Goal: Transaction & Acquisition: Obtain resource

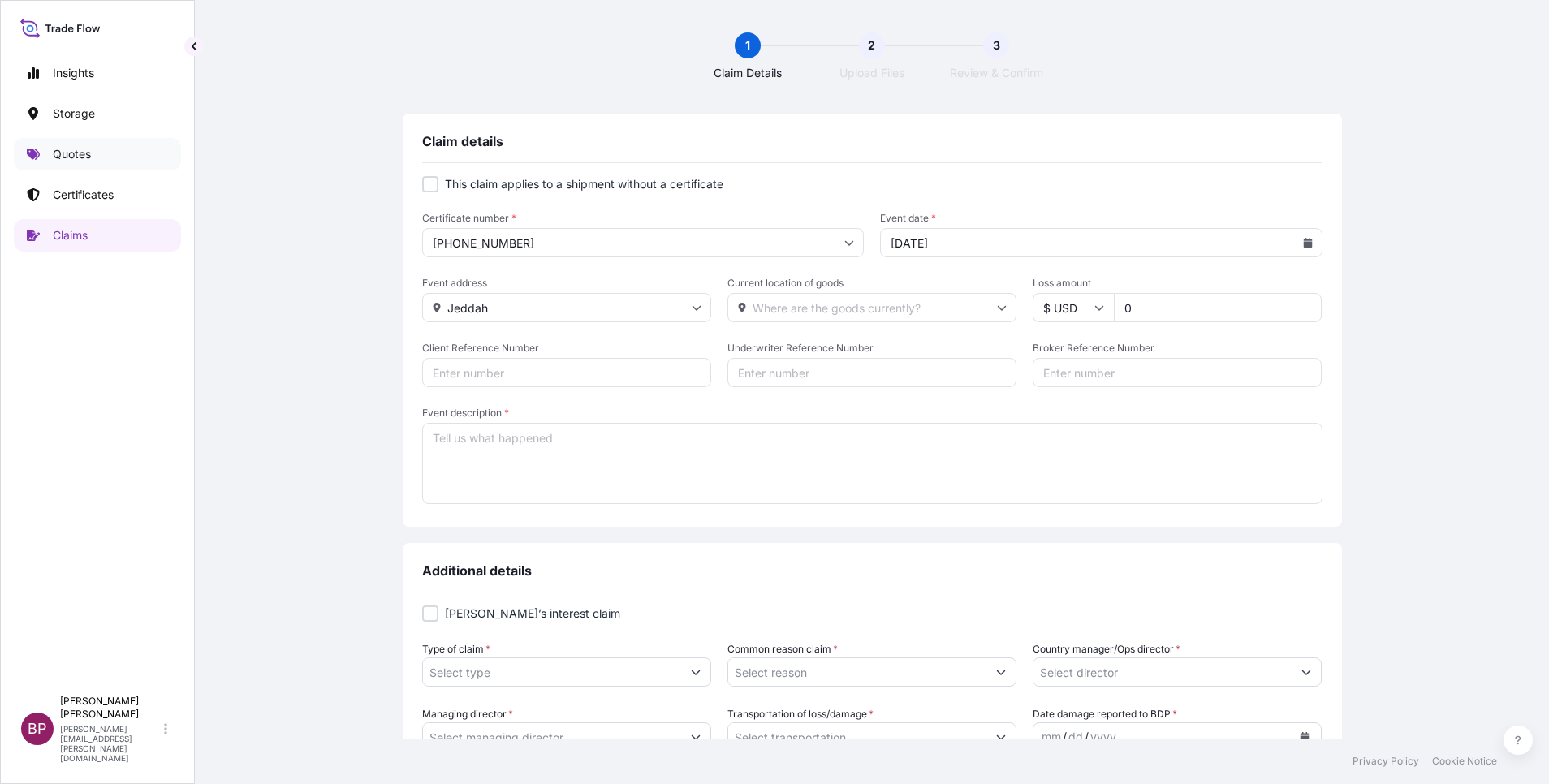
click at [72, 157] on p "Quotes" at bounding box center [72, 154] width 38 height 17
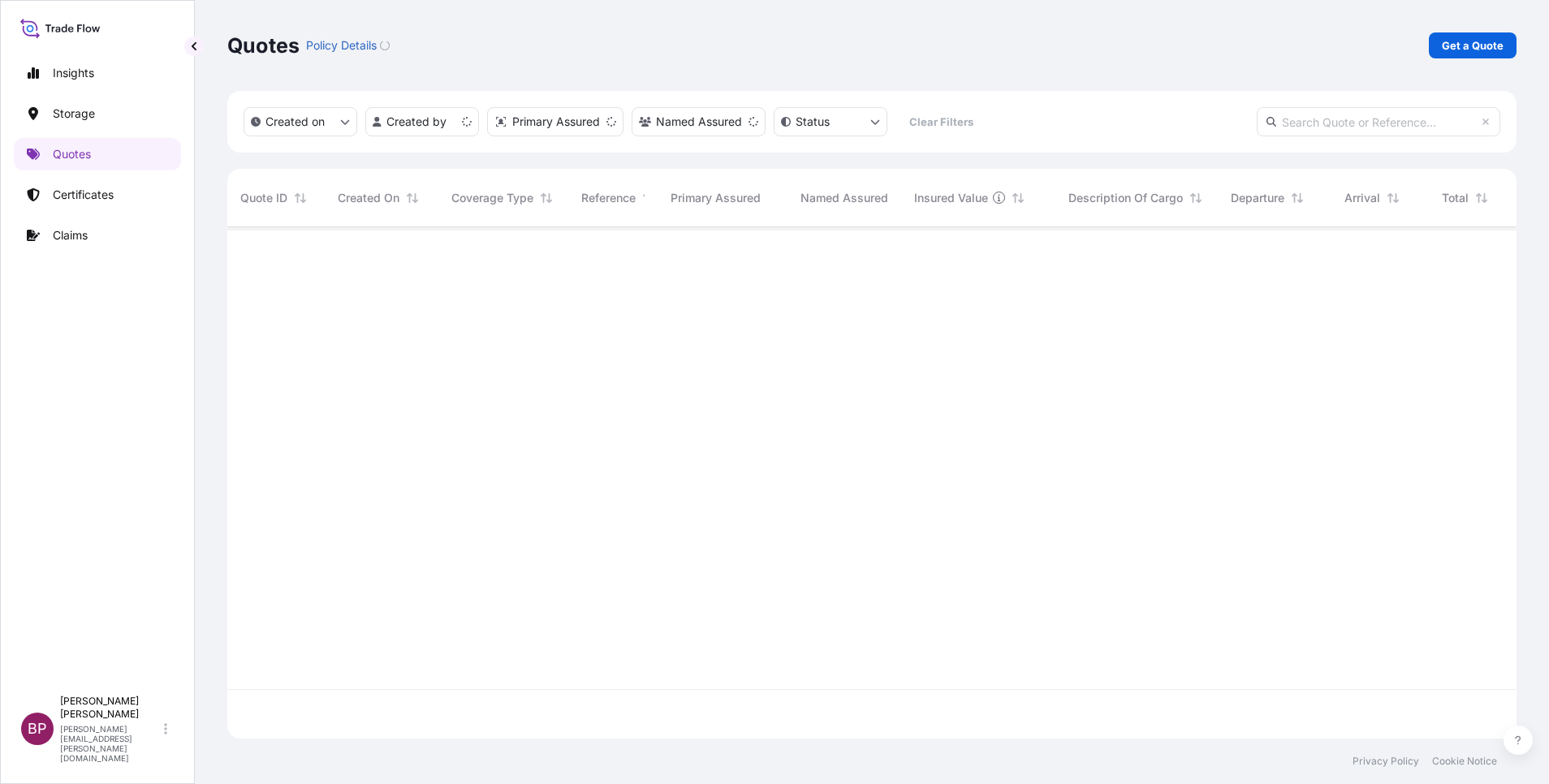
scroll to position [501, 1271]
click at [1461, 46] on p "Get a Quote" at bounding box center [1473, 46] width 61 height 17
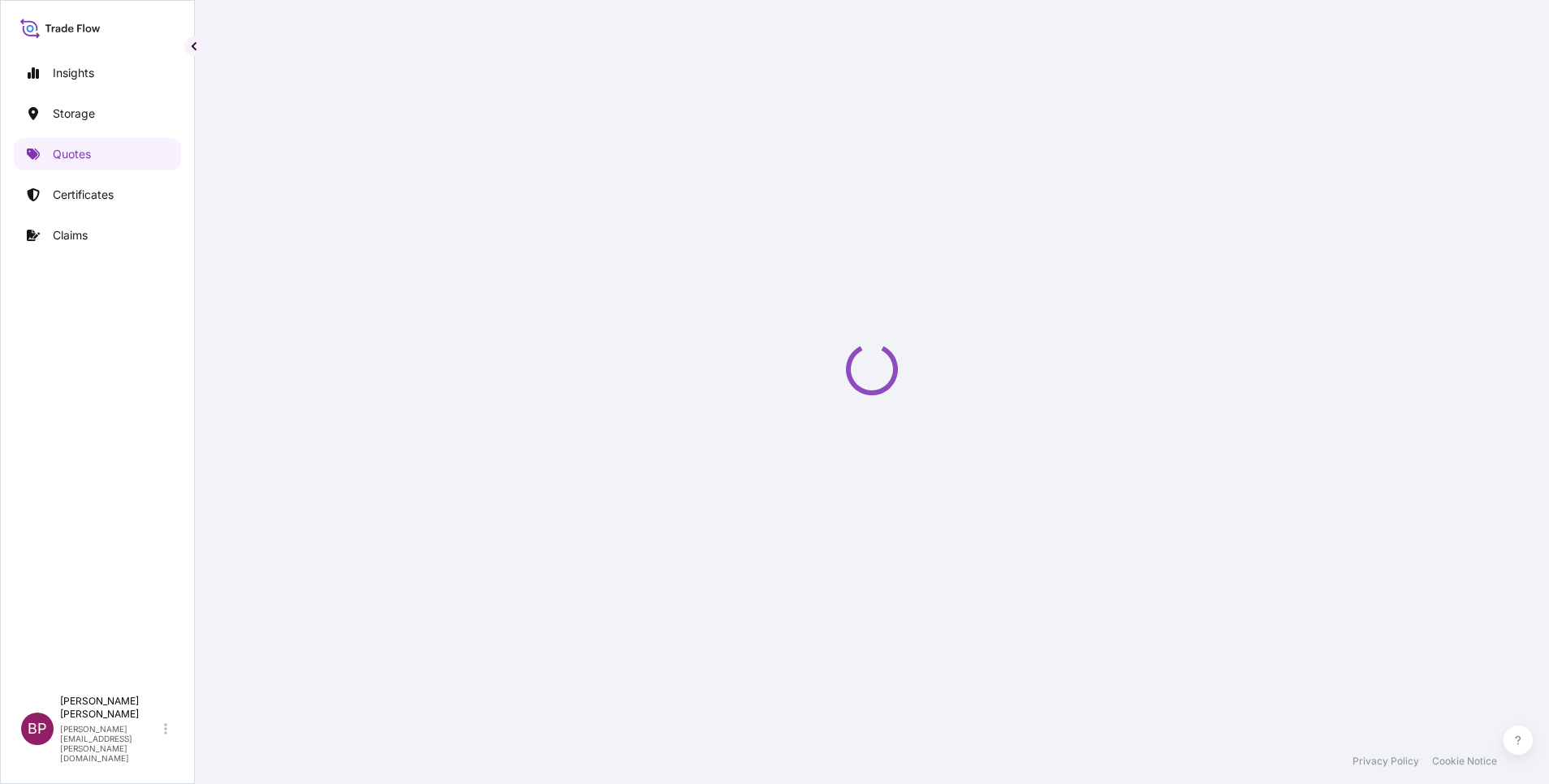
scroll to position [26, 0]
select select "Water"
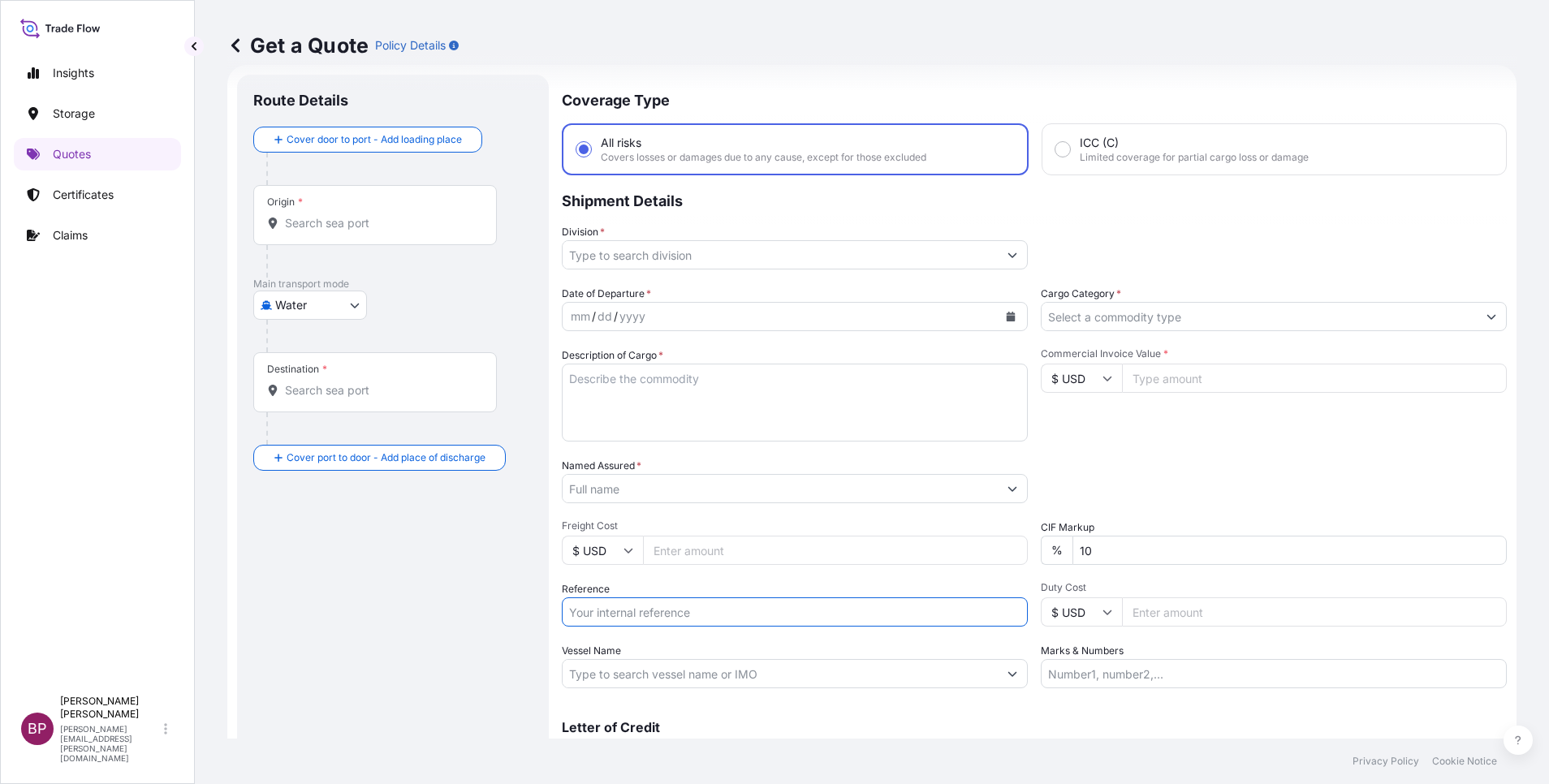
click at [640, 612] on input "Reference" at bounding box center [795, 612] width 466 height 29
paste input "SSLS3470 B/L# 065-44694565"
type input "SSLS3470 B/L# 065-44694565"
click at [770, 496] on input "Named Assured *" at bounding box center [776, 488] width 426 height 29
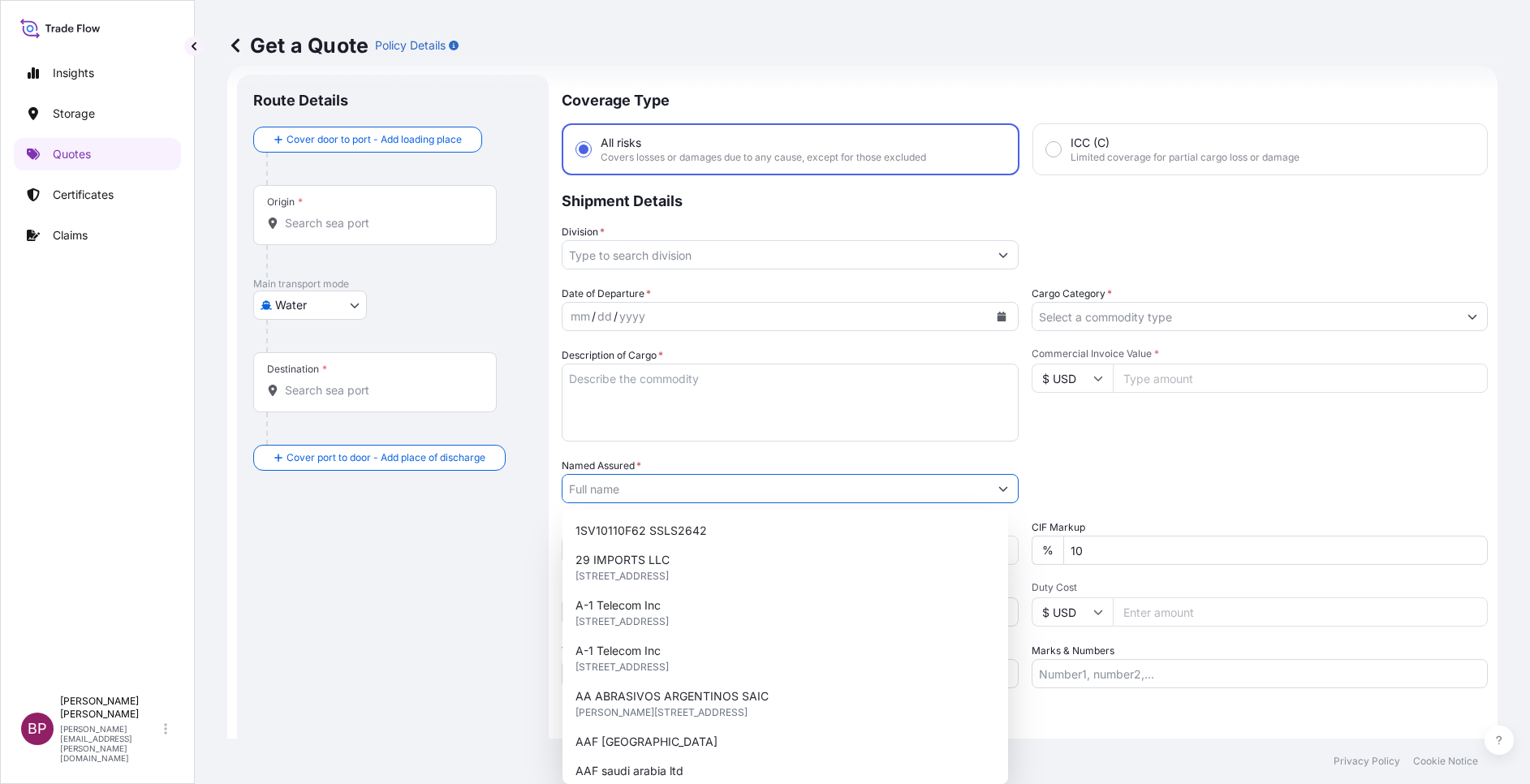
paste input "ERAM POWER ELECTRONICS COMPANY"
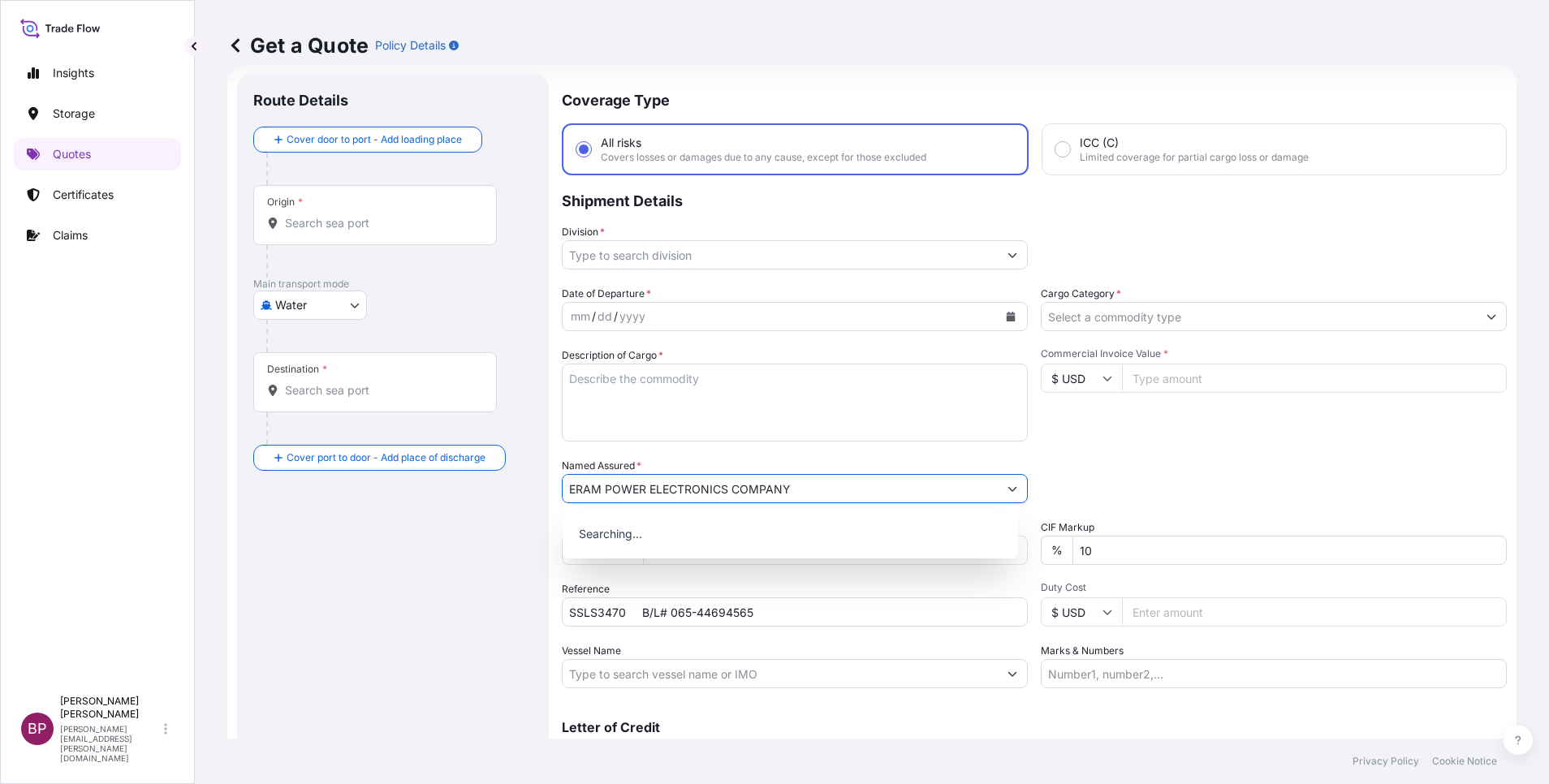
type input "ERAM POWER ELECTRONICS COMPANY"
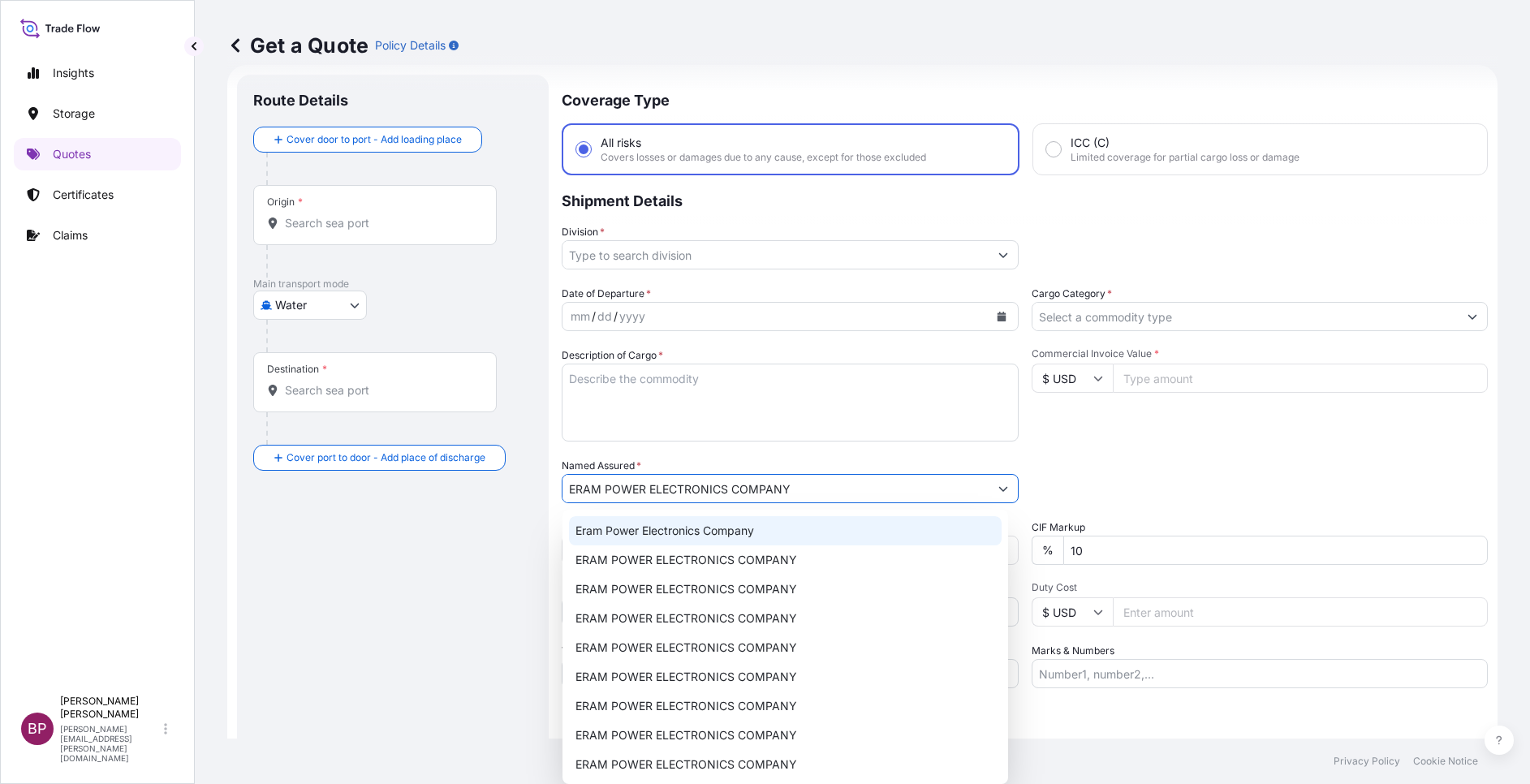
click at [689, 414] on textarea "Description of Cargo *" at bounding box center [790, 403] width 457 height 78
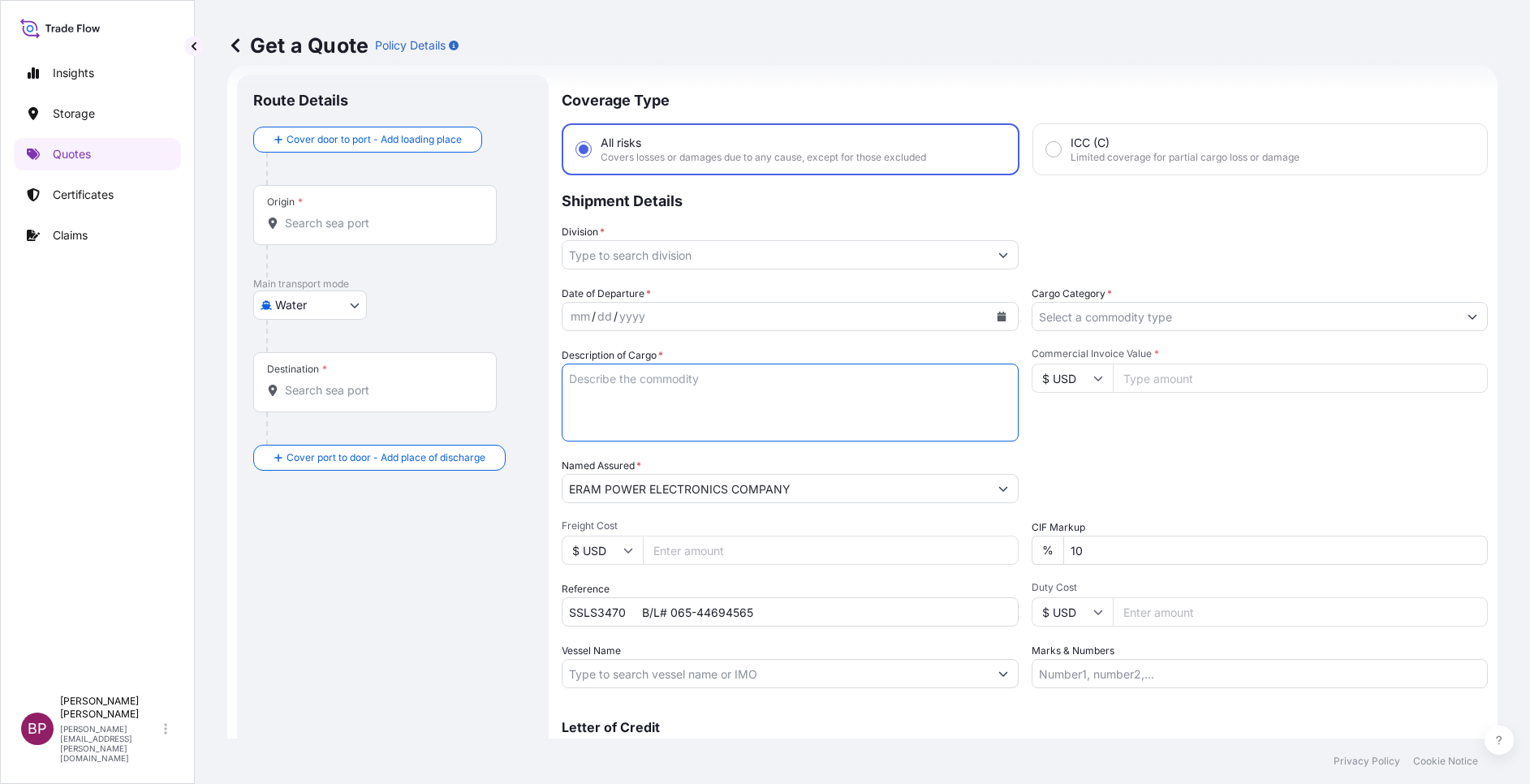
paste textarea "ACCESSORIES"
type textarea "ACCESSORIES"
click at [1102, 380] on icon at bounding box center [1107, 379] width 10 height 10
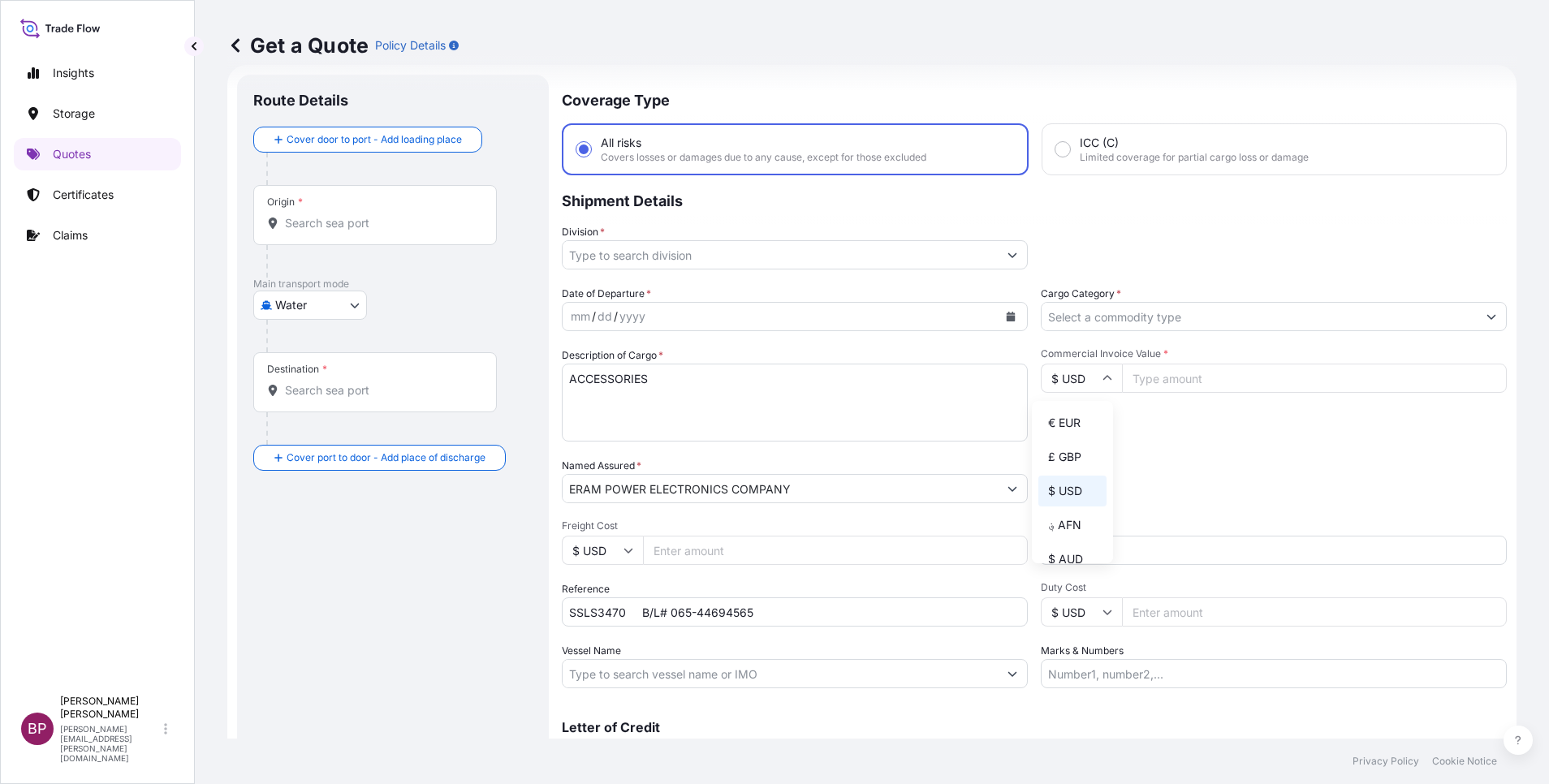
click at [1070, 438] on div "€ EUR" at bounding box center [1072, 423] width 68 height 31
type input "€ EUR"
click at [1171, 384] on input "Commercial Invoice Value *" at bounding box center [1314, 378] width 385 height 29
paste input "10395.00"
type input "10395.00"
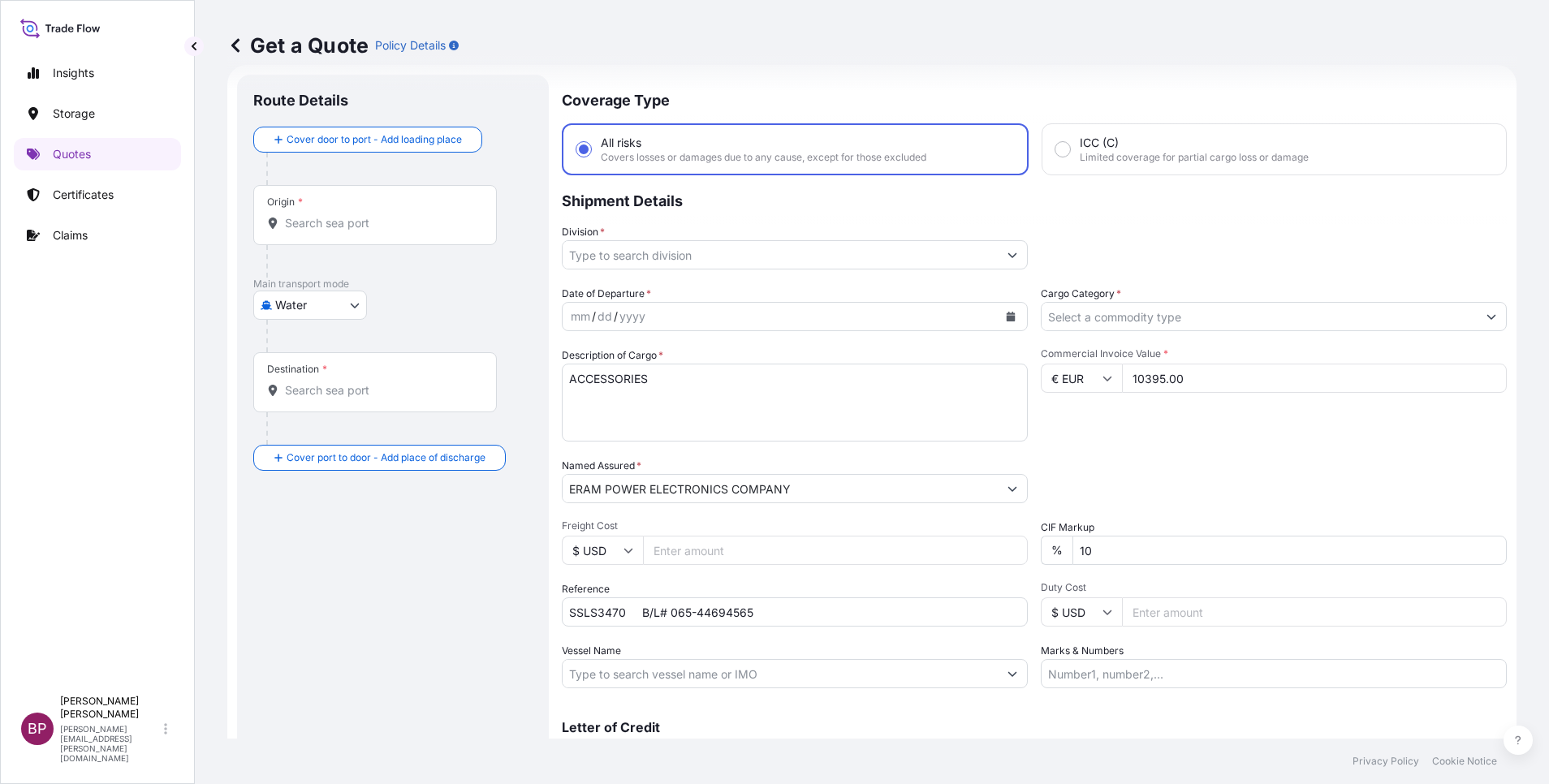
drag, startPoint x: 1071, startPoint y: 554, endPoint x: 1023, endPoint y: 545, distance: 48.8
click at [1023, 545] on div "Date of Departure * mm / dd / yyyy Cargo Category * Description of Cargo * ACCE…" at bounding box center [1034, 487] width 945 height 403
type input "0"
click at [1143, 323] on input "Cargo Category *" at bounding box center [1259, 316] width 435 height 29
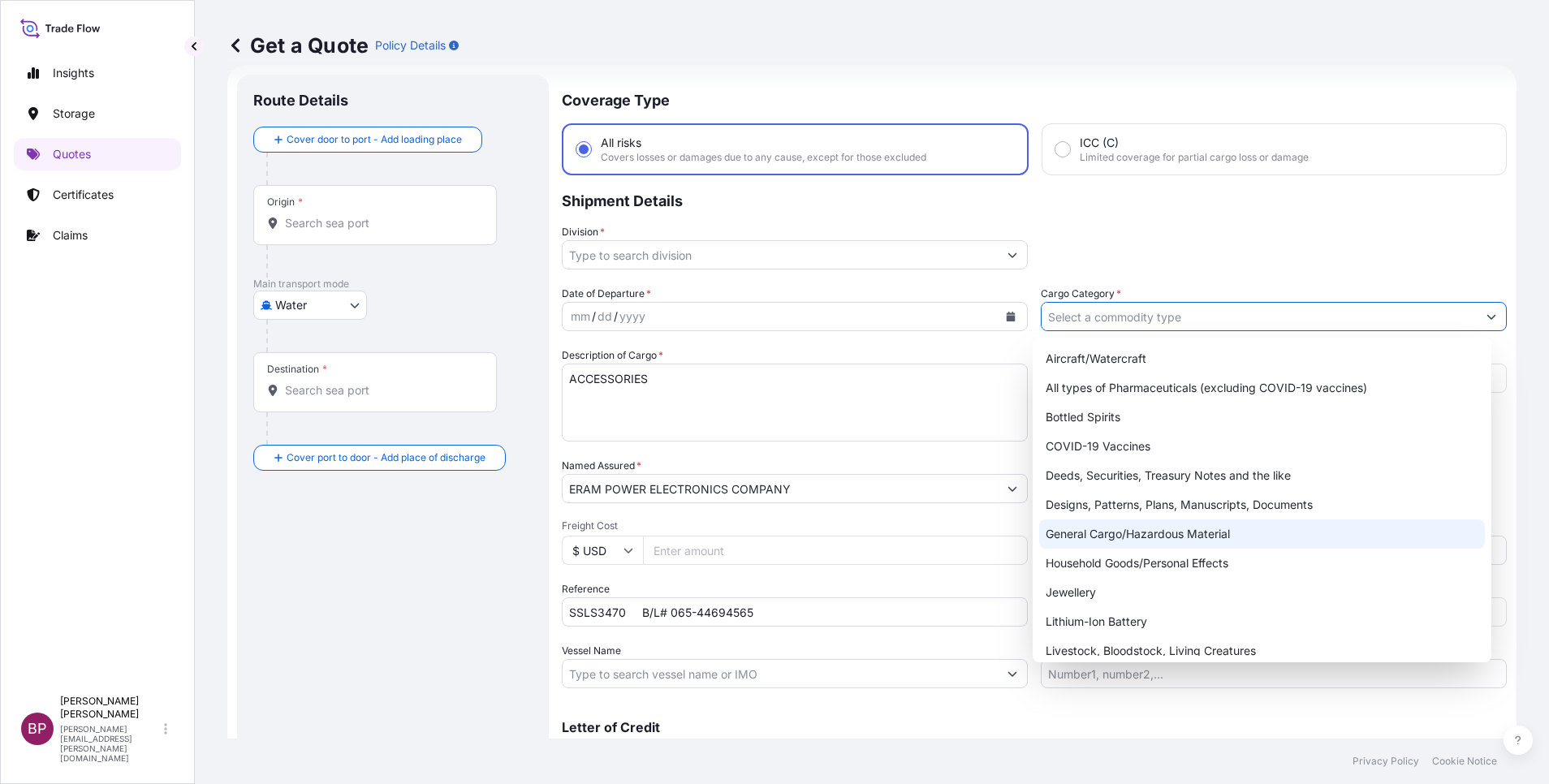
click at [1142, 535] on div "General Cargo/Hazardous Material" at bounding box center [1262, 534] width 446 height 29
type input "General Cargo/Hazardous Material"
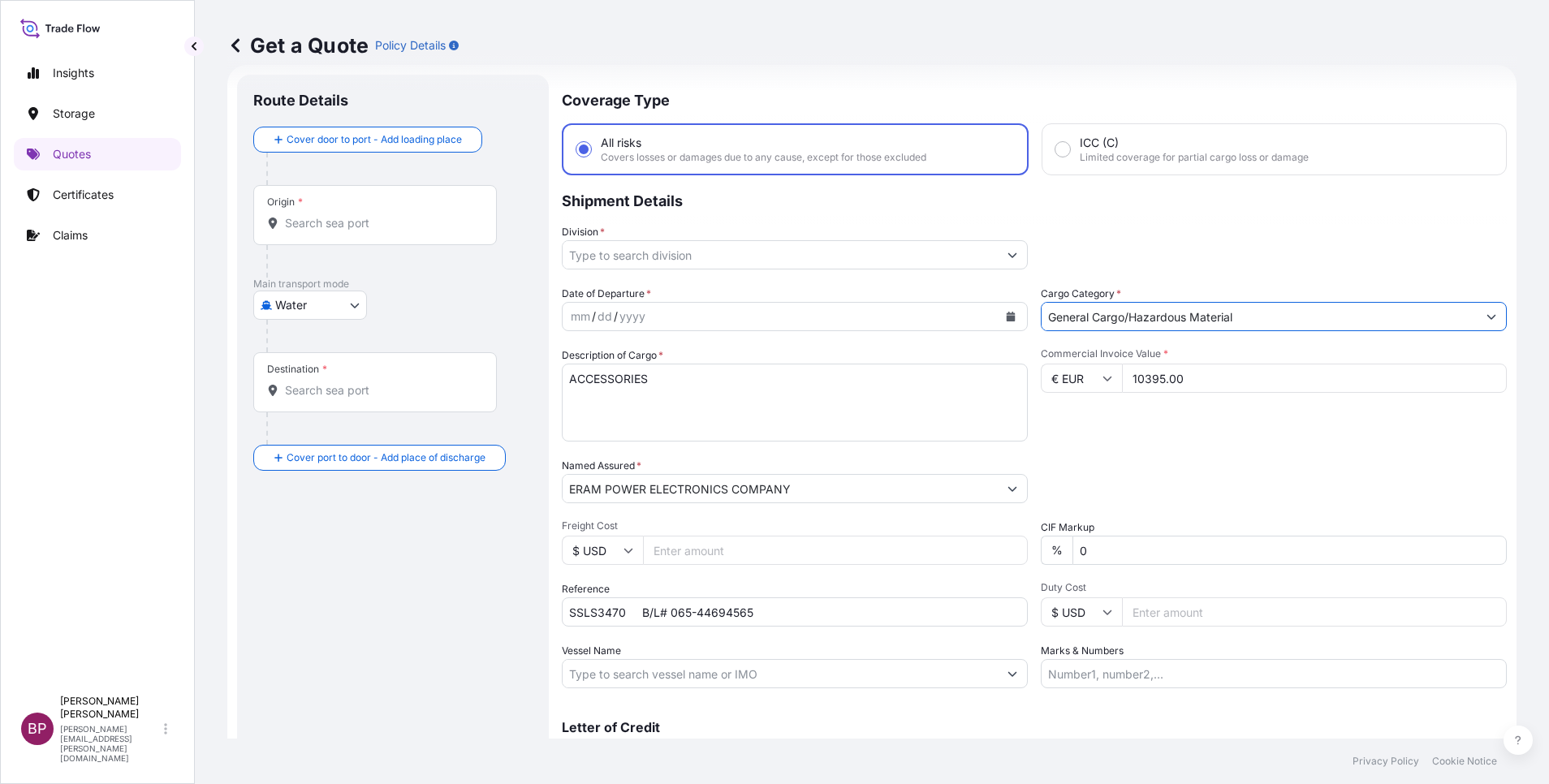
click at [998, 254] on button "Show suggestions" at bounding box center [1012, 254] width 29 height 29
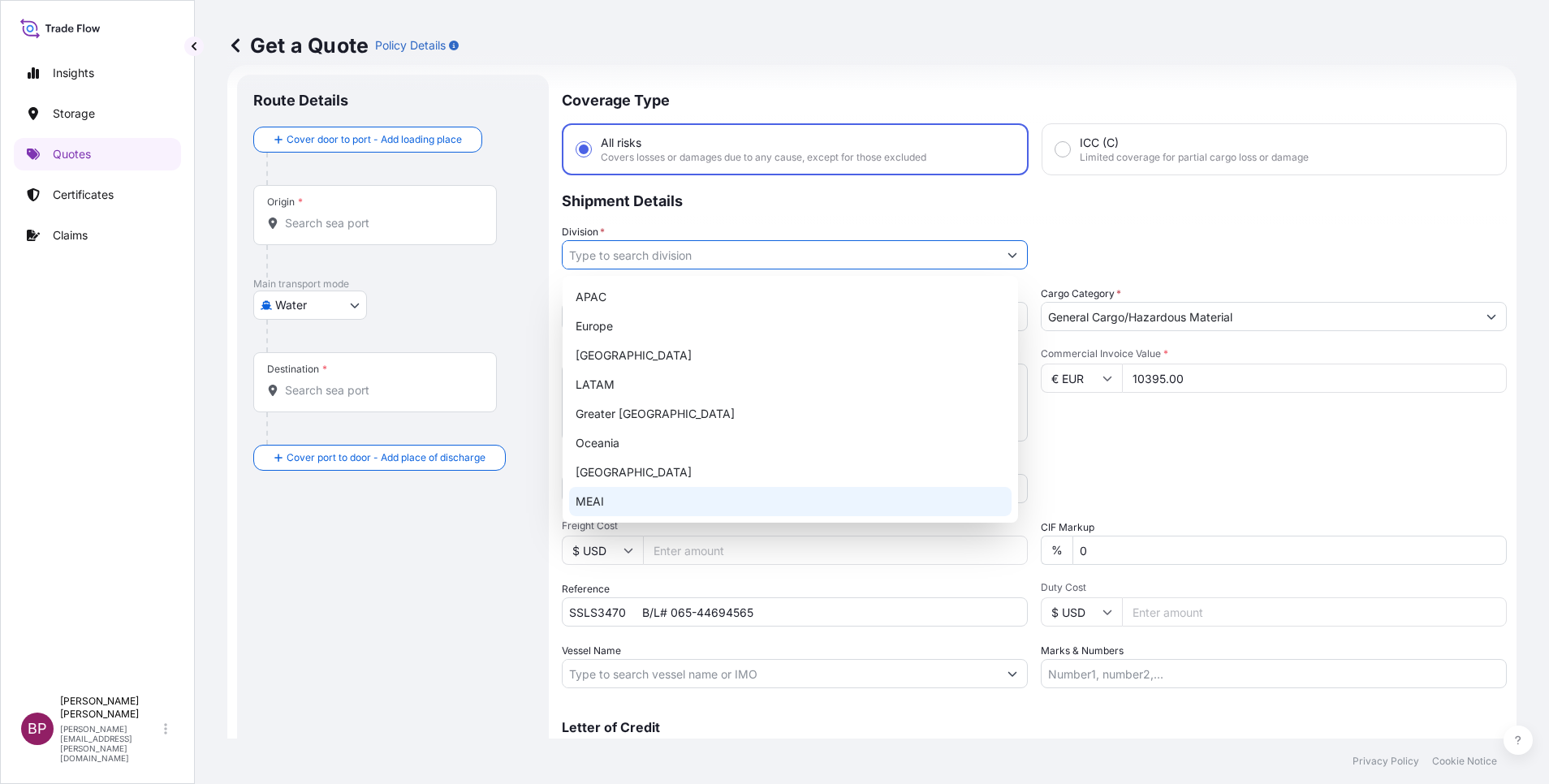
click at [708, 501] on div "MEAI" at bounding box center [791, 501] width 443 height 29
type input "MEAI"
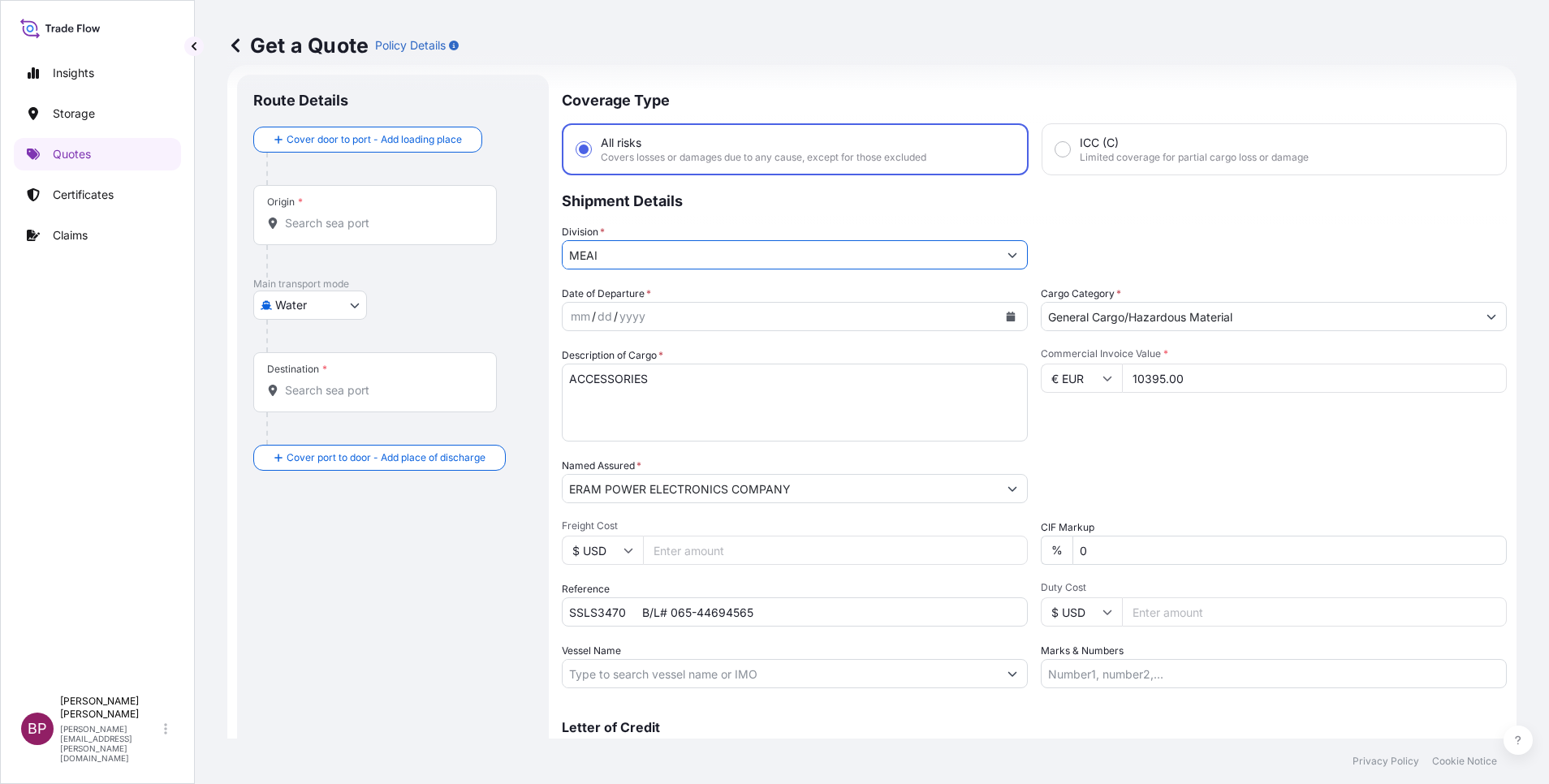
click at [1002, 322] on button "Calendar" at bounding box center [1010, 316] width 26 height 26
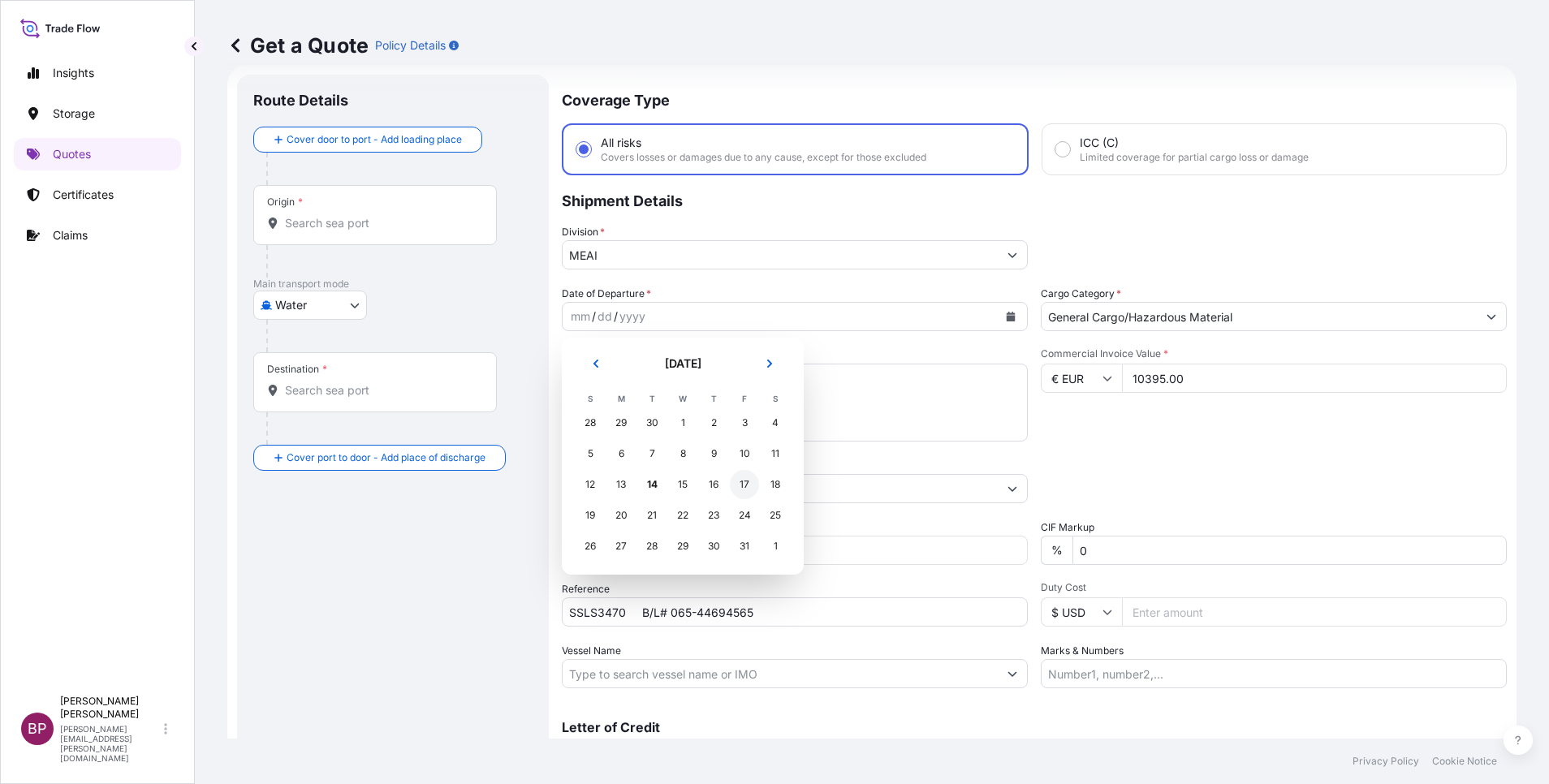
click at [748, 482] on div "17" at bounding box center [744, 484] width 29 height 29
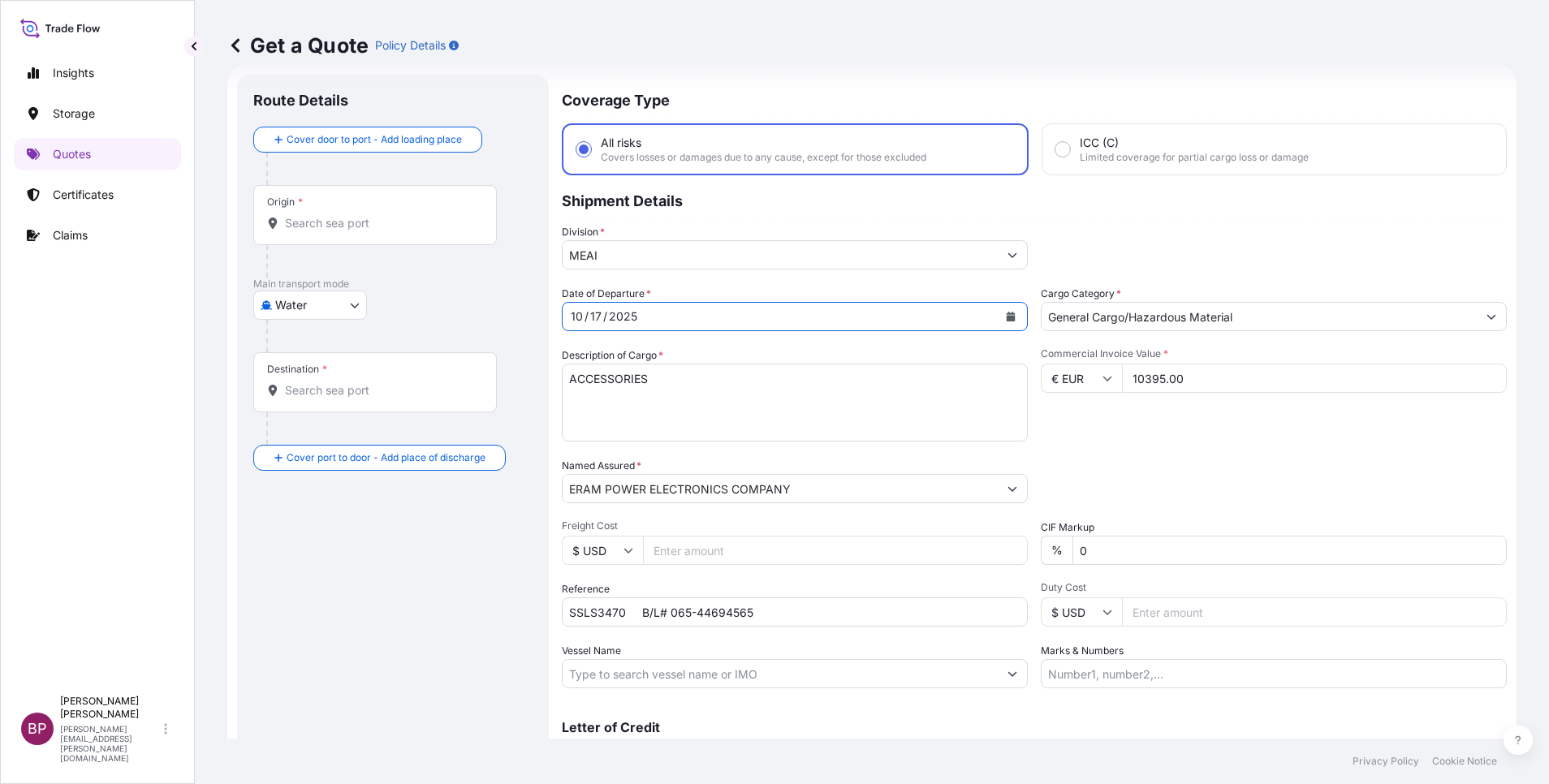
click at [353, 307] on body "8 options available. Selected Date: [DATE] Insights Storage Quotes Certificates…" at bounding box center [774, 392] width 1549 height 784
click at [320, 350] on div "Air" at bounding box center [309, 347] width 100 height 29
select select "Air"
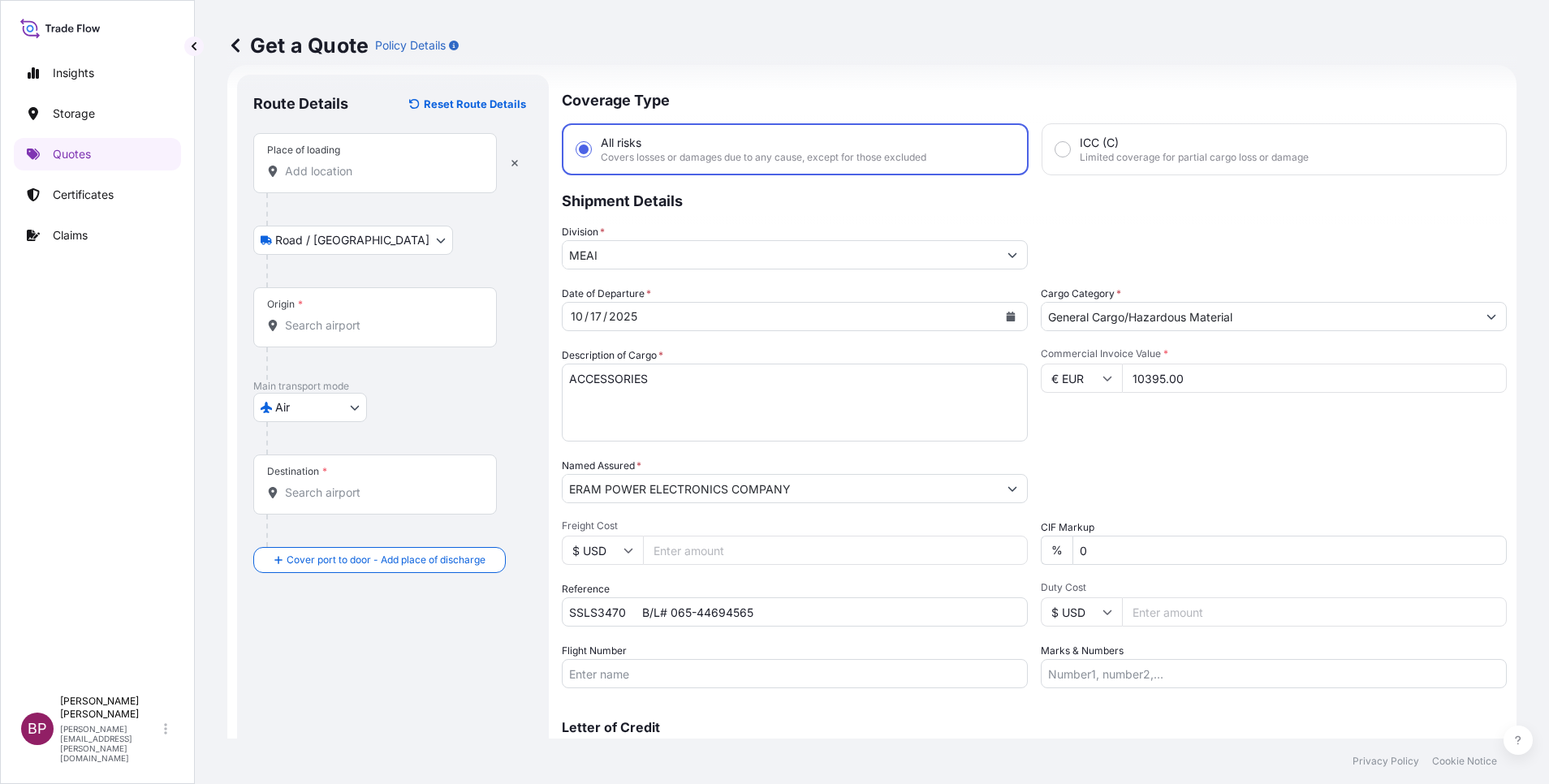
click at [354, 176] on input "Place of loading" at bounding box center [380, 172] width 191 height 17
paste input "[GEOGRAPHIC_DATA]"
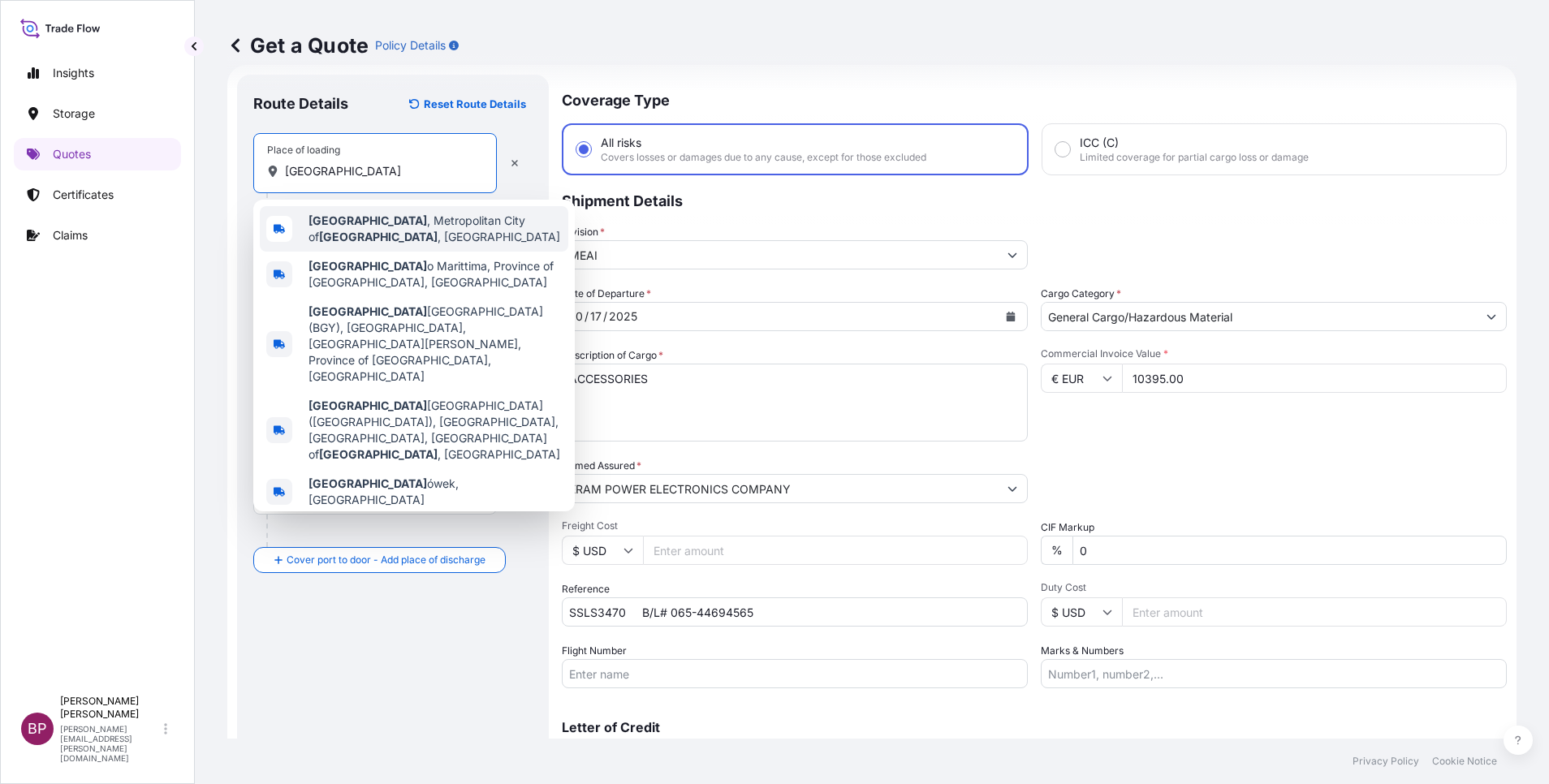
click at [410, 227] on span "[GEOGRAPHIC_DATA] , [GEOGRAPHIC_DATA] of [GEOGRAPHIC_DATA] , [GEOGRAPHIC_DATA]" at bounding box center [435, 229] width 254 height 32
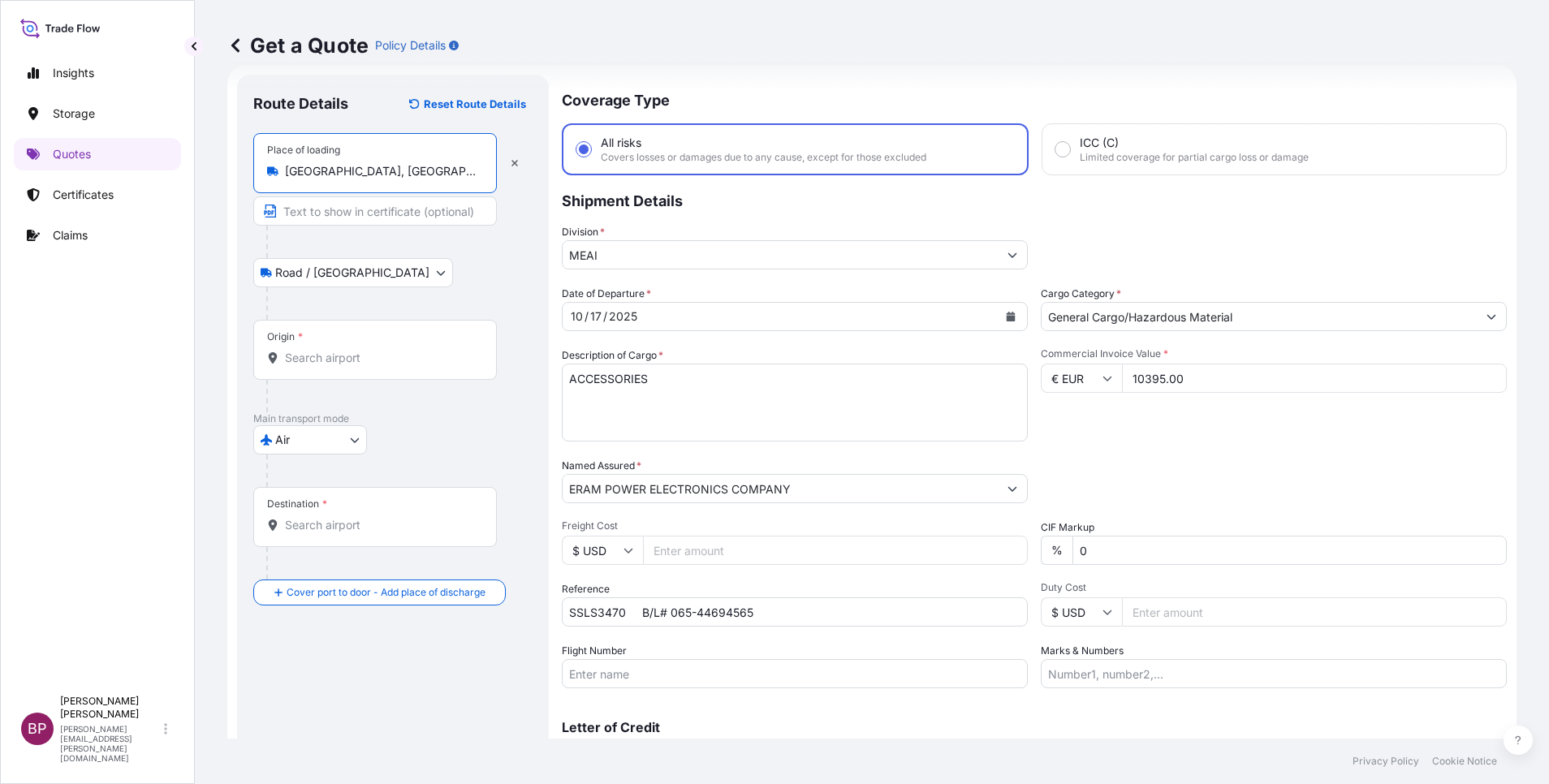
type input "[GEOGRAPHIC_DATA], [GEOGRAPHIC_DATA] of [GEOGRAPHIC_DATA], [GEOGRAPHIC_DATA]"
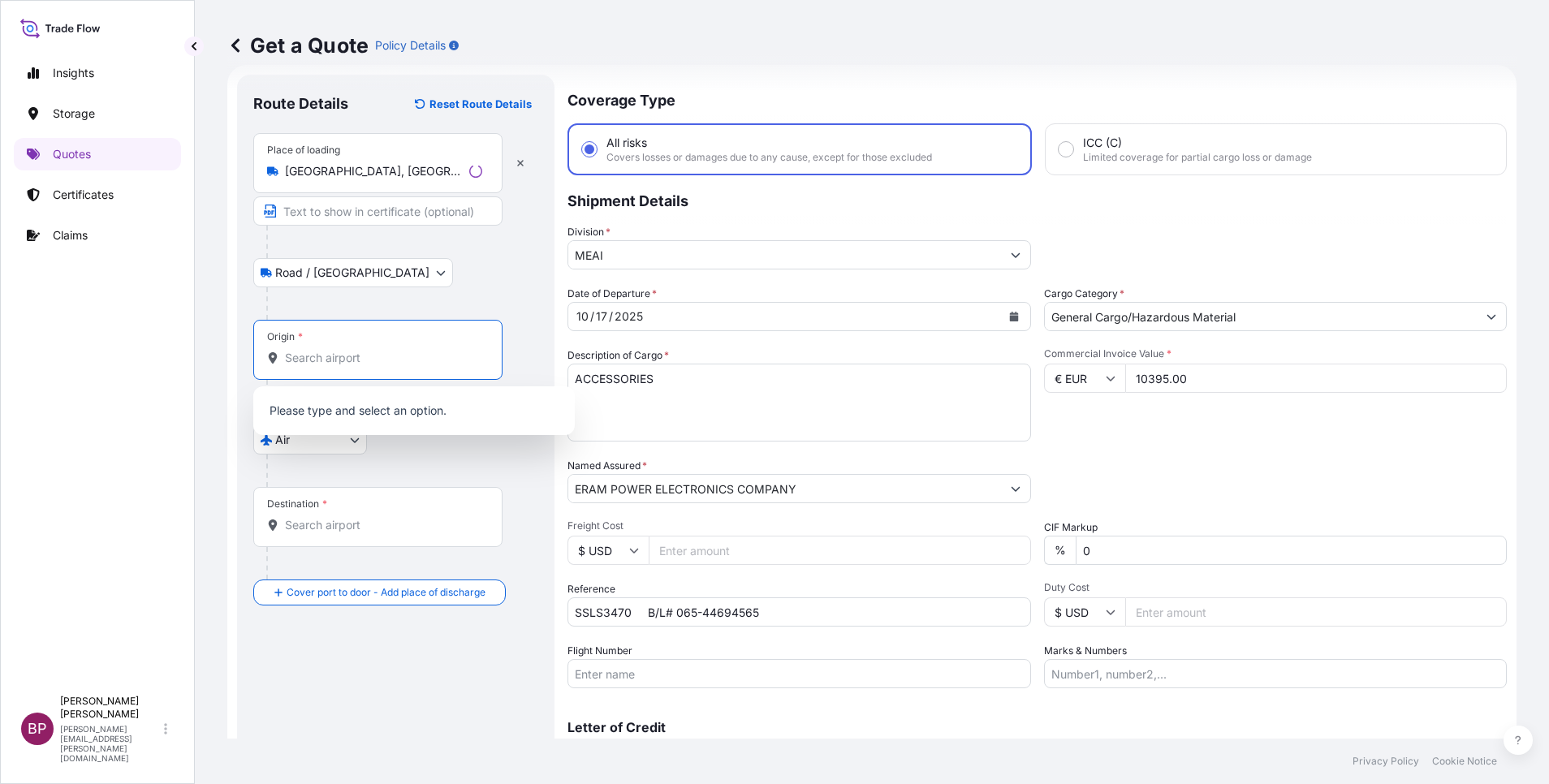
click at [326, 361] on input "Origin *" at bounding box center [384, 358] width 197 height 17
paste input "[GEOGRAPHIC_DATA]"
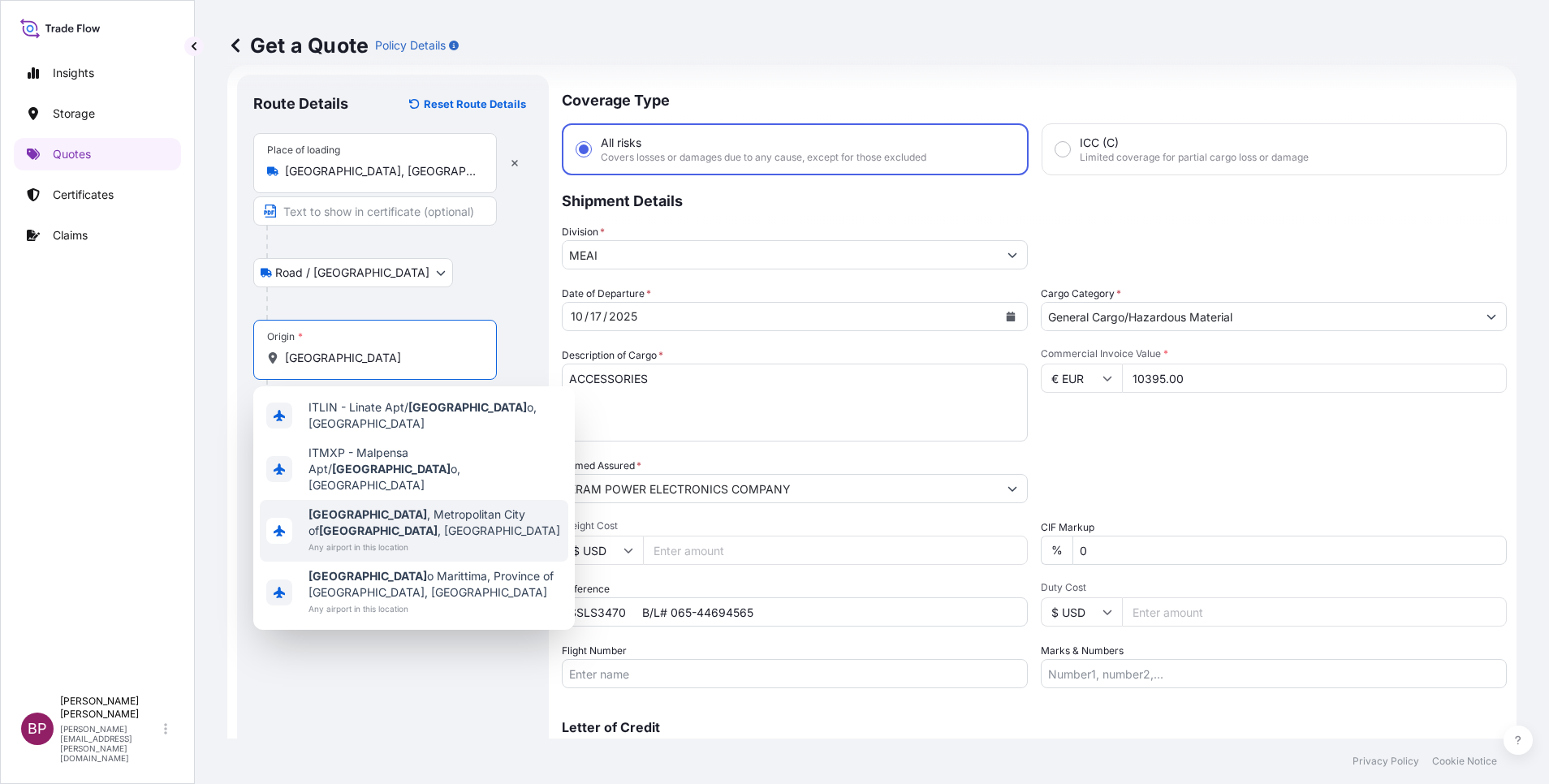
click at [419, 506] on span "[GEOGRAPHIC_DATA] , [GEOGRAPHIC_DATA] of [GEOGRAPHIC_DATA] , [GEOGRAPHIC_DATA]" at bounding box center [435, 522] width 254 height 32
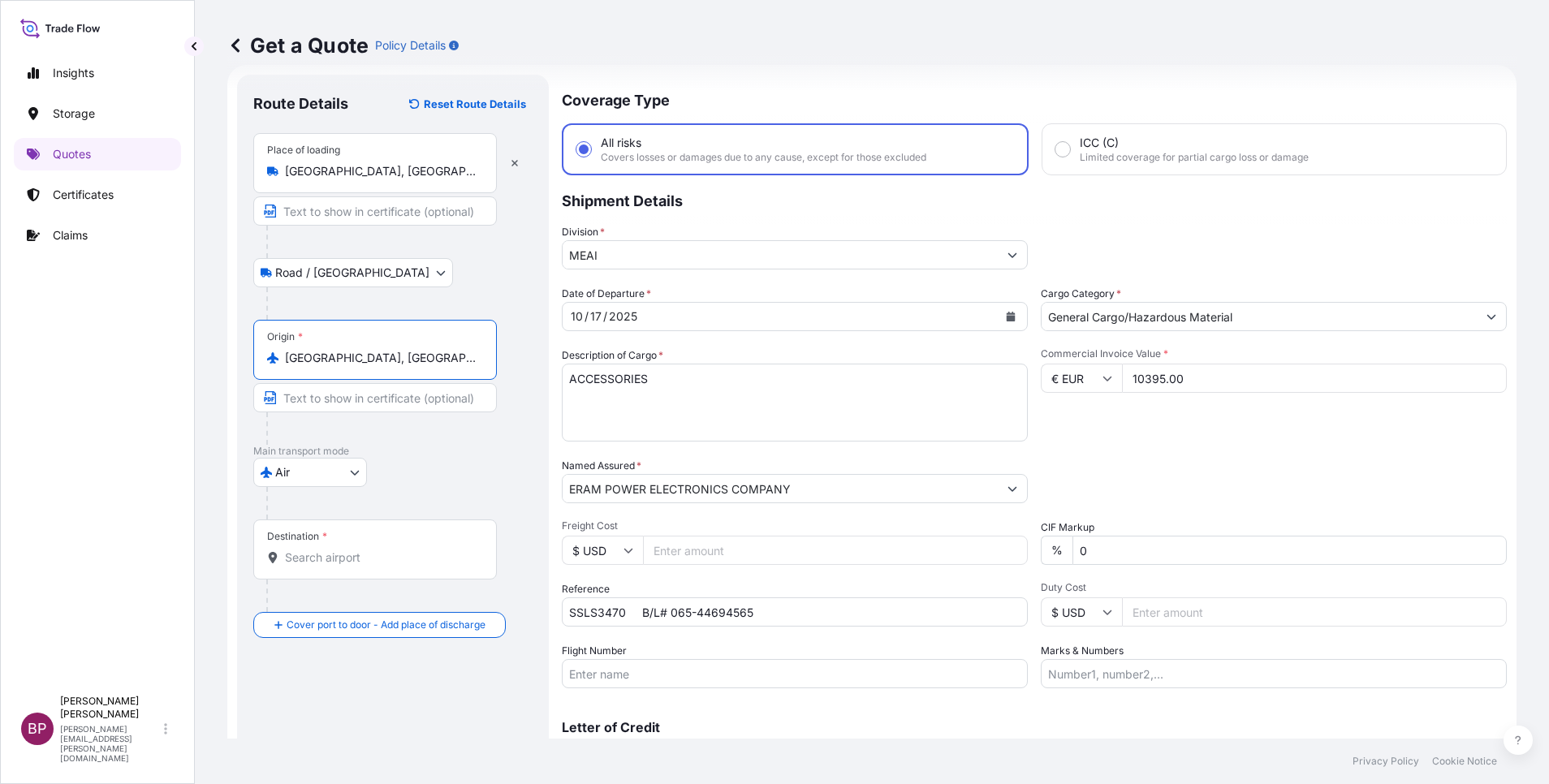
type input "[GEOGRAPHIC_DATA], [GEOGRAPHIC_DATA] of [GEOGRAPHIC_DATA], [GEOGRAPHIC_DATA]"
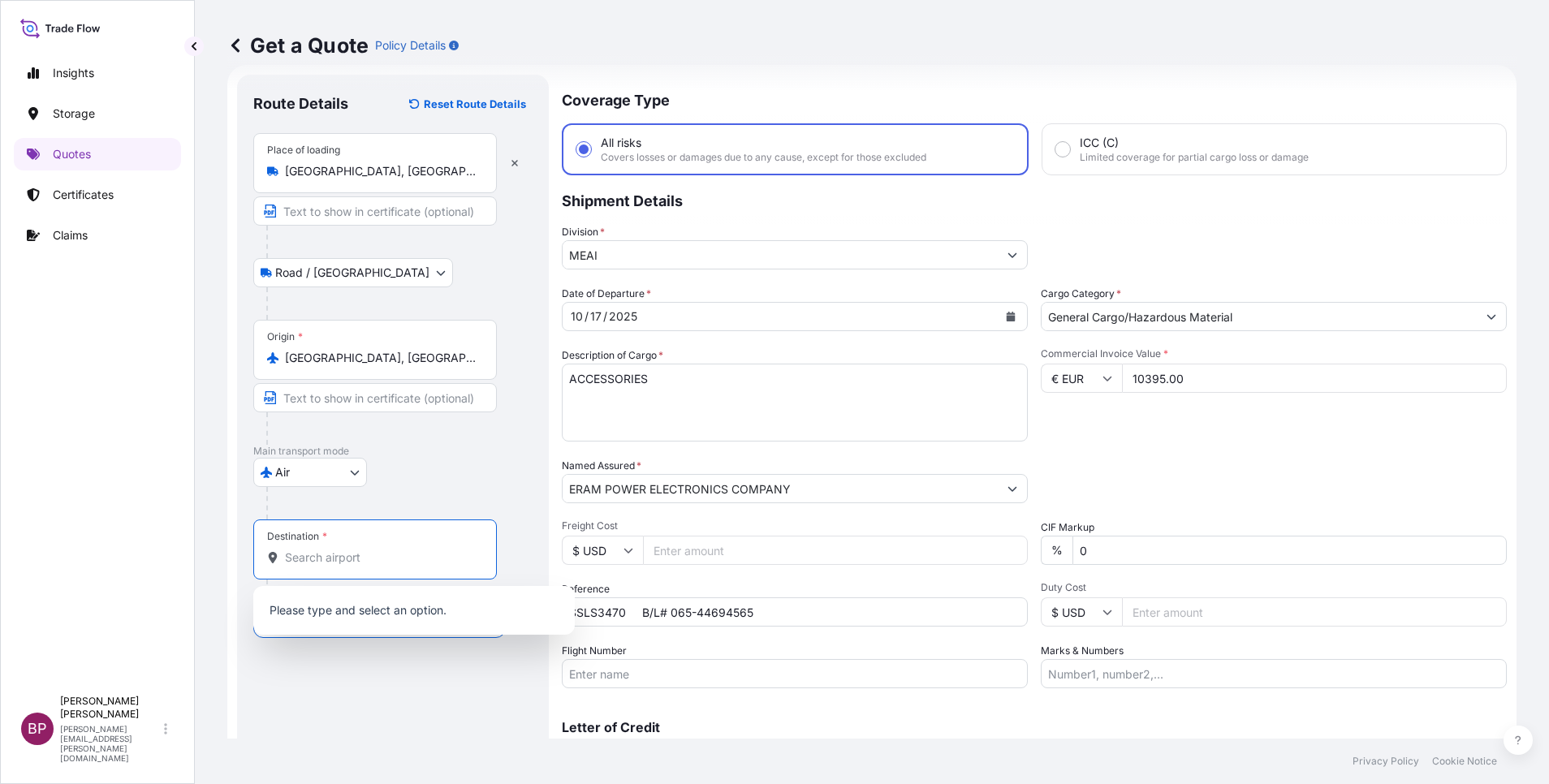
click at [387, 563] on input "Destination *" at bounding box center [380, 558] width 191 height 17
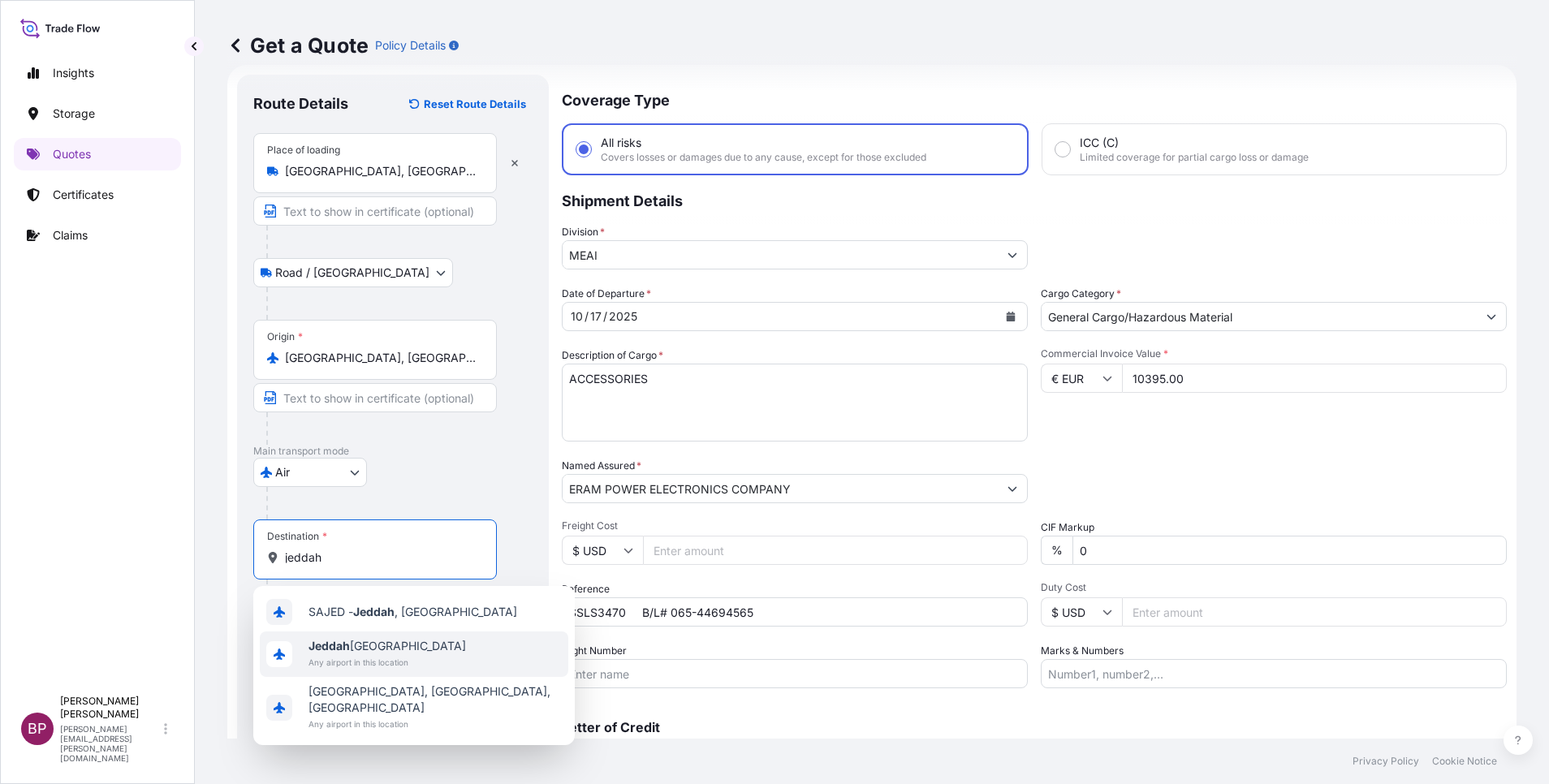
click at [390, 660] on span "Any airport in this location" at bounding box center [387, 663] width 157 height 17
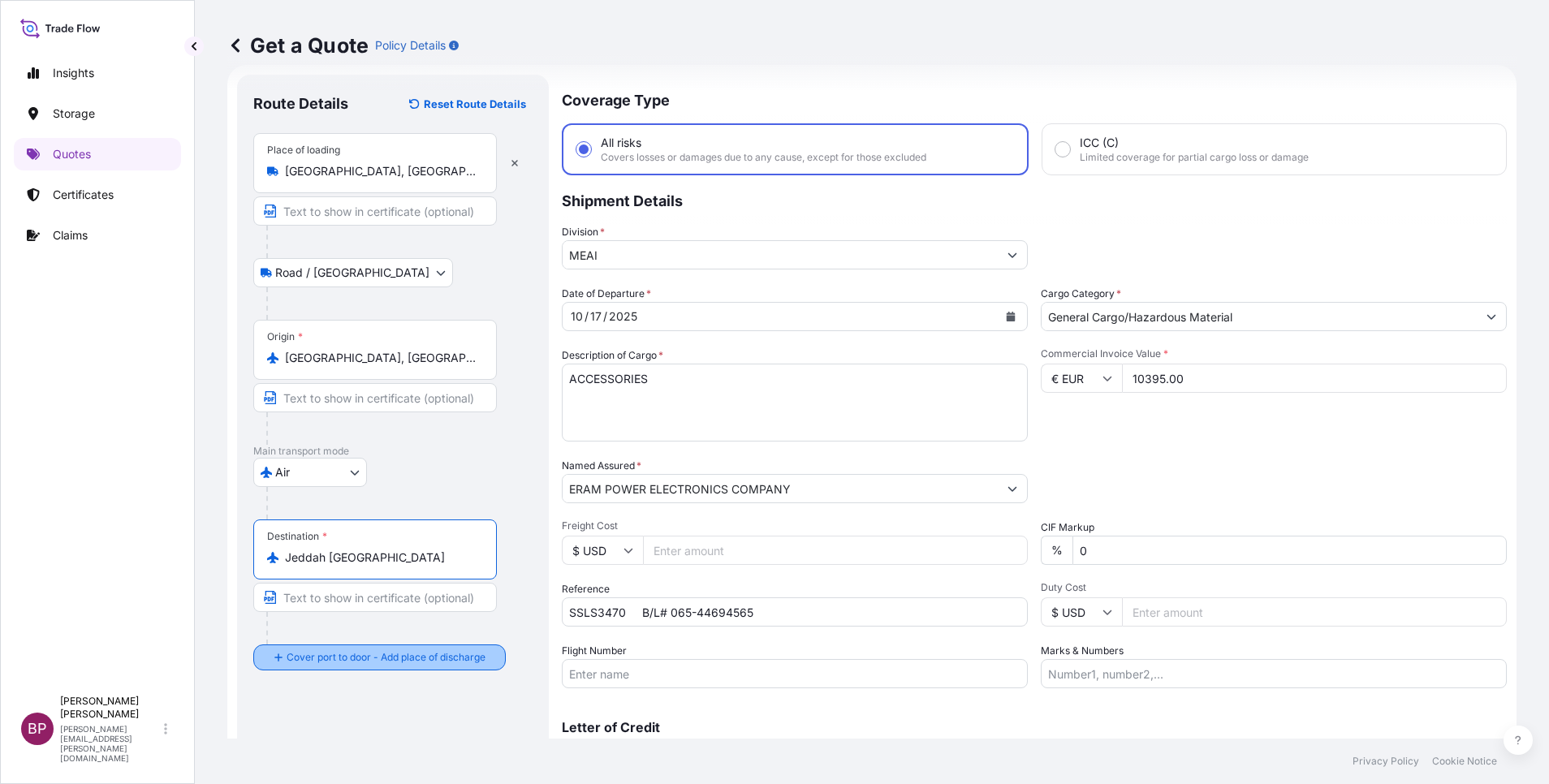
type input "Jeddah [GEOGRAPHIC_DATA]"
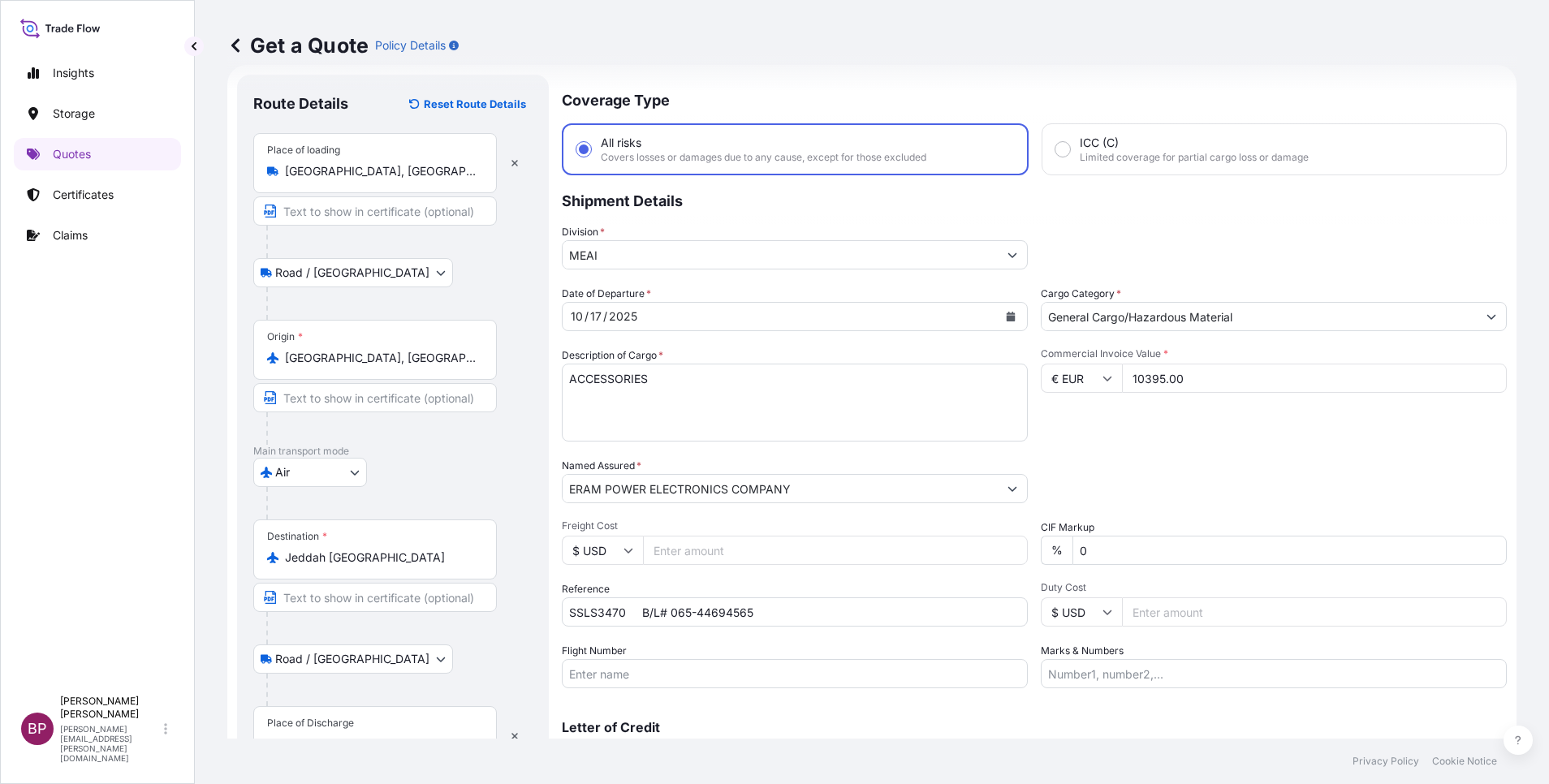
scroll to position [106, 0]
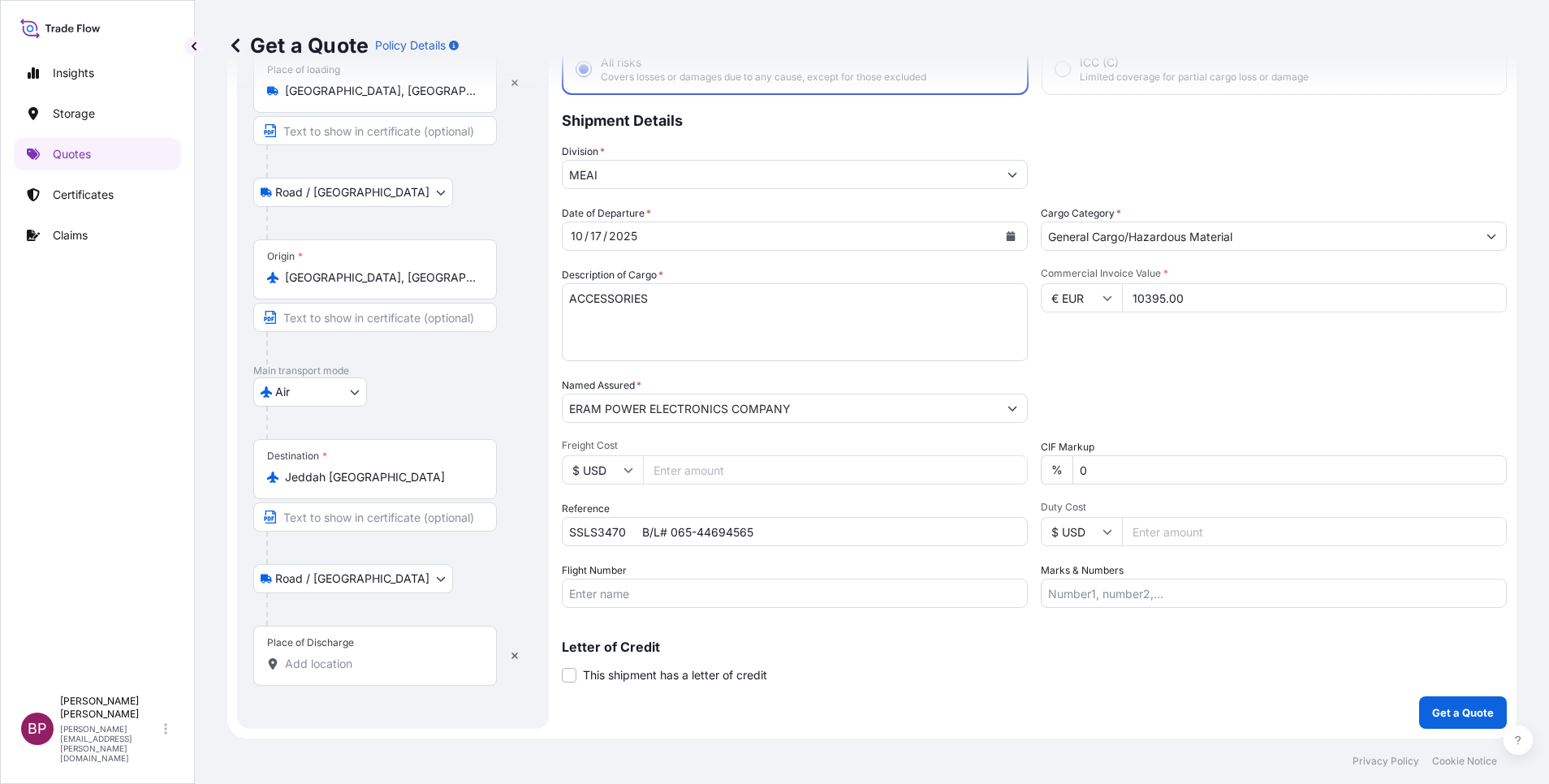
click at [381, 671] on input "Place of Discharge" at bounding box center [380, 664] width 191 height 17
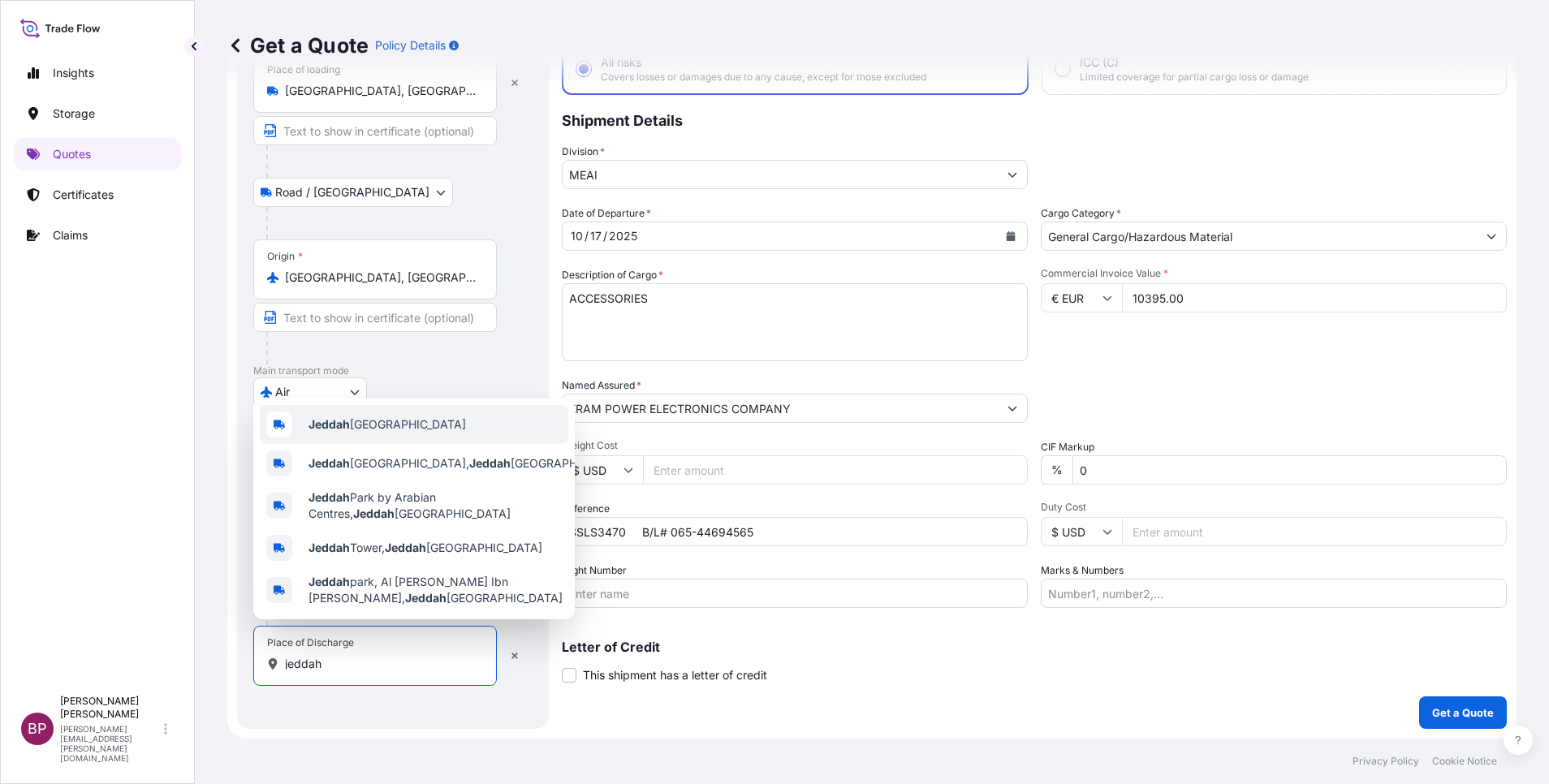
click at [400, 421] on span "Jeddah [GEOGRAPHIC_DATA]" at bounding box center [387, 425] width 157 height 17
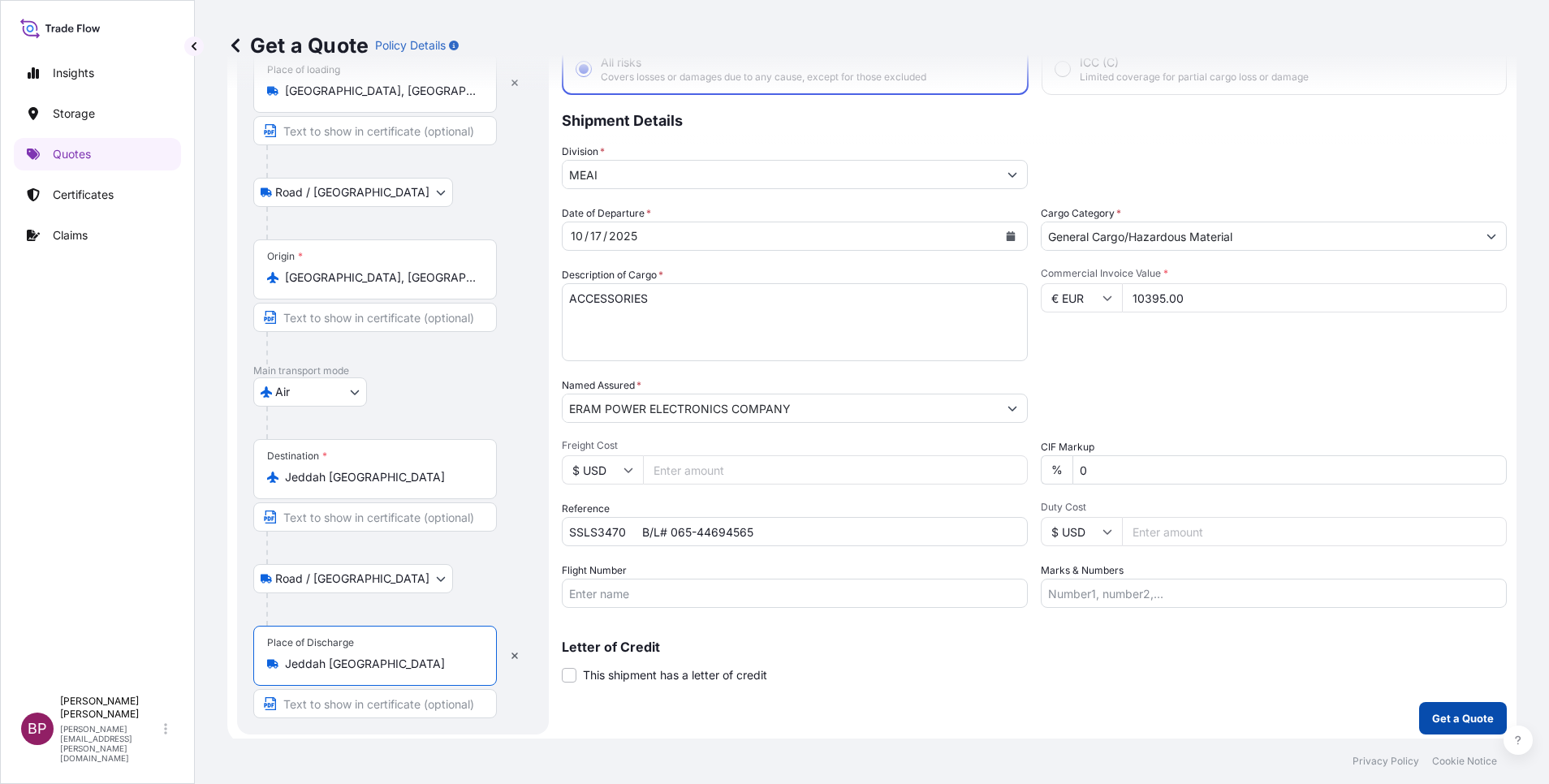
type input "Jeddah [GEOGRAPHIC_DATA]"
click at [1449, 719] on p "Get a Quote" at bounding box center [1463, 719] width 61 height 17
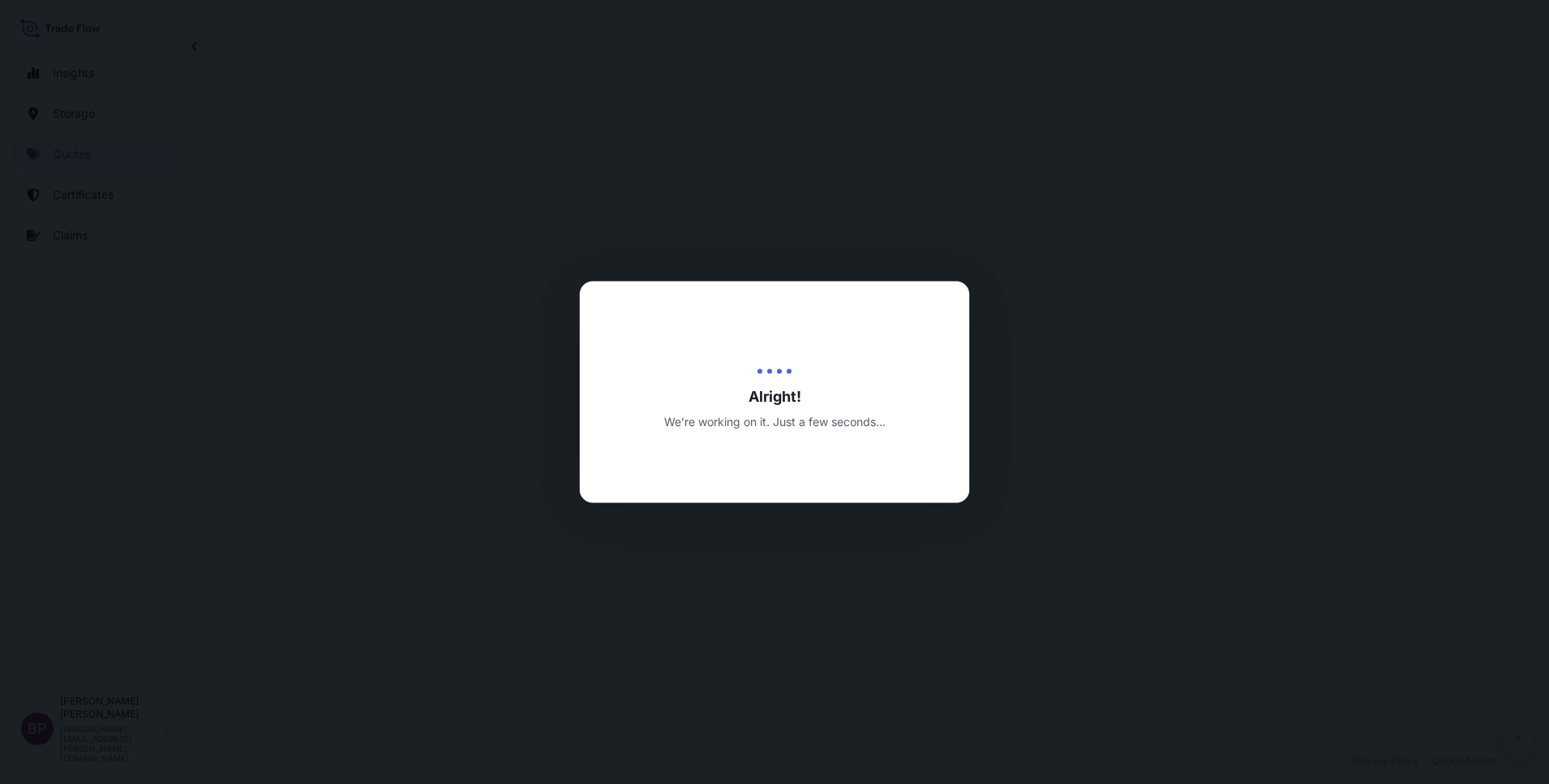
select select "Road / [GEOGRAPHIC_DATA]"
select select "Air"
select select "Road / [GEOGRAPHIC_DATA]"
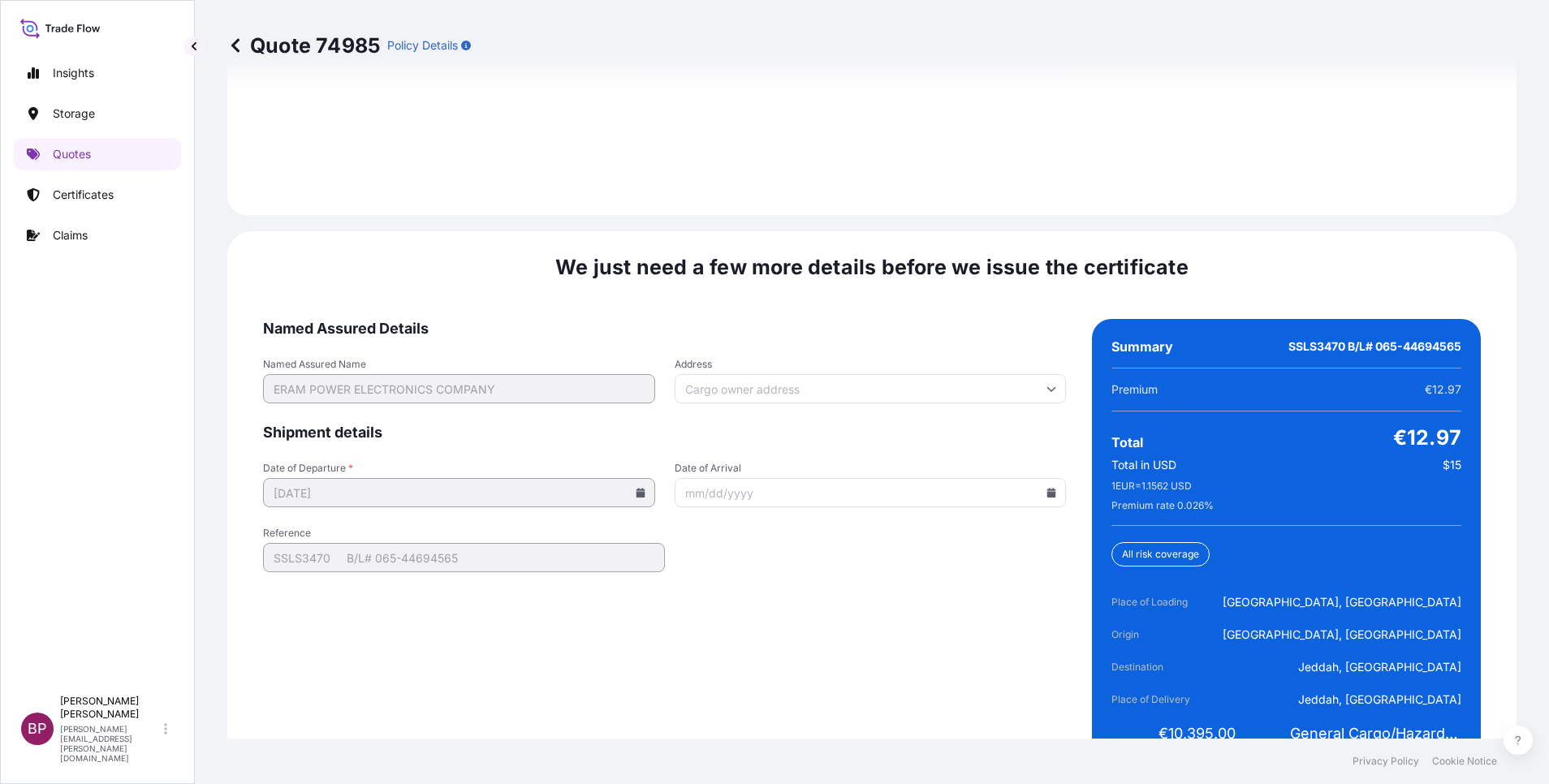
scroll to position [2490, 0]
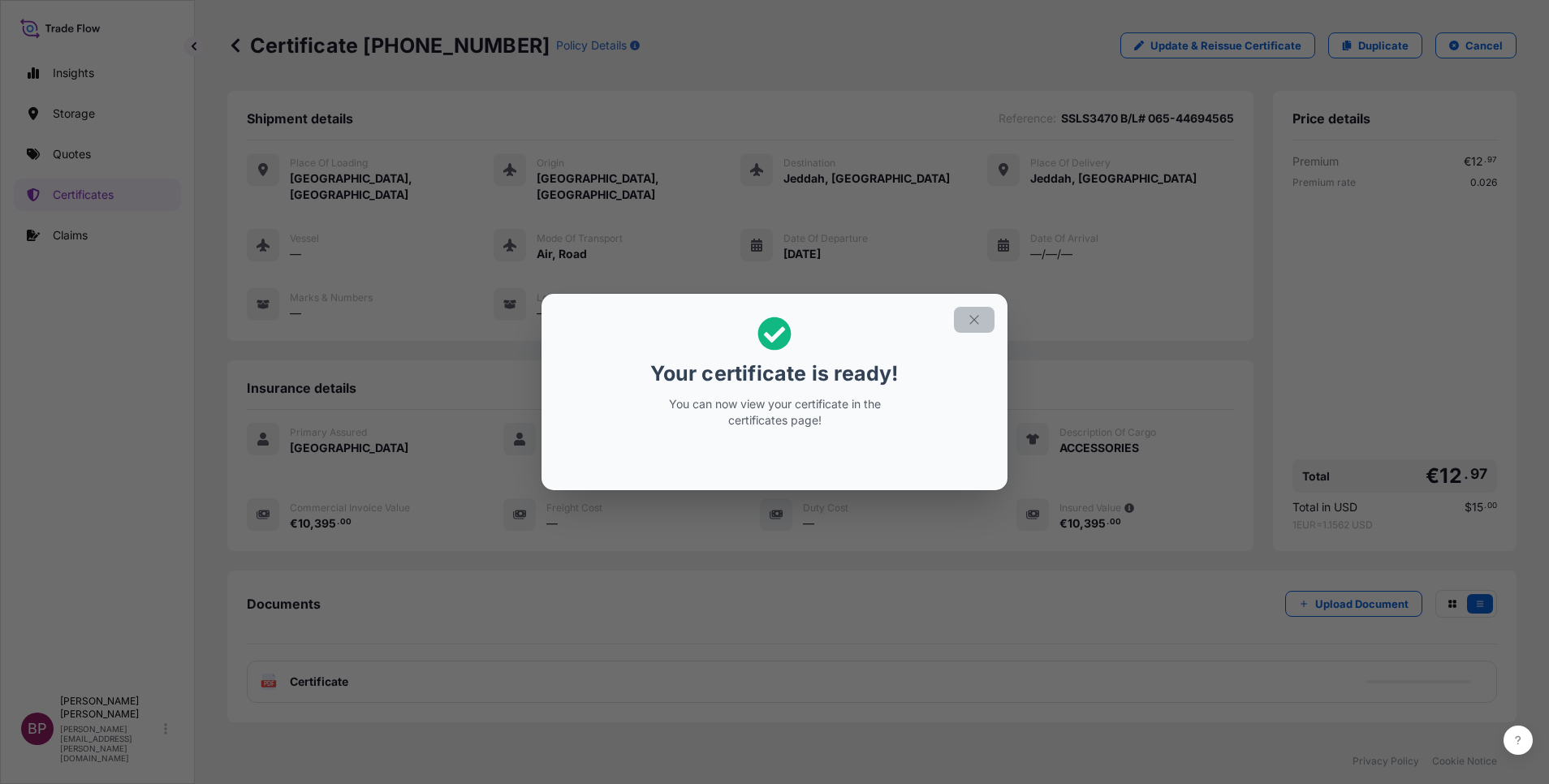
click at [970, 317] on icon "button" at bounding box center [975, 320] width 15 height 15
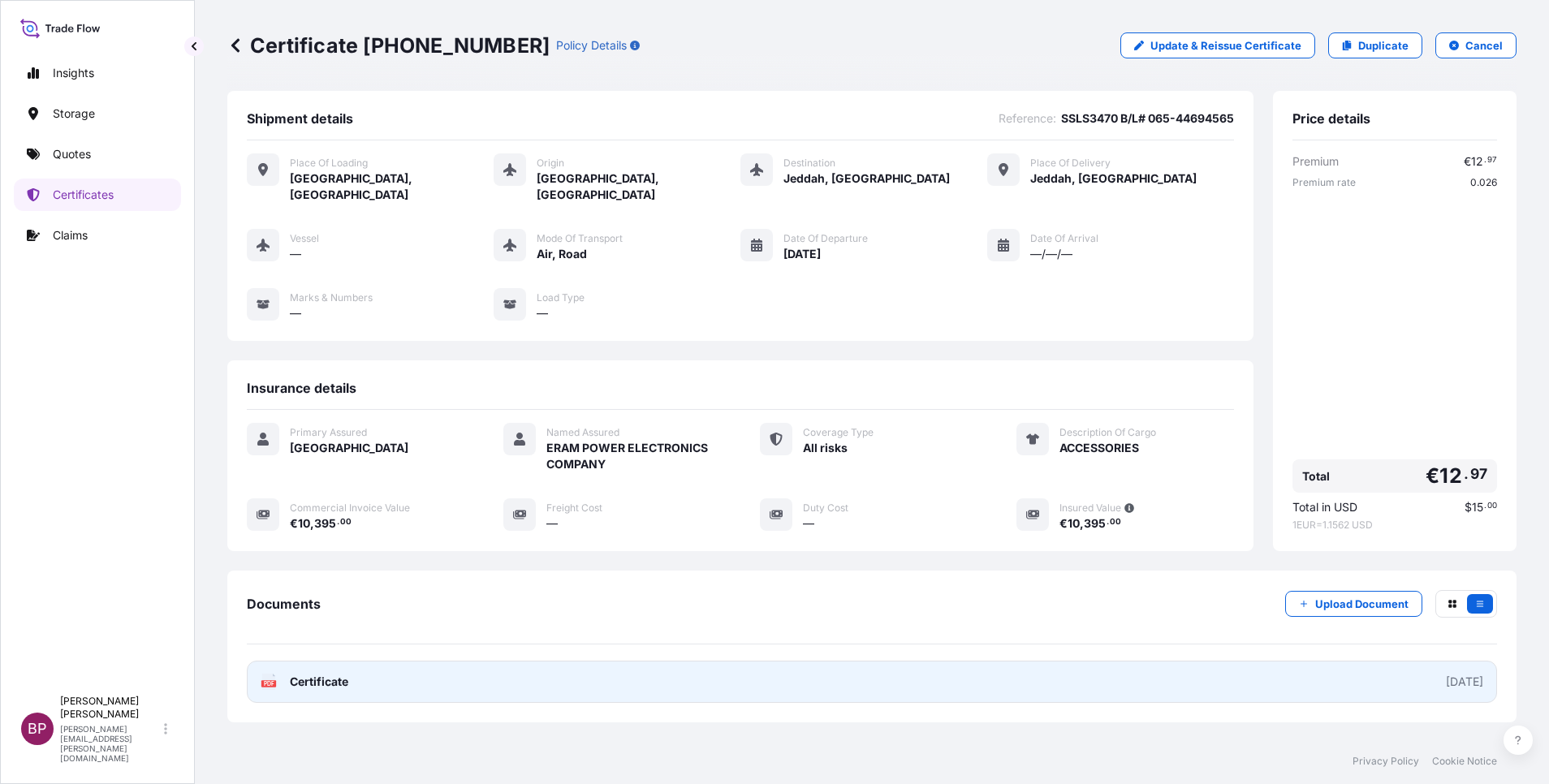
click at [335, 674] on span "Certificate" at bounding box center [319, 682] width 59 height 17
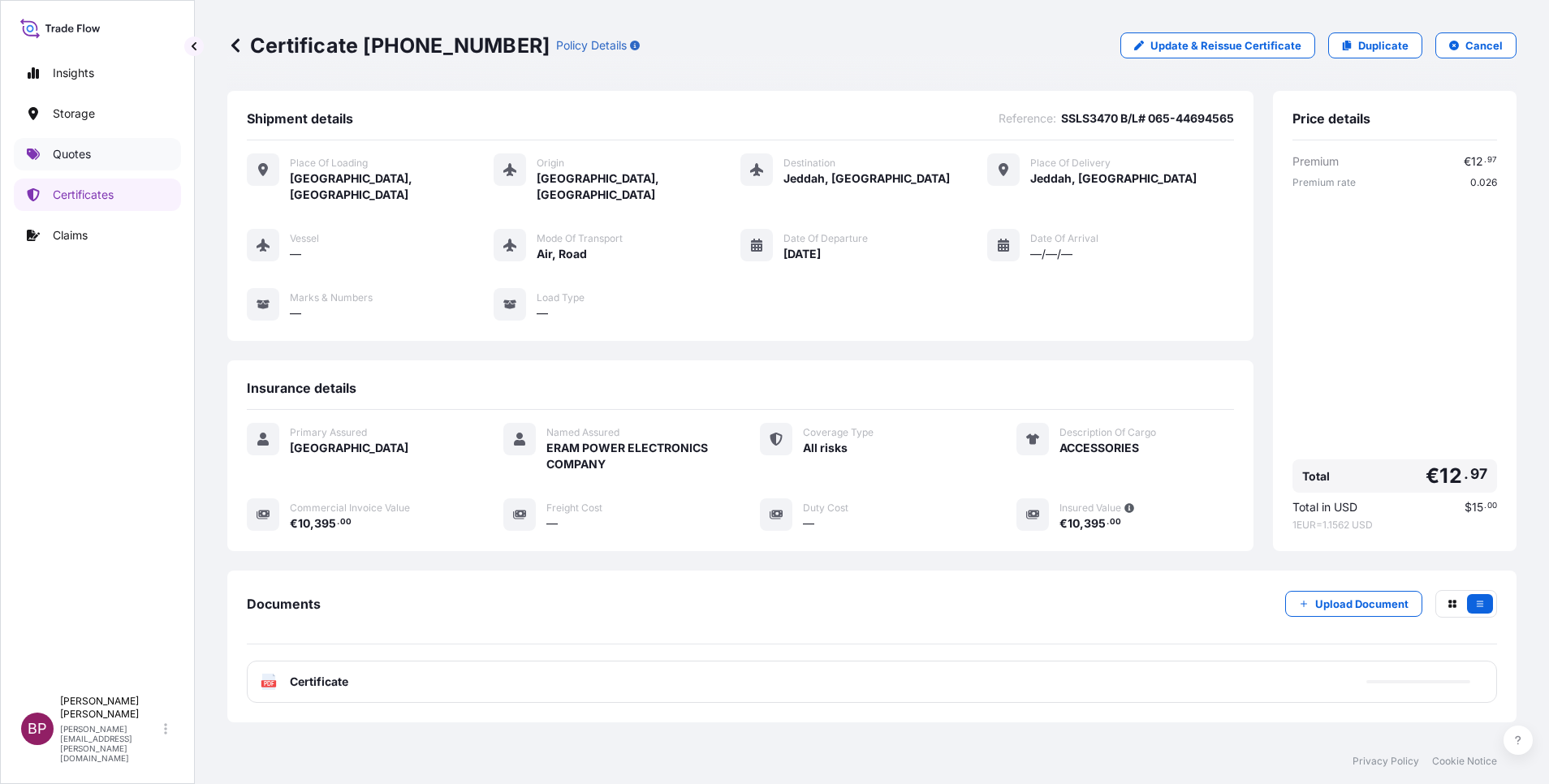
click at [68, 152] on p "Quotes" at bounding box center [72, 154] width 38 height 17
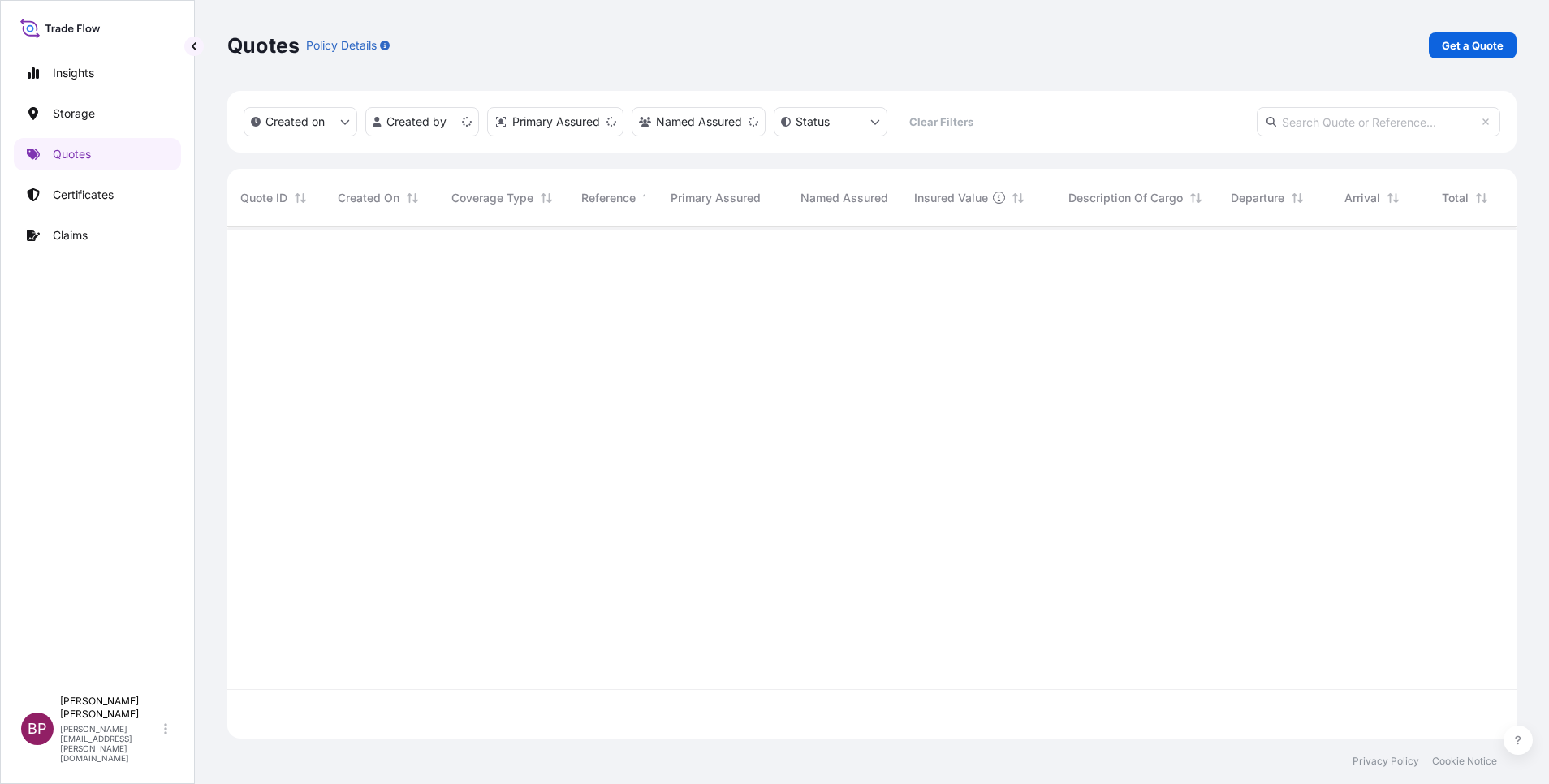
scroll to position [501, 1271]
click at [1488, 50] on p "Get a Quote" at bounding box center [1473, 46] width 61 height 17
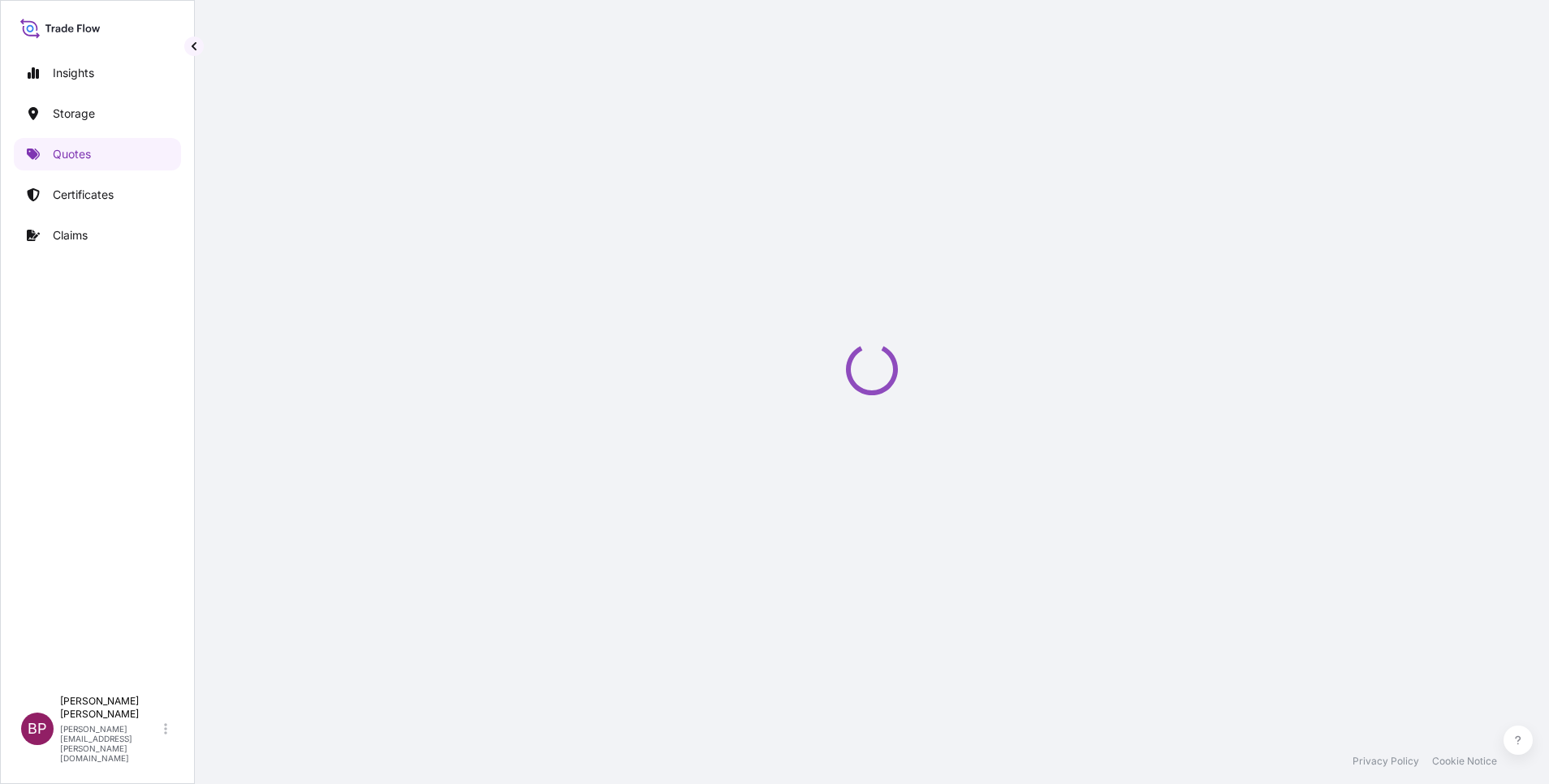
select select "Water"
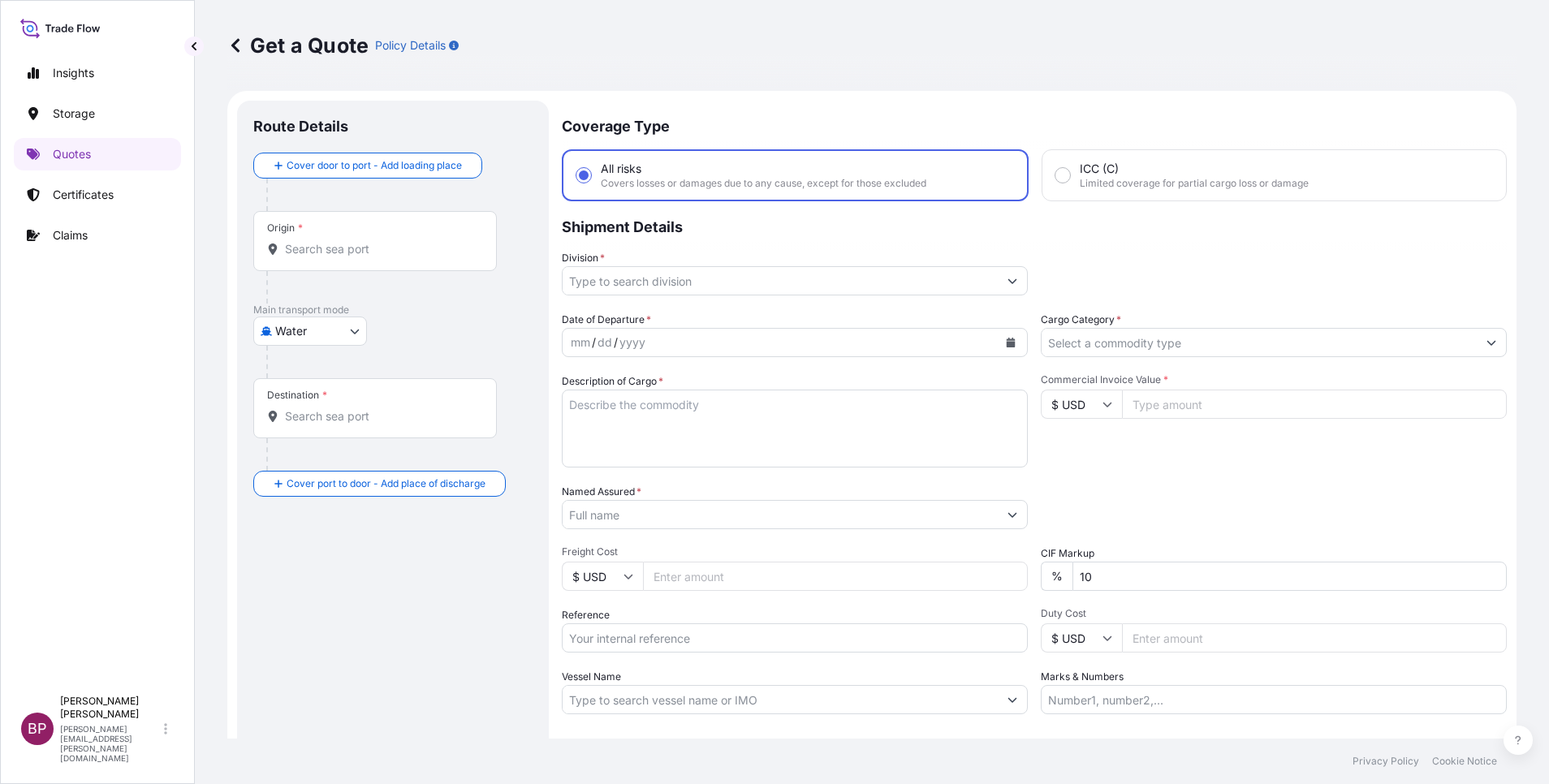
scroll to position [26, 0]
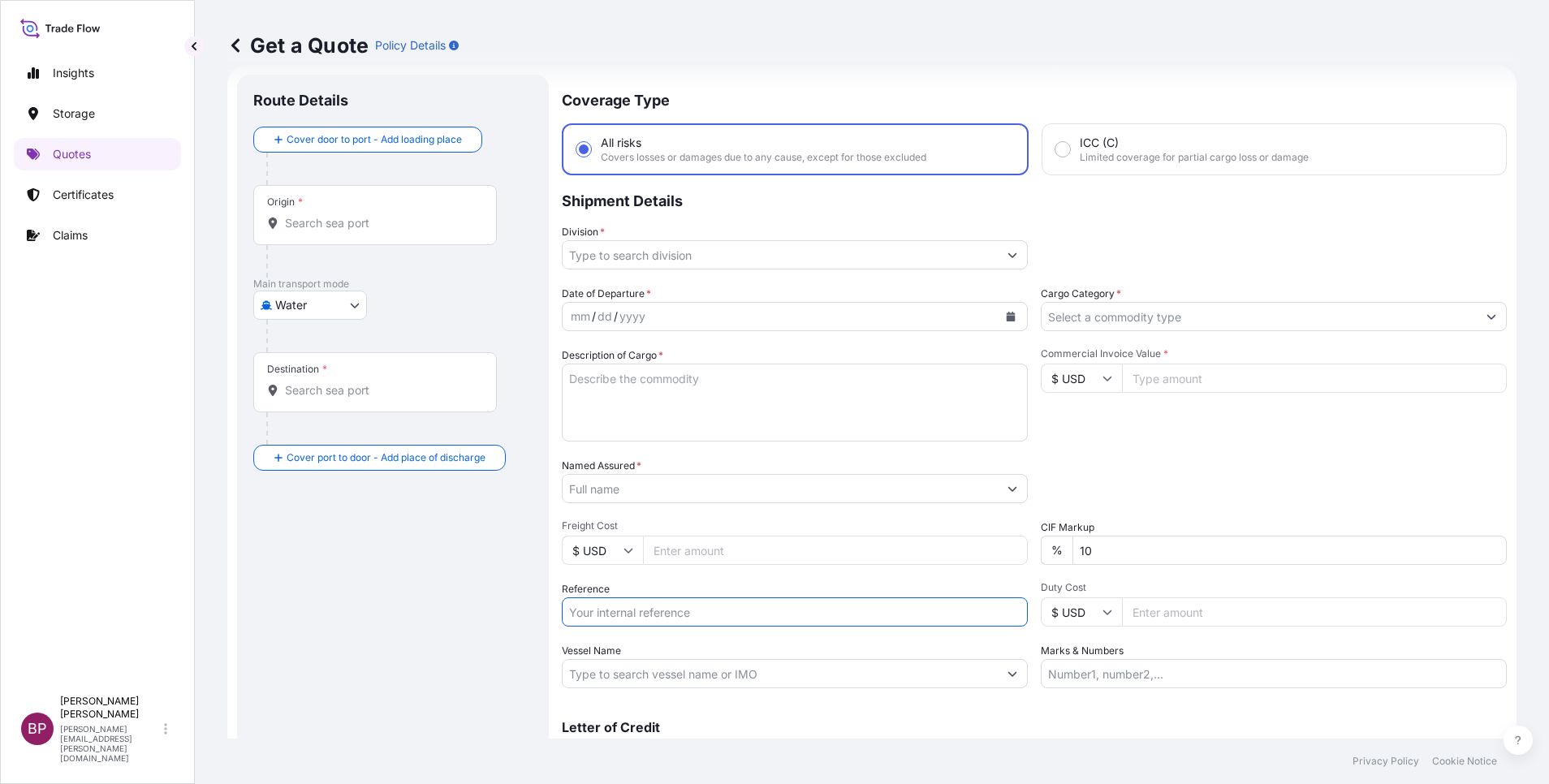
click at [632, 617] on input "Reference" at bounding box center [795, 612] width 466 height 29
paste input "SSLS3471 B/L# 9793387682"
type input "SSLS3471 B/L# 9793387682"
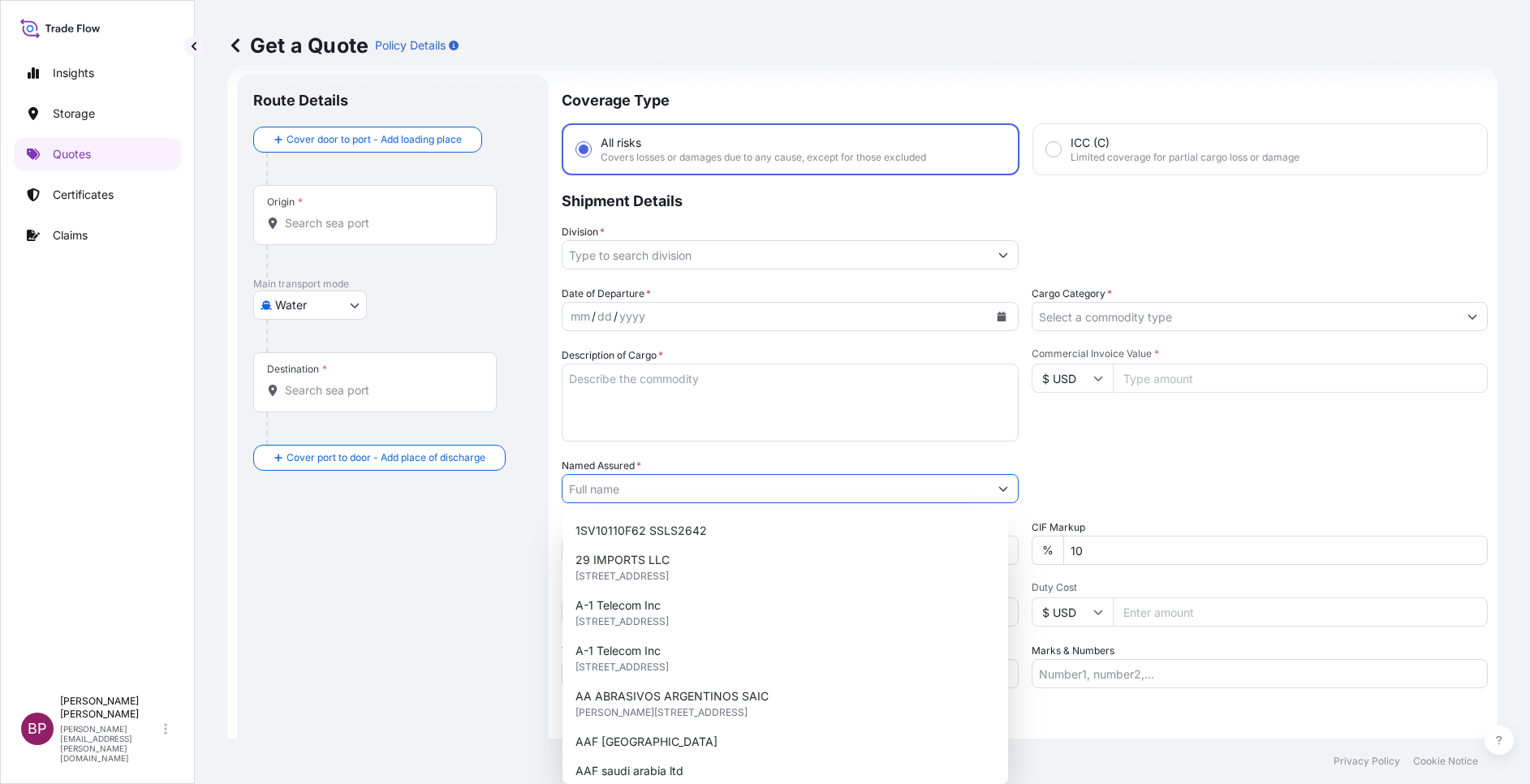
click at [683, 483] on input "Named Assured *" at bounding box center [776, 488] width 426 height 29
paste input "JAC RIJK AL RUSHAID CONTRACTING & SERVICES CO. LTD"
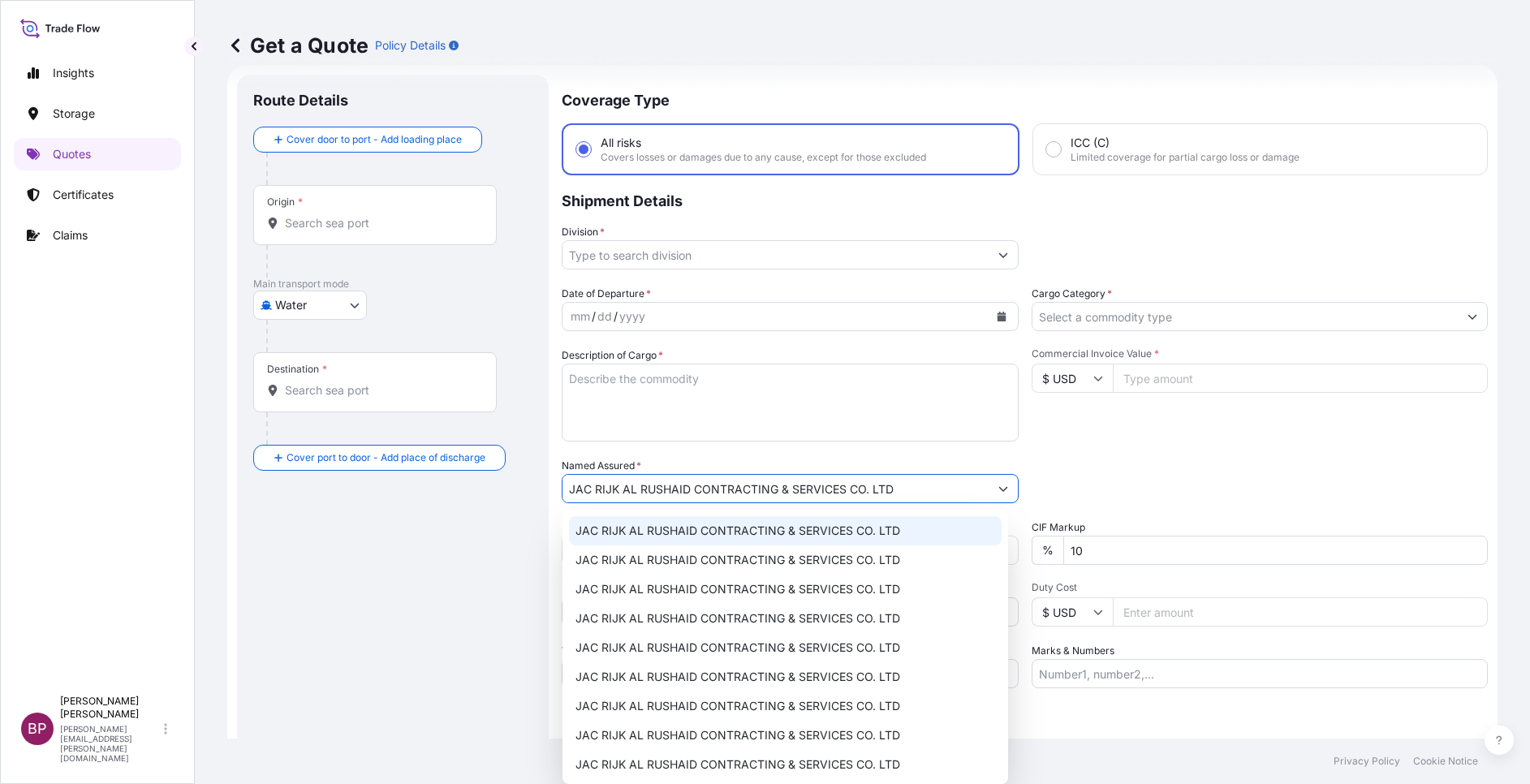
type input "JAC RIJK AL RUSHAID CONTRACTING & SERVICES CO. LTD"
click at [1173, 448] on div "Date of Departure * mm / dd / yyyy Cargo Category * Description of Cargo * Comm…" at bounding box center [1025, 487] width 927 height 403
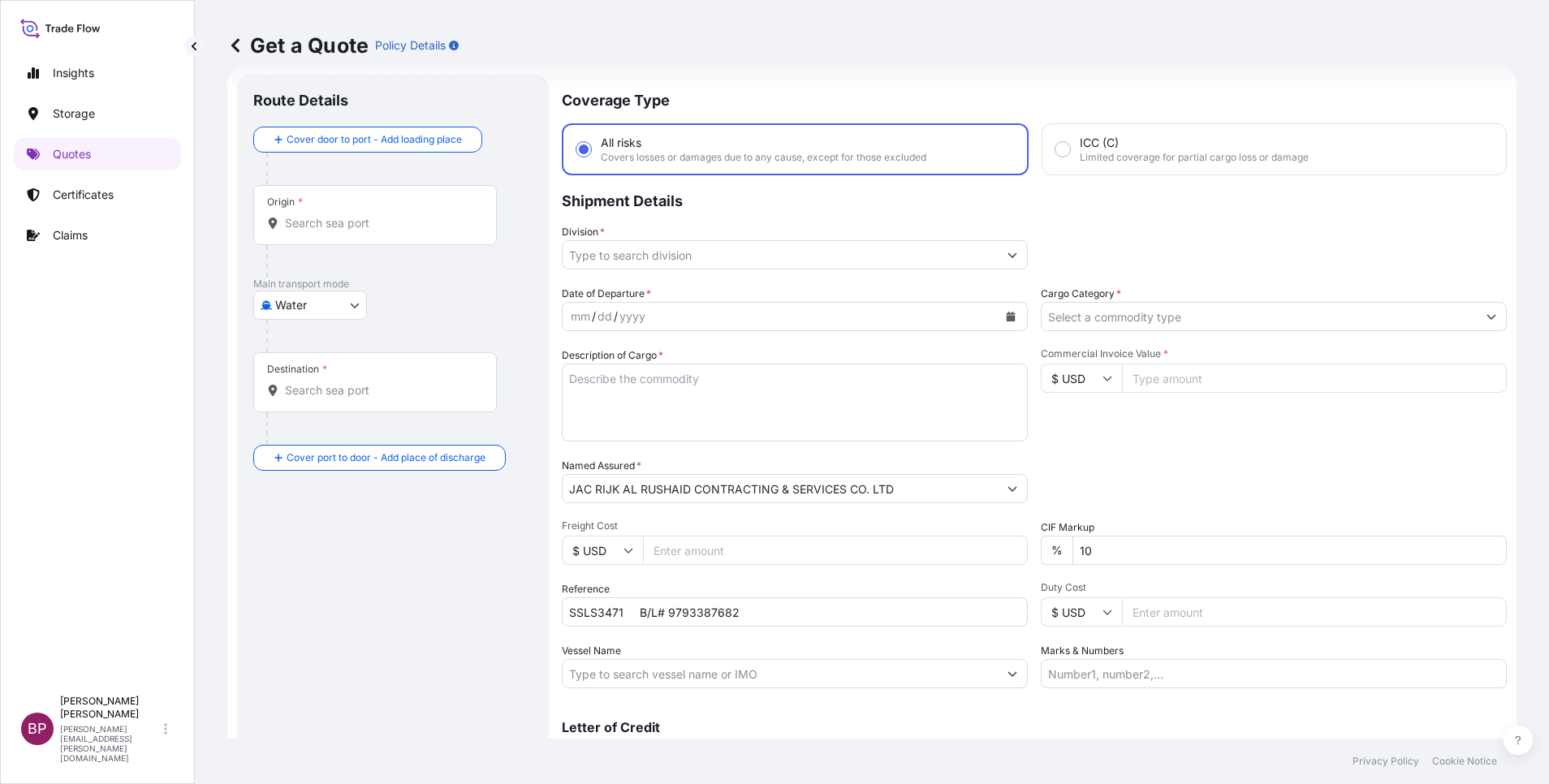
click at [811, 430] on textarea "Description of Cargo *" at bounding box center [795, 403] width 466 height 78
paste textarea "NOZZLE ASSEMBLY"
type textarea "NOZZLE ASSEMBLY"
click at [1174, 375] on input "Commercial Invoice Value *" at bounding box center [1314, 378] width 385 height 29
paste input "4678.62"
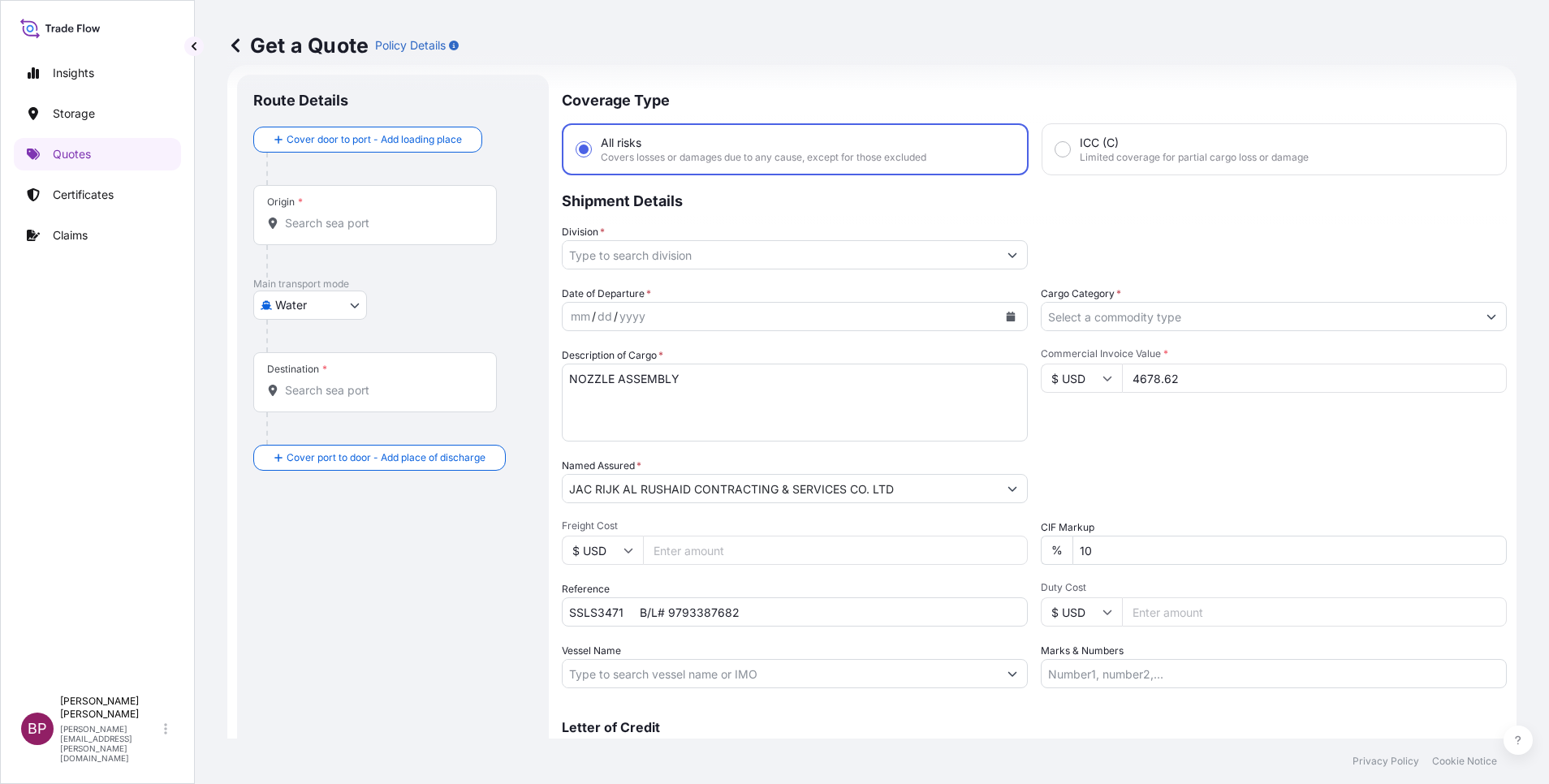
type input "4678.62"
drag, startPoint x: 1121, startPoint y: 553, endPoint x: 920, endPoint y: 522, distance: 203.4
click at [921, 522] on div "Date of Departure * mm / dd / yyyy Cargo Category * Description of Cargo * NOZZ…" at bounding box center [1034, 487] width 945 height 403
type input "0"
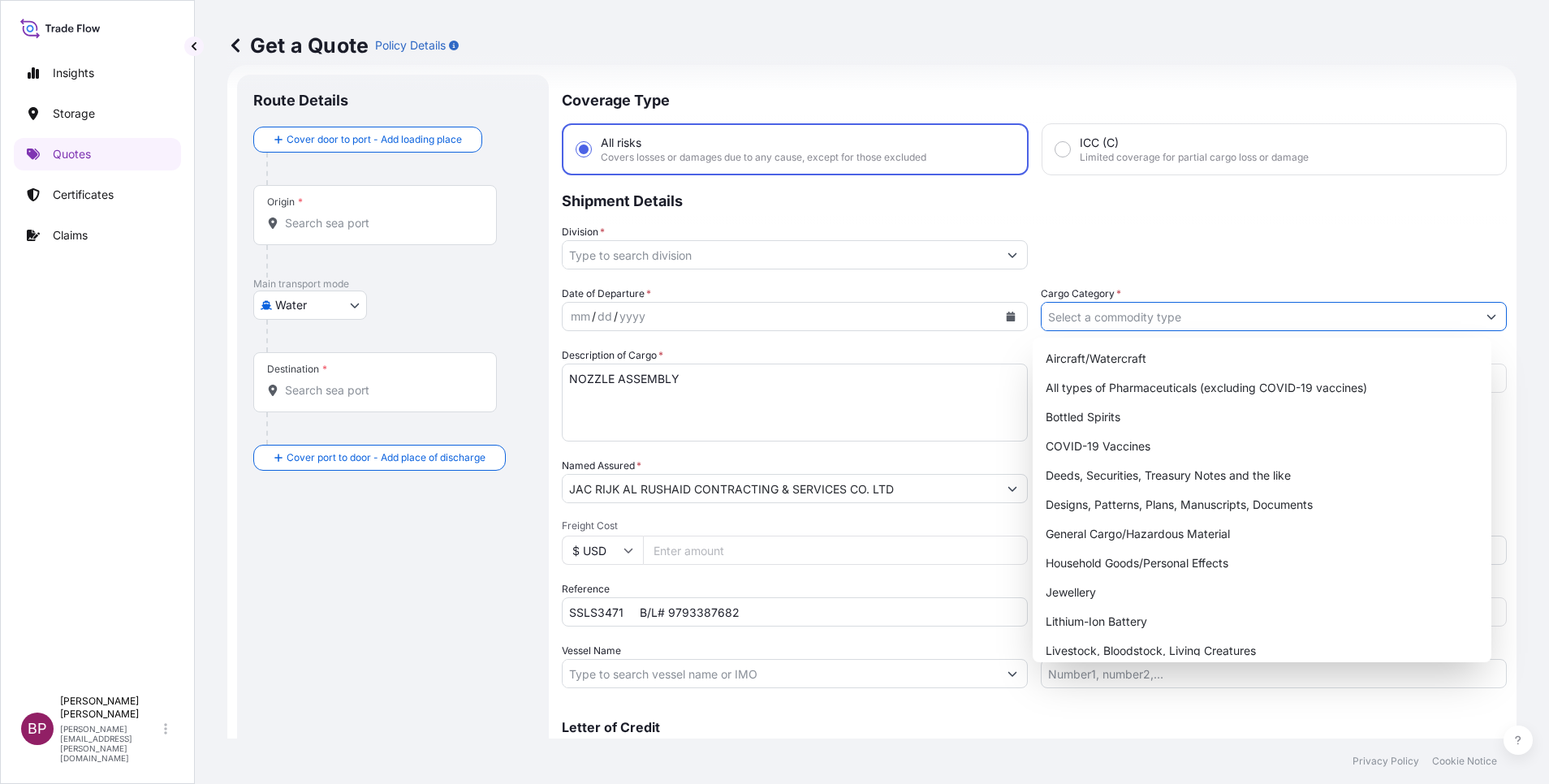
click at [1487, 316] on icon "Show suggestions" at bounding box center [1492, 317] width 10 height 10
click at [1111, 541] on div "General Cargo/Hazardous Material" at bounding box center [1262, 534] width 446 height 29
type input "General Cargo/Hazardous Material"
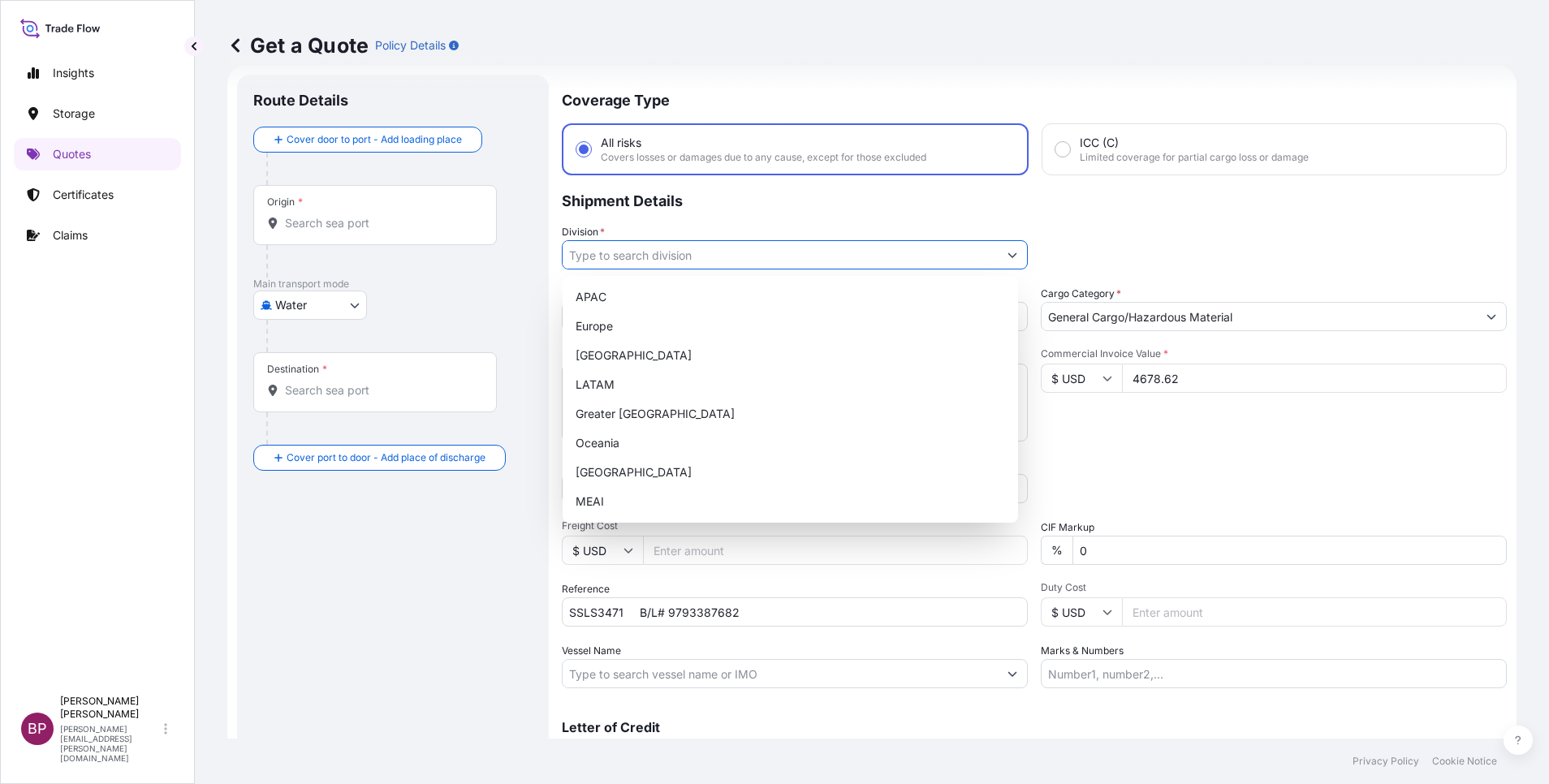
click at [998, 258] on button "Show suggestions" at bounding box center [1012, 254] width 29 height 29
click at [650, 497] on div "MEAI" at bounding box center [791, 501] width 443 height 29
type input "MEAI"
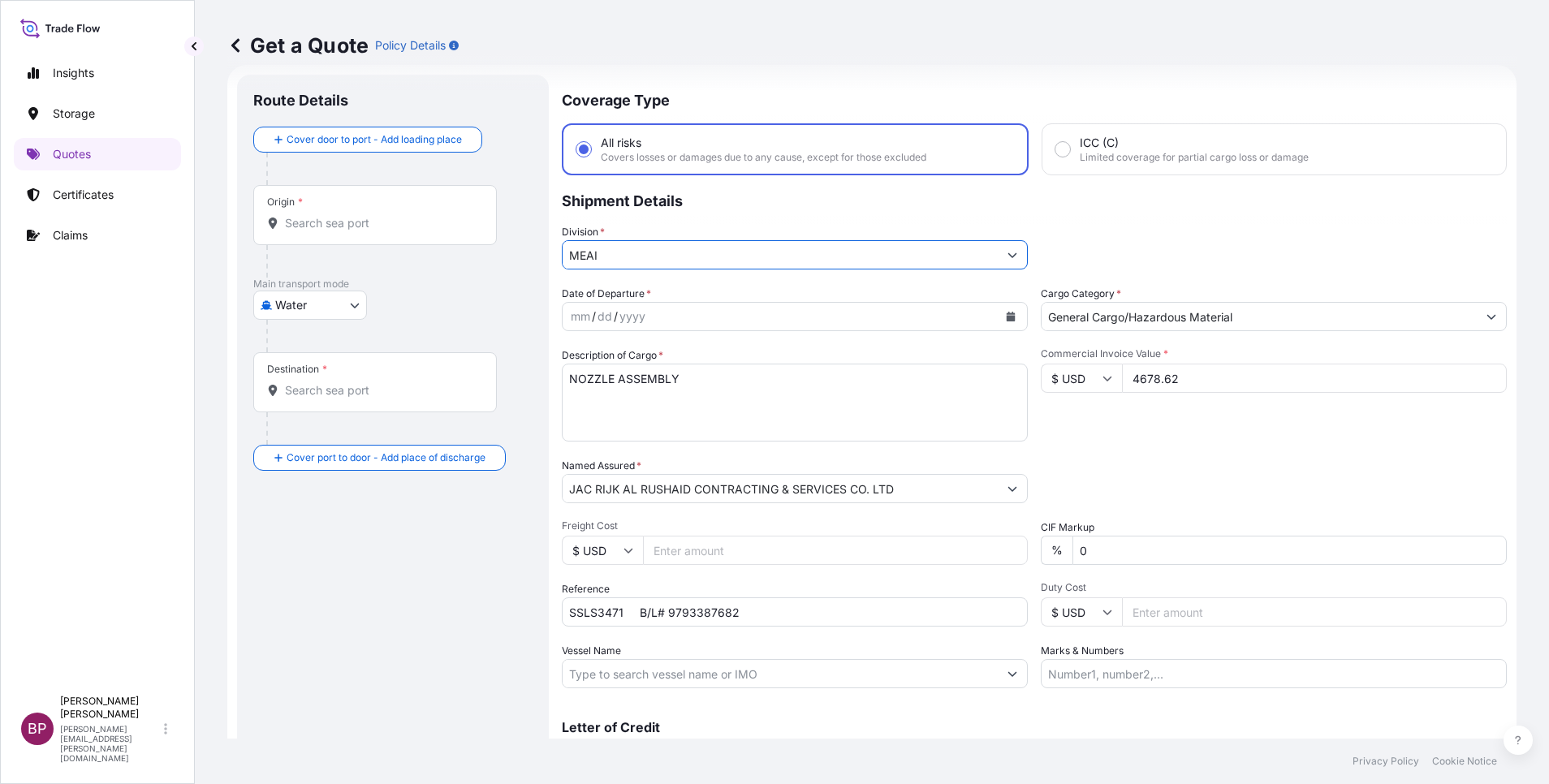
click at [1007, 319] on icon "Calendar" at bounding box center [1011, 317] width 9 height 10
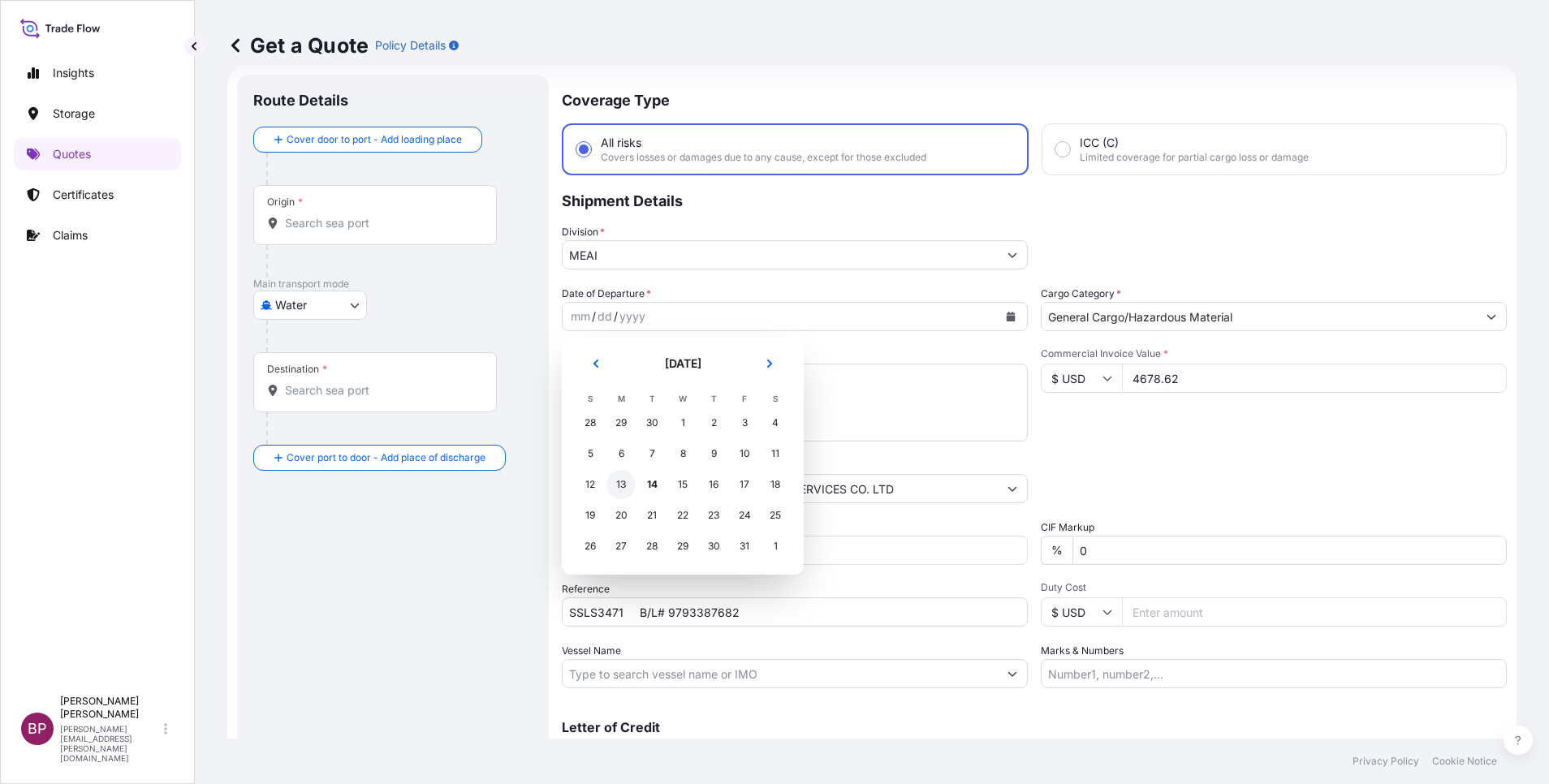
click at [617, 485] on div "13" at bounding box center [621, 484] width 29 height 29
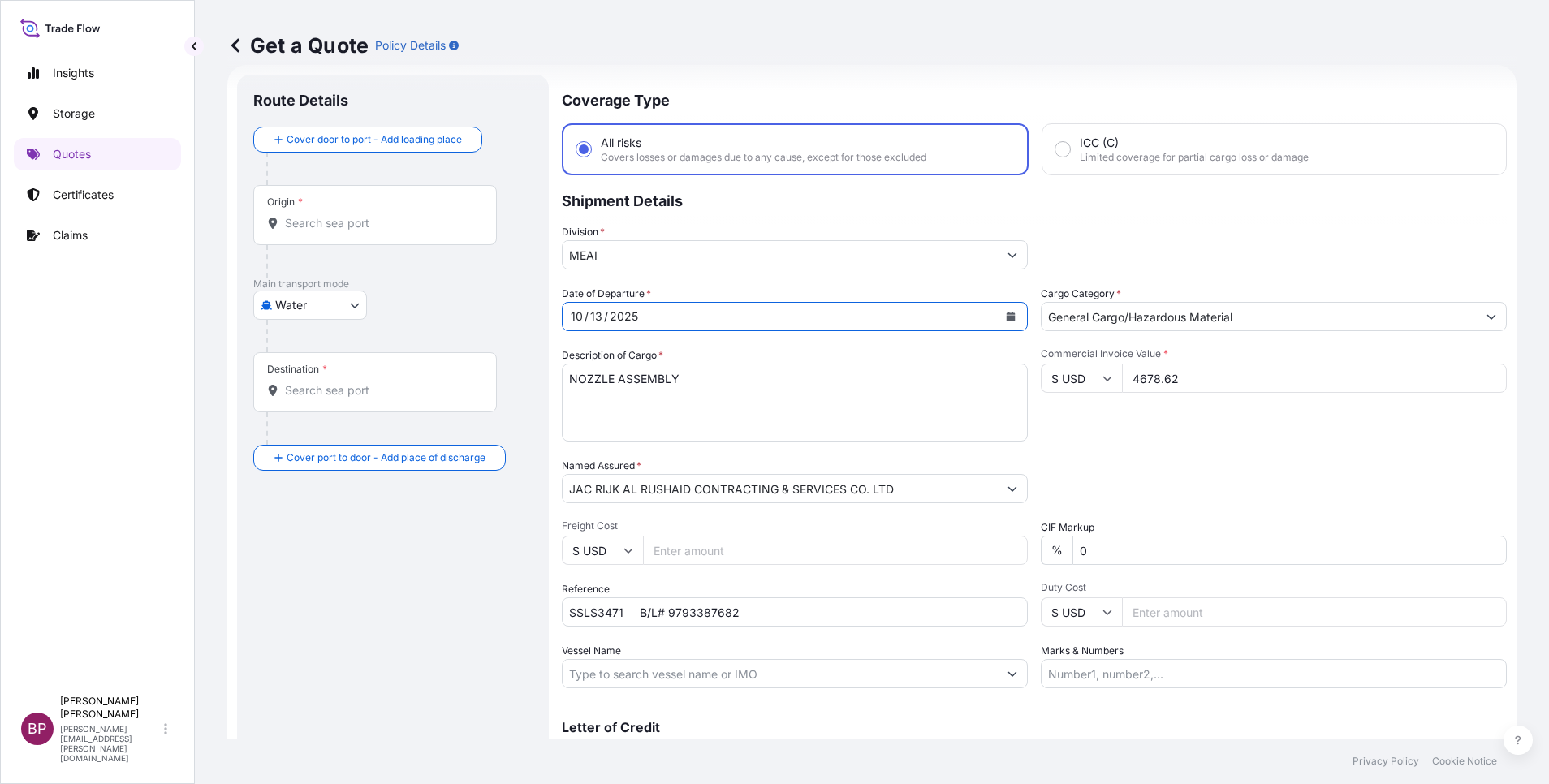
click at [312, 302] on body "8 options available. Selected Date: [DATE] Insights Storage Quotes Certificates…" at bounding box center [774, 392] width 1549 height 784
click at [312, 348] on div "Air" at bounding box center [309, 347] width 100 height 29
select select "Air"
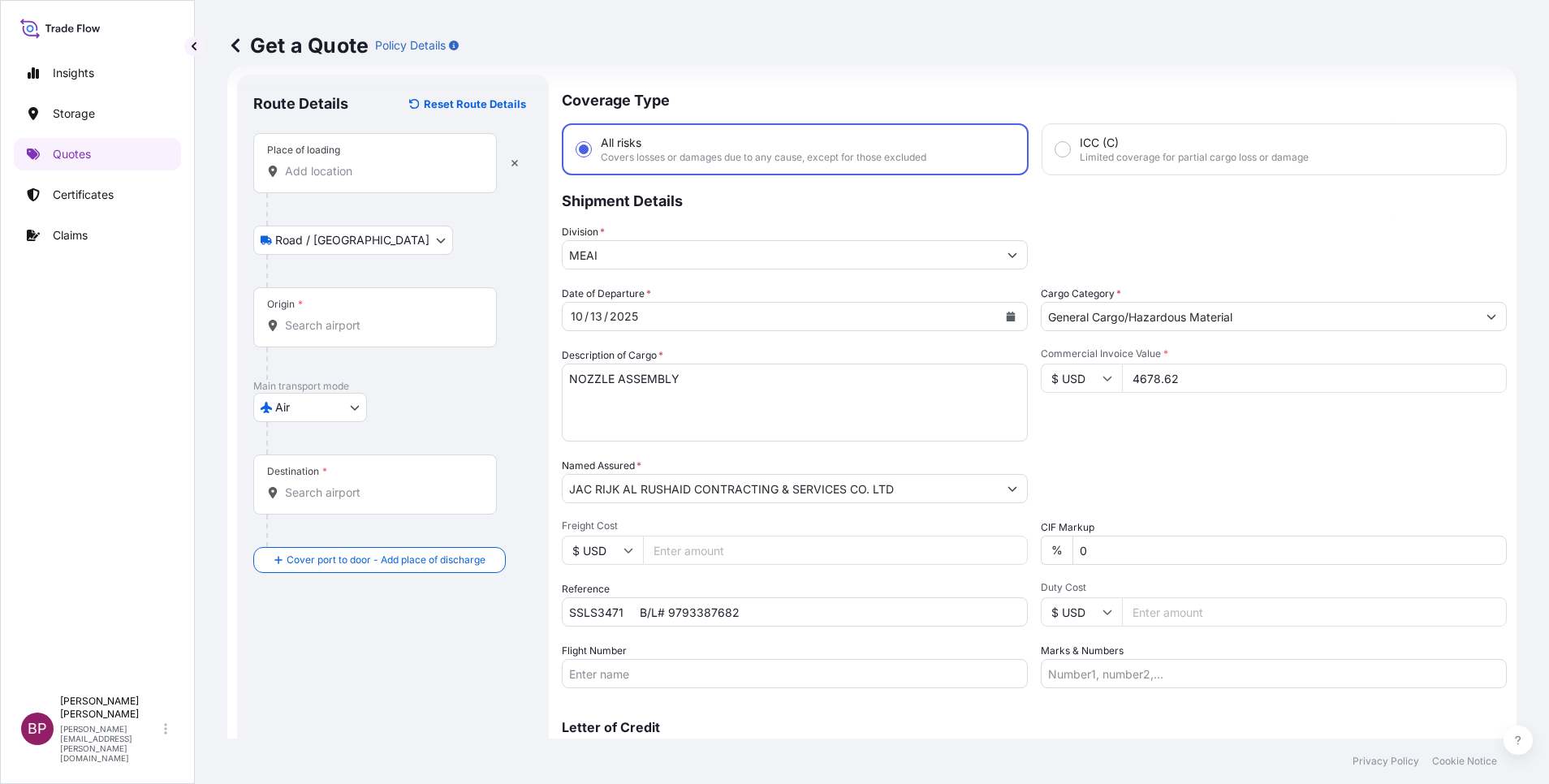
click at [332, 167] on input "Place of loading" at bounding box center [380, 172] width 191 height 17
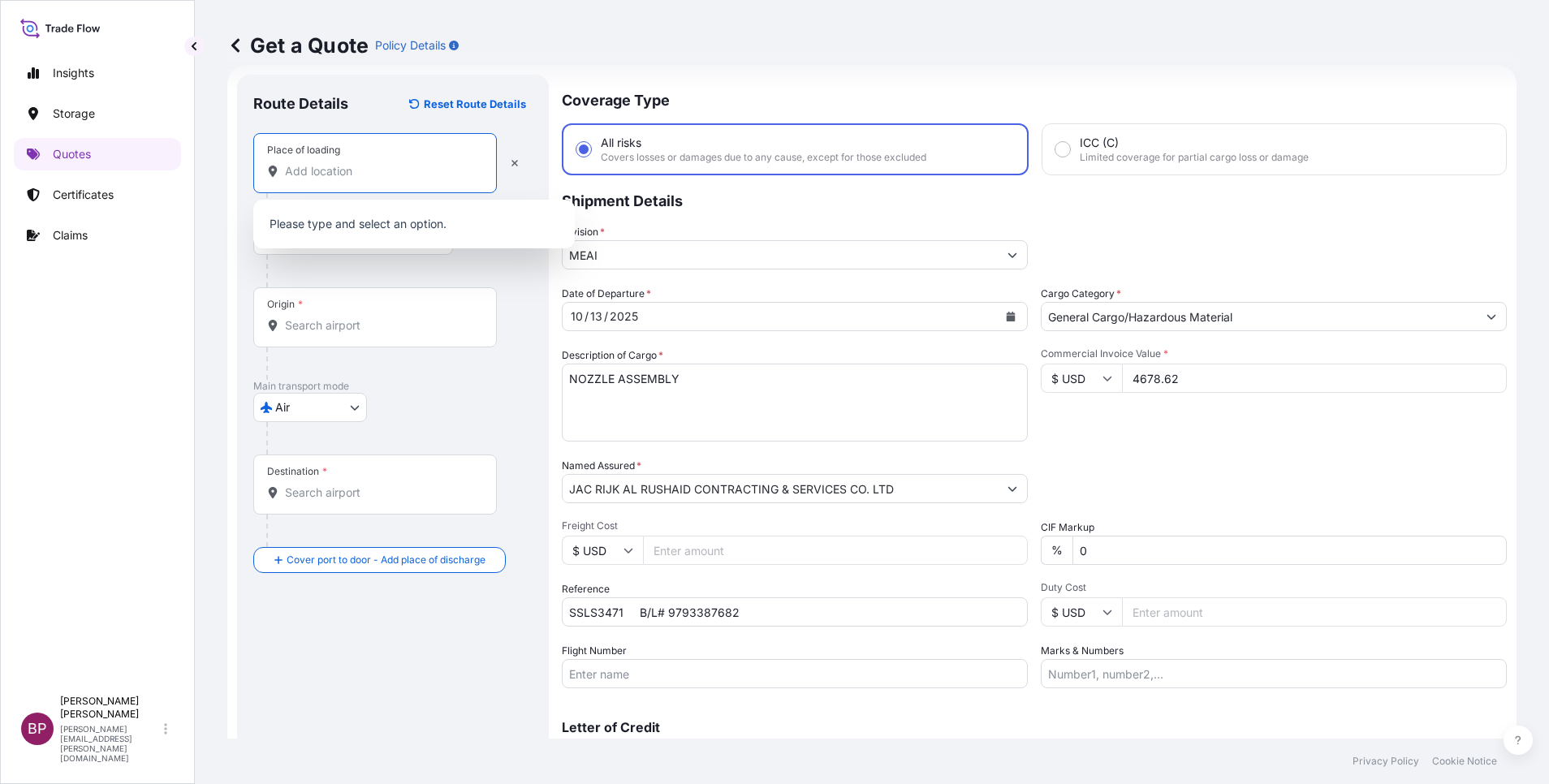
paste input "[GEOGRAPHIC_DATA]"
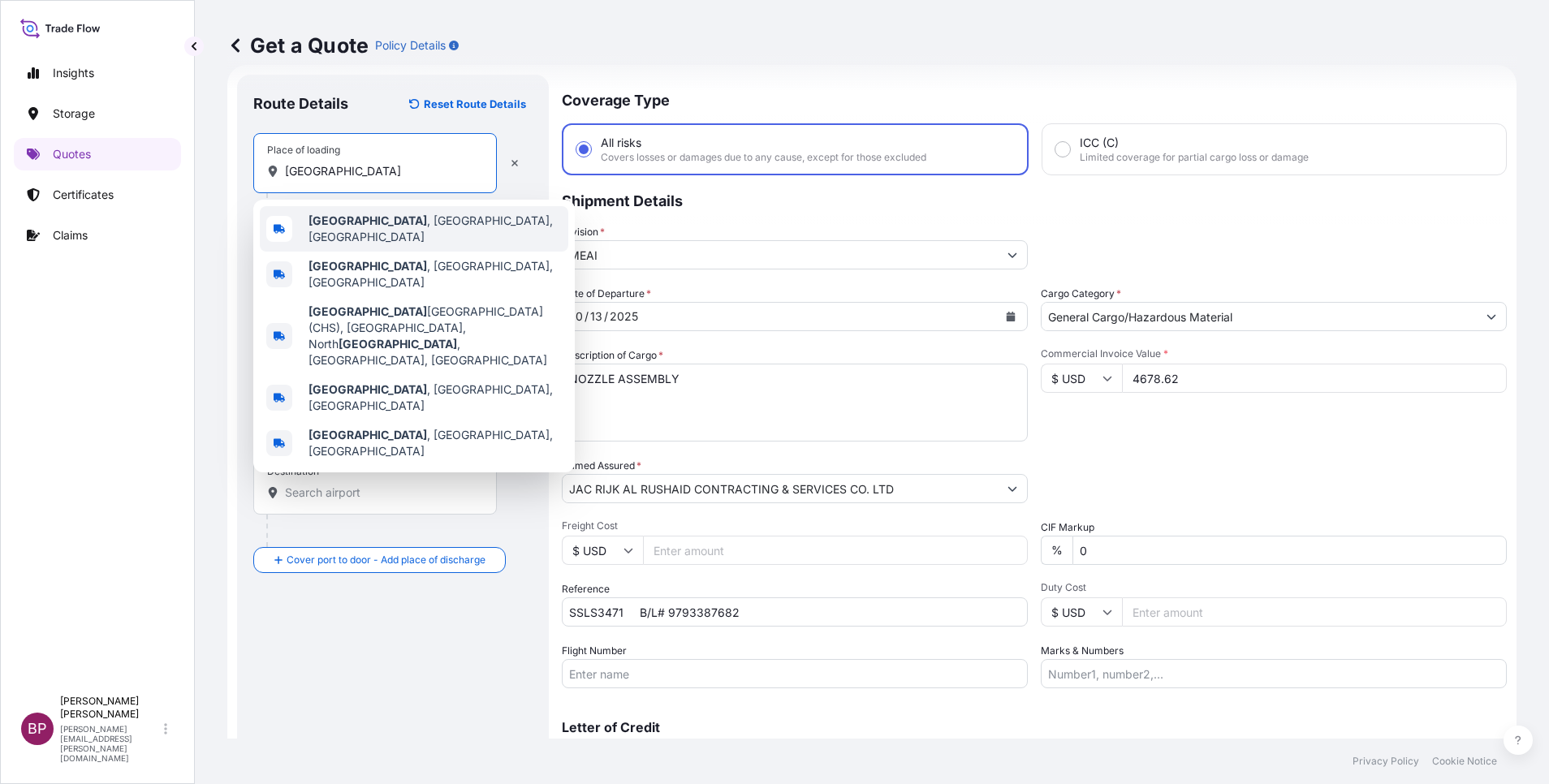
click at [415, 228] on span "[GEOGRAPHIC_DATA] , [GEOGRAPHIC_DATA], [GEOGRAPHIC_DATA]" at bounding box center [435, 229] width 254 height 32
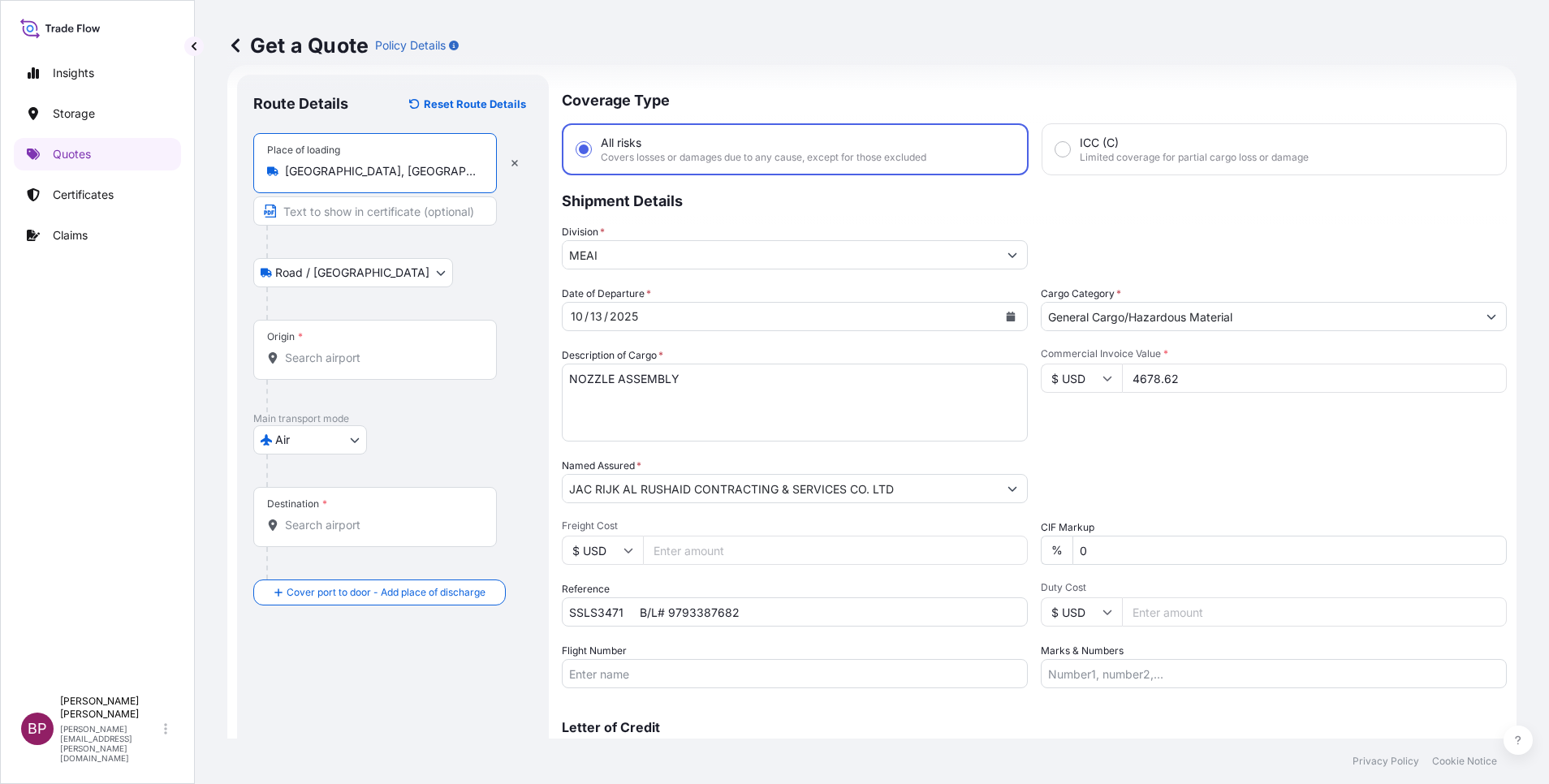
type input "[GEOGRAPHIC_DATA], [GEOGRAPHIC_DATA], [GEOGRAPHIC_DATA]"
click at [394, 363] on input "Origin *" at bounding box center [380, 358] width 191 height 17
paste input "[GEOGRAPHIC_DATA]"
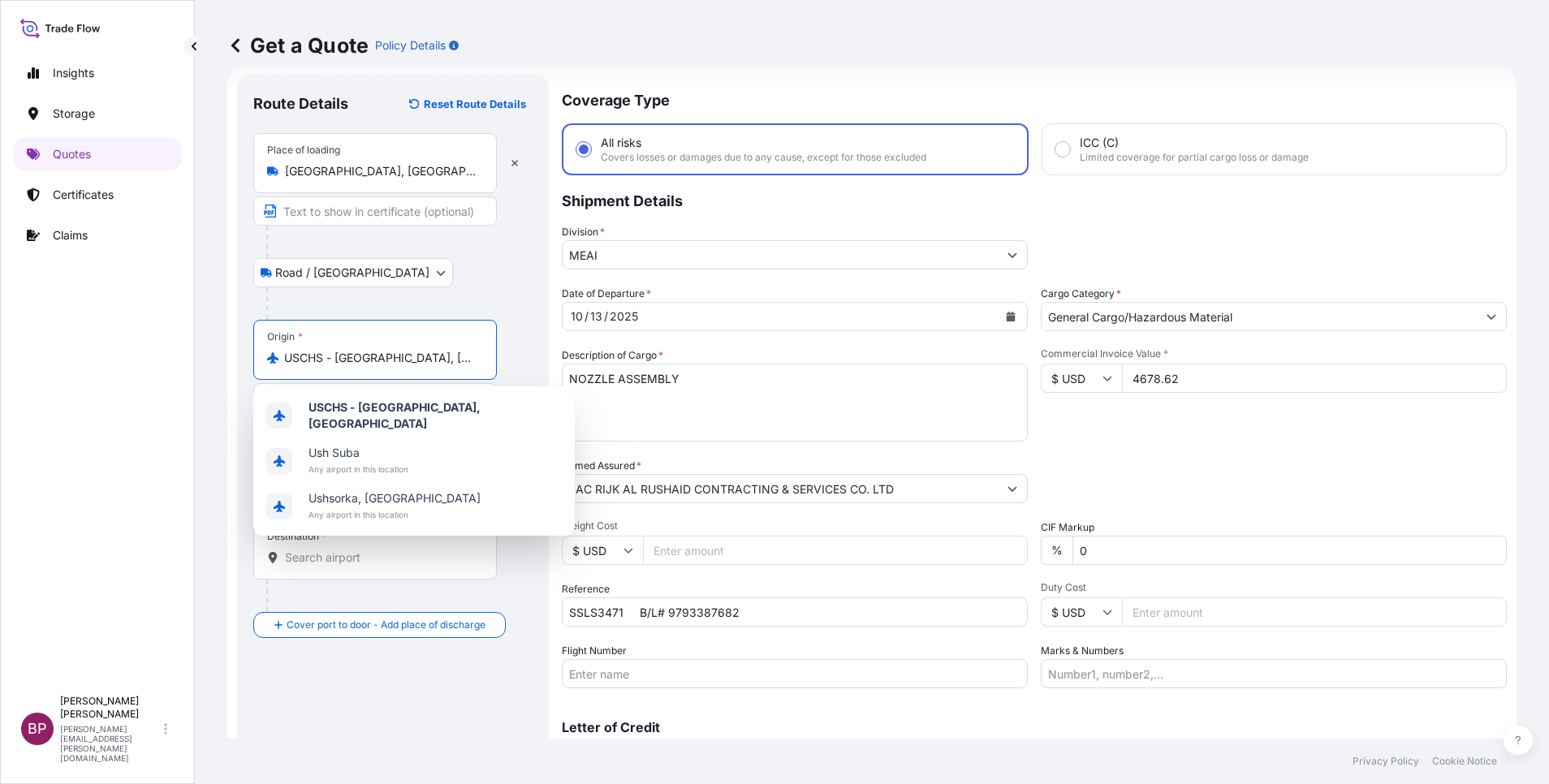
scroll to position [0, 0]
type input "USCHS - [GEOGRAPHIC_DATA], [GEOGRAPHIC_DATA]"
click at [485, 260] on div "Road / [GEOGRAPHIC_DATA] / Inland" at bounding box center [393, 272] width 279 height 29
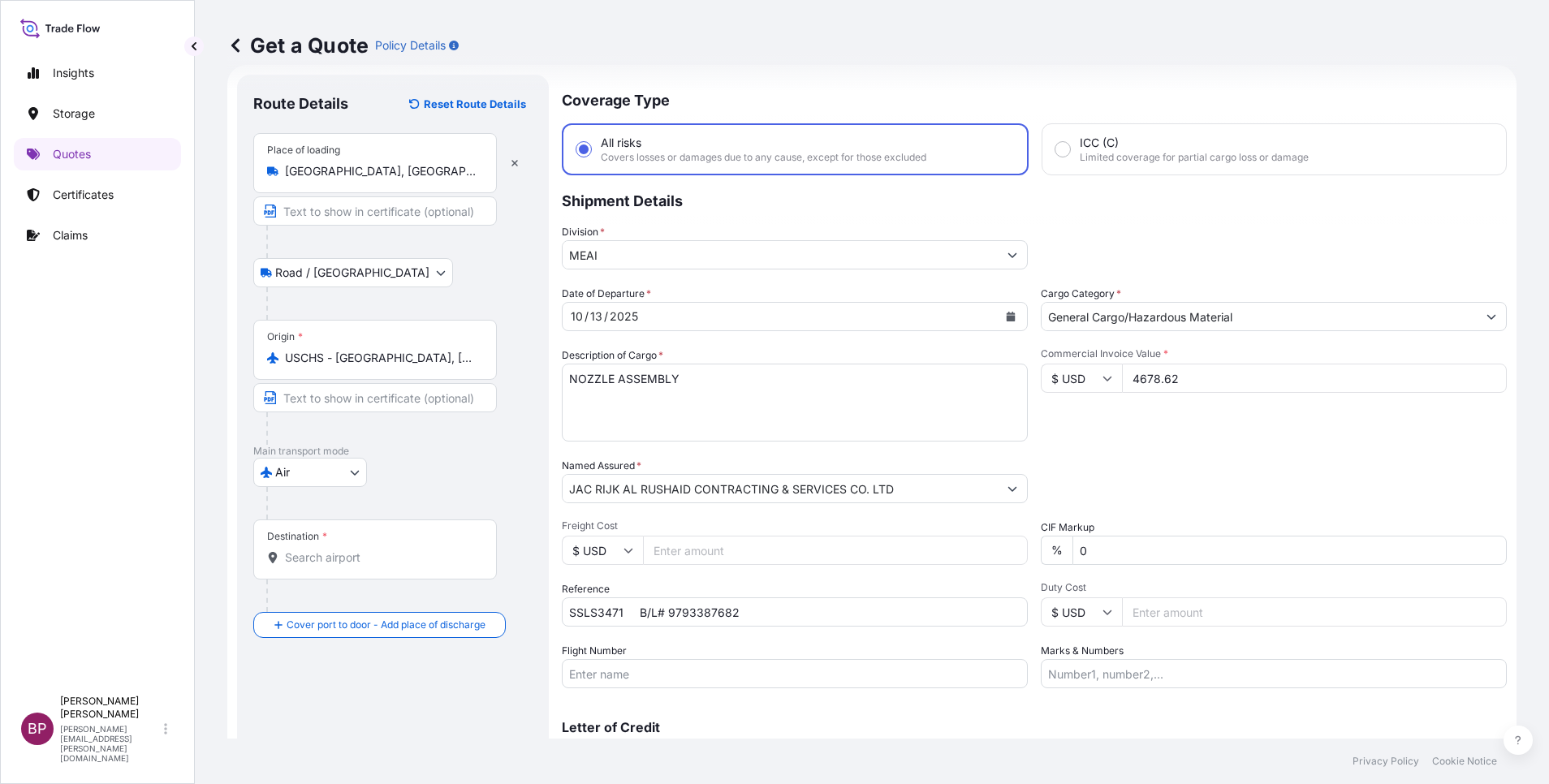
click at [368, 541] on div "Destination *" at bounding box center [375, 549] width 244 height 60
click at [368, 549] on input "Destination *" at bounding box center [380, 558] width 191 height 17
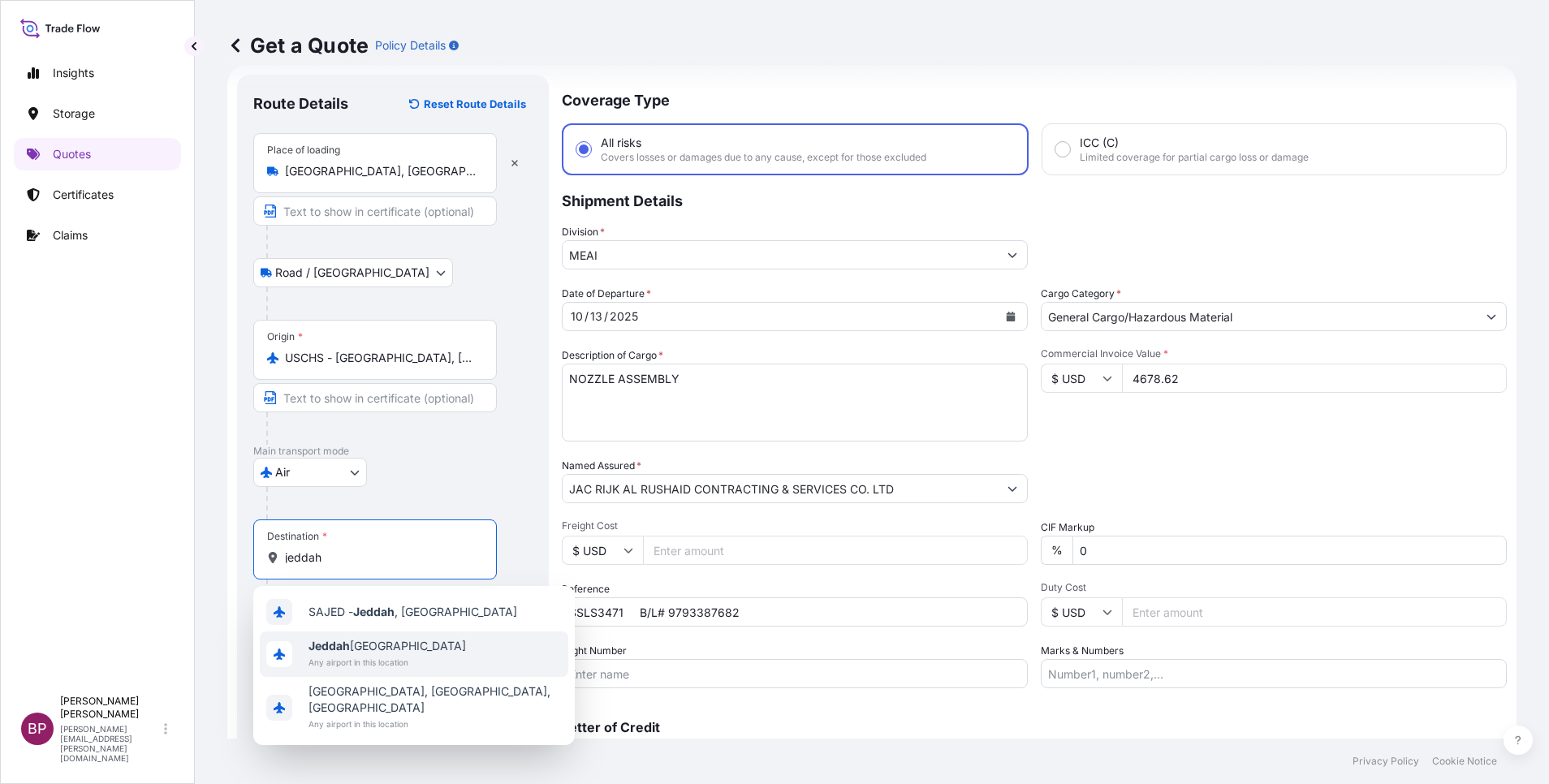
click at [404, 659] on span "Any airport in this location" at bounding box center [387, 663] width 157 height 17
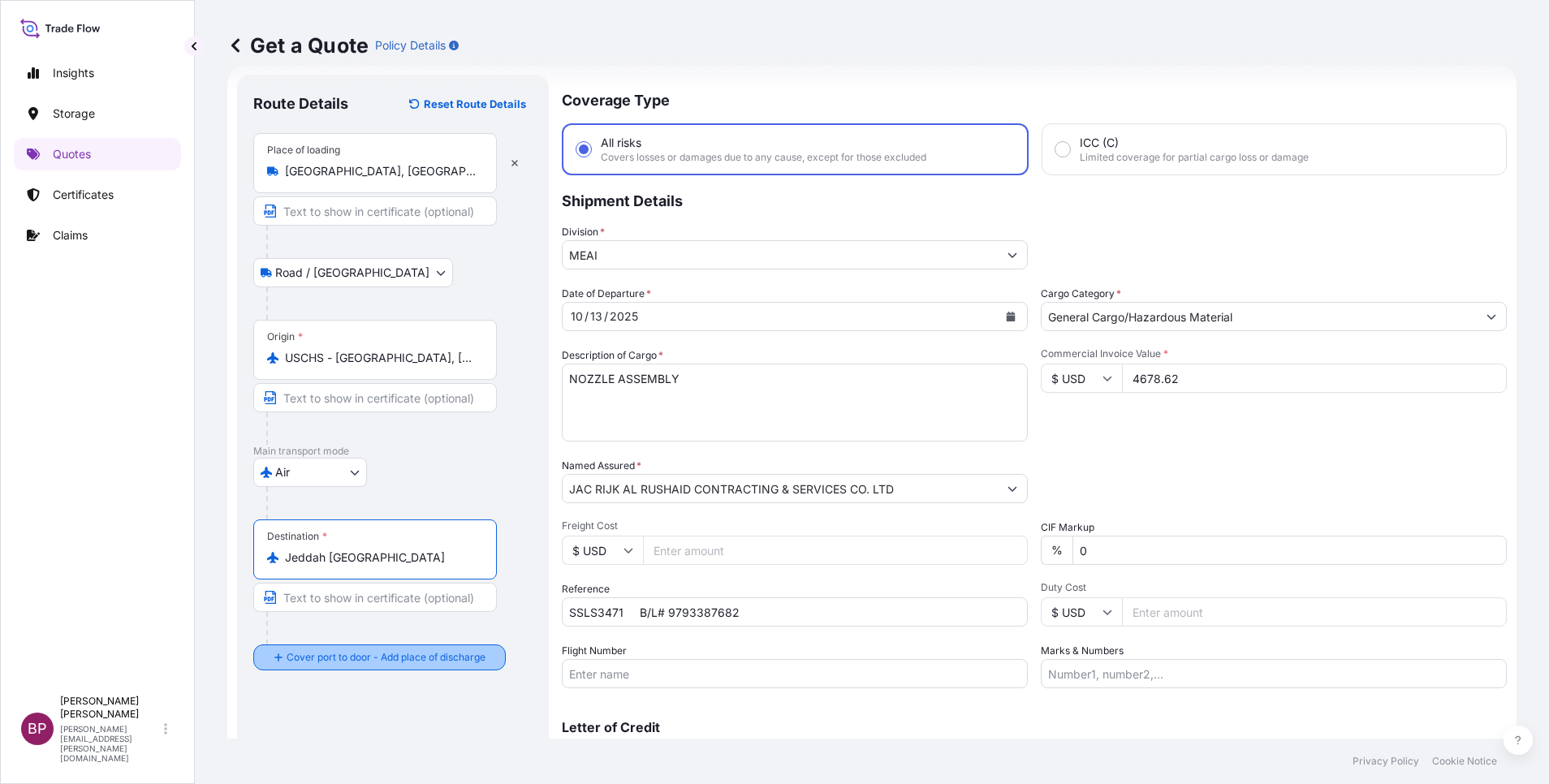
type input "Jeddah [GEOGRAPHIC_DATA]"
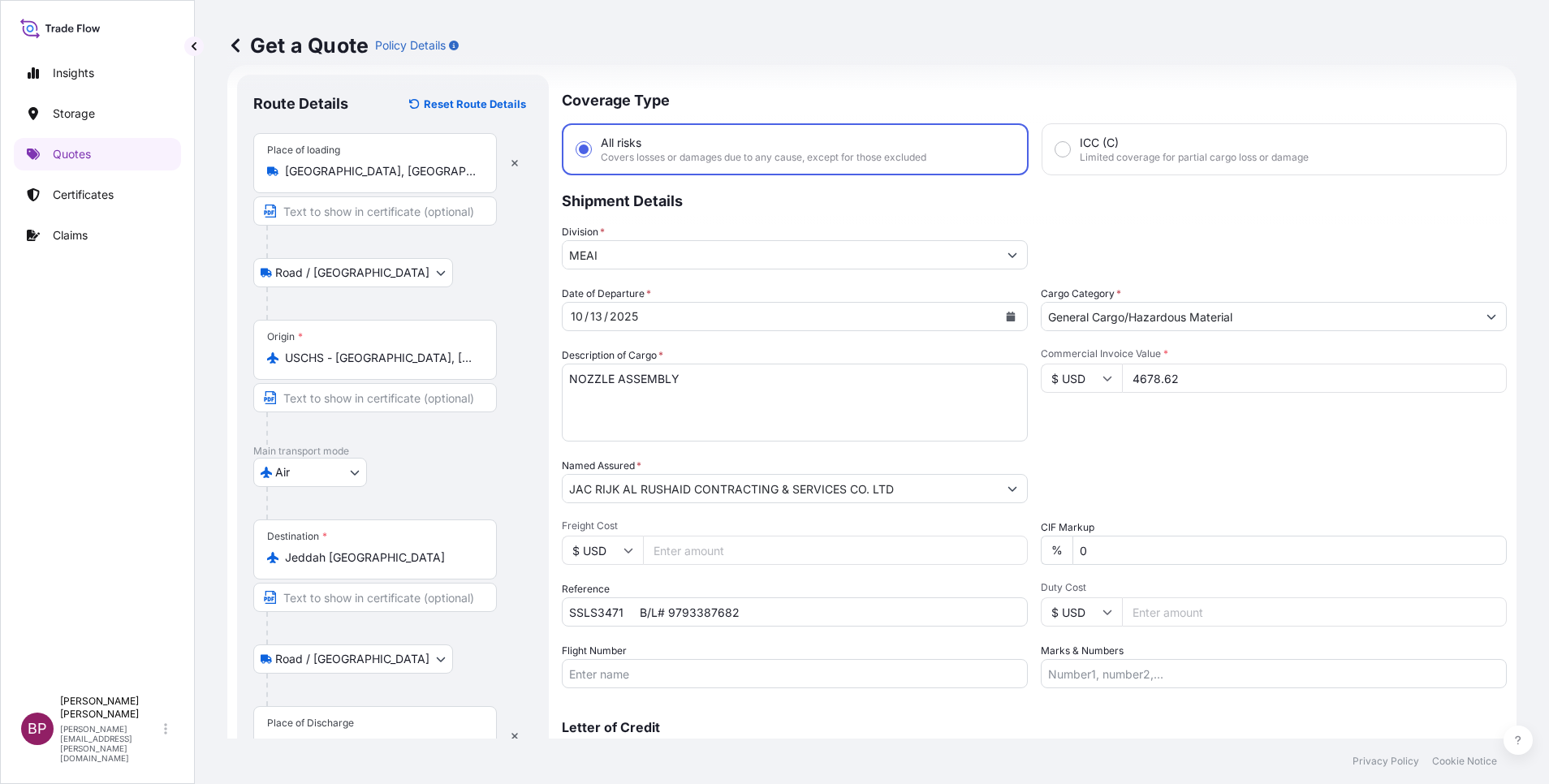
click at [386, 719] on div "Place of Discharge" at bounding box center [375, 736] width 244 height 60
click at [386, 736] on input "Place of Discharge" at bounding box center [380, 744] width 191 height 17
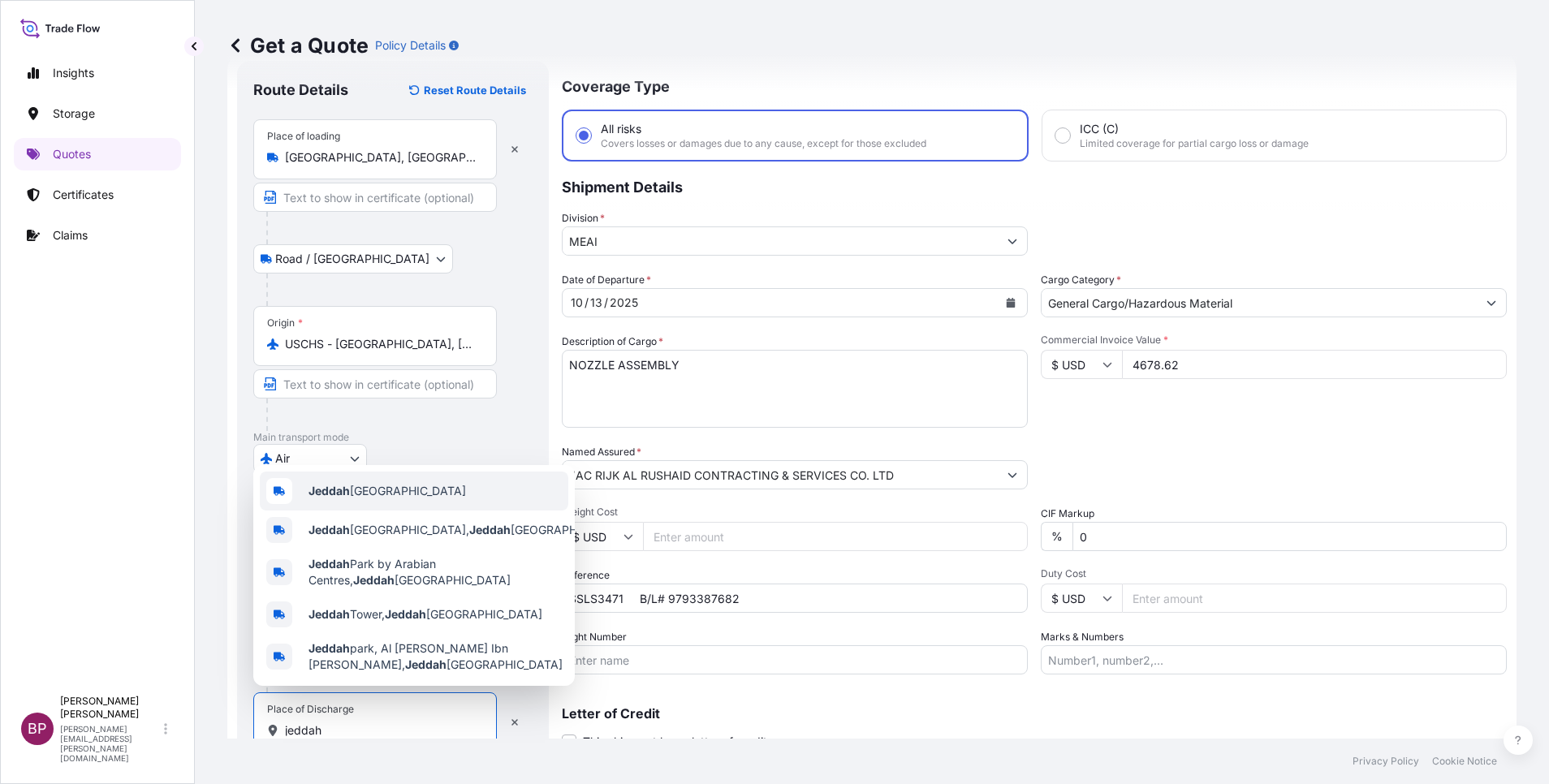
click at [393, 483] on span "Jeddah [GEOGRAPHIC_DATA]" at bounding box center [387, 491] width 157 height 17
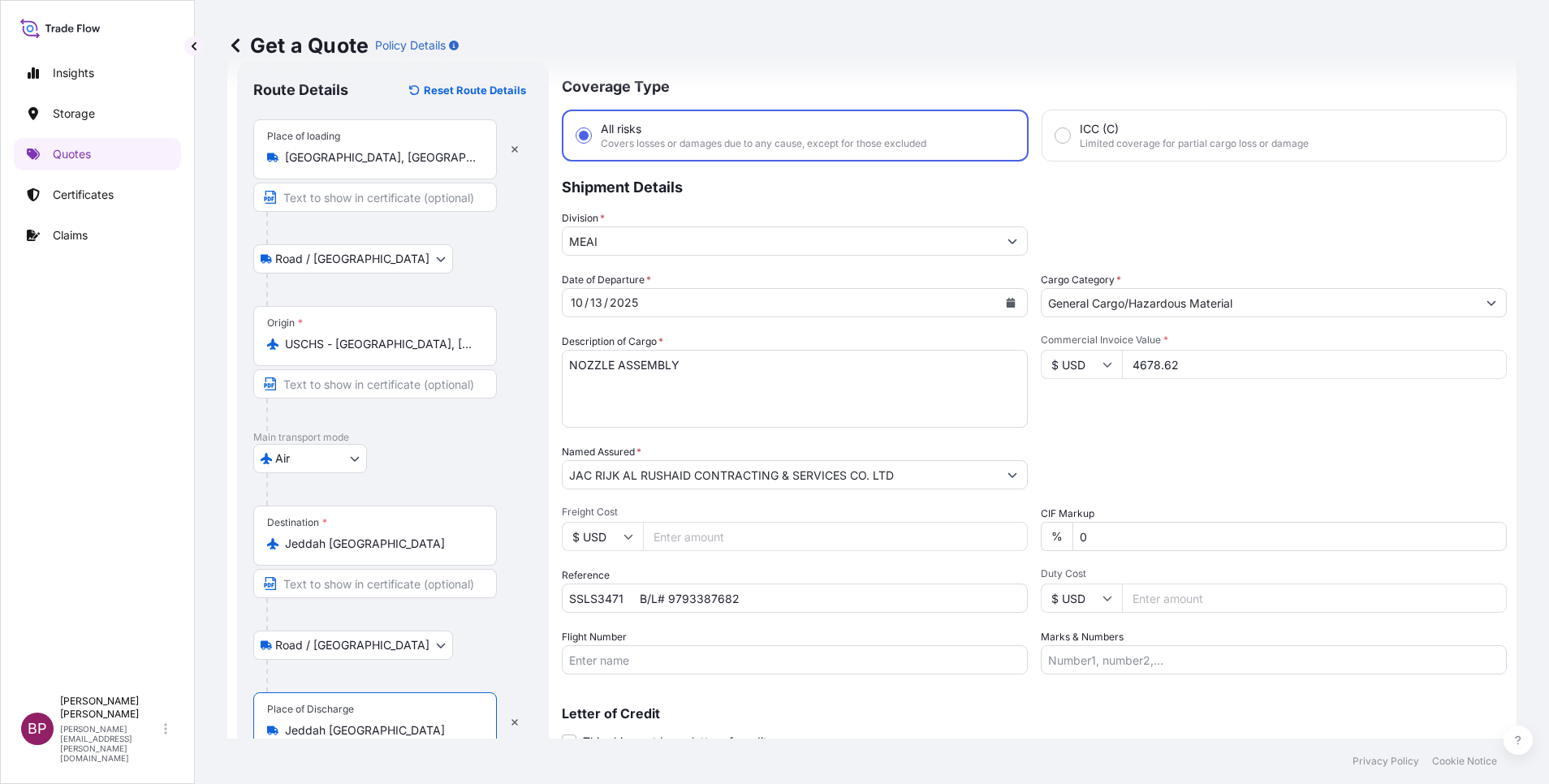
scroll to position [112, 0]
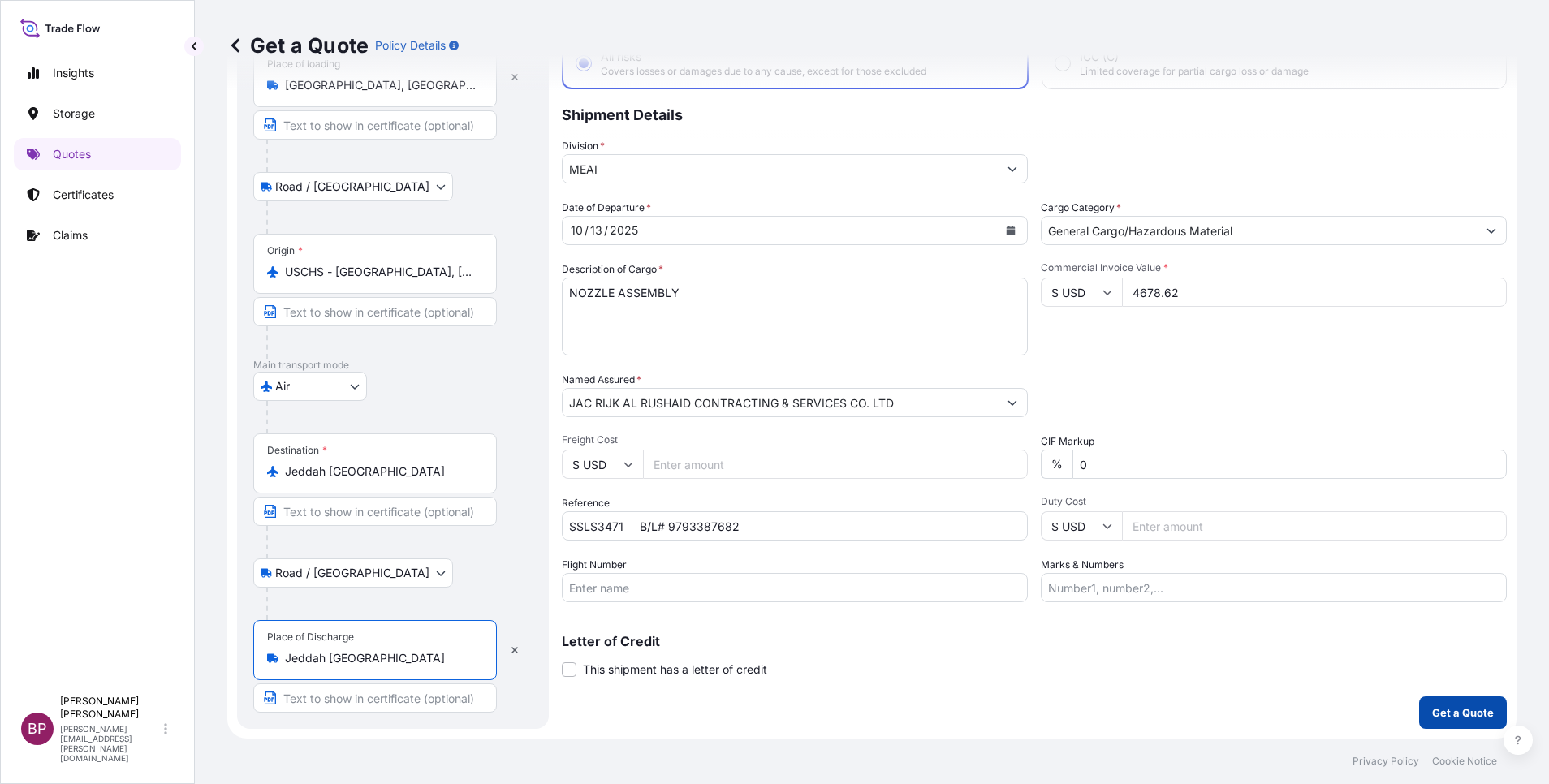
type input "Jeddah [GEOGRAPHIC_DATA]"
click at [1453, 713] on p "Get a Quote" at bounding box center [1463, 713] width 61 height 17
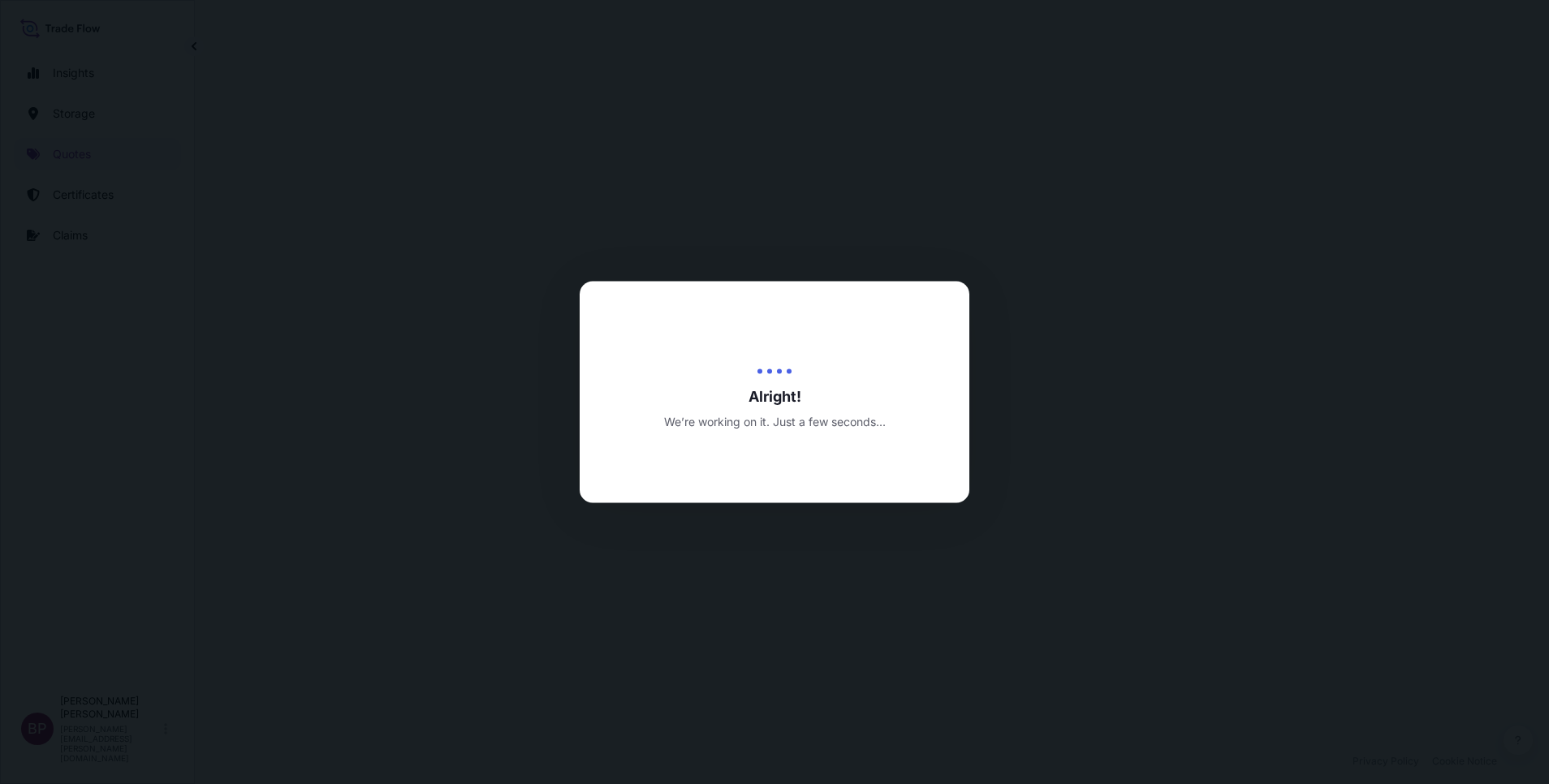
select select "Road / [GEOGRAPHIC_DATA]"
select select "Air"
select select "Road / [GEOGRAPHIC_DATA]"
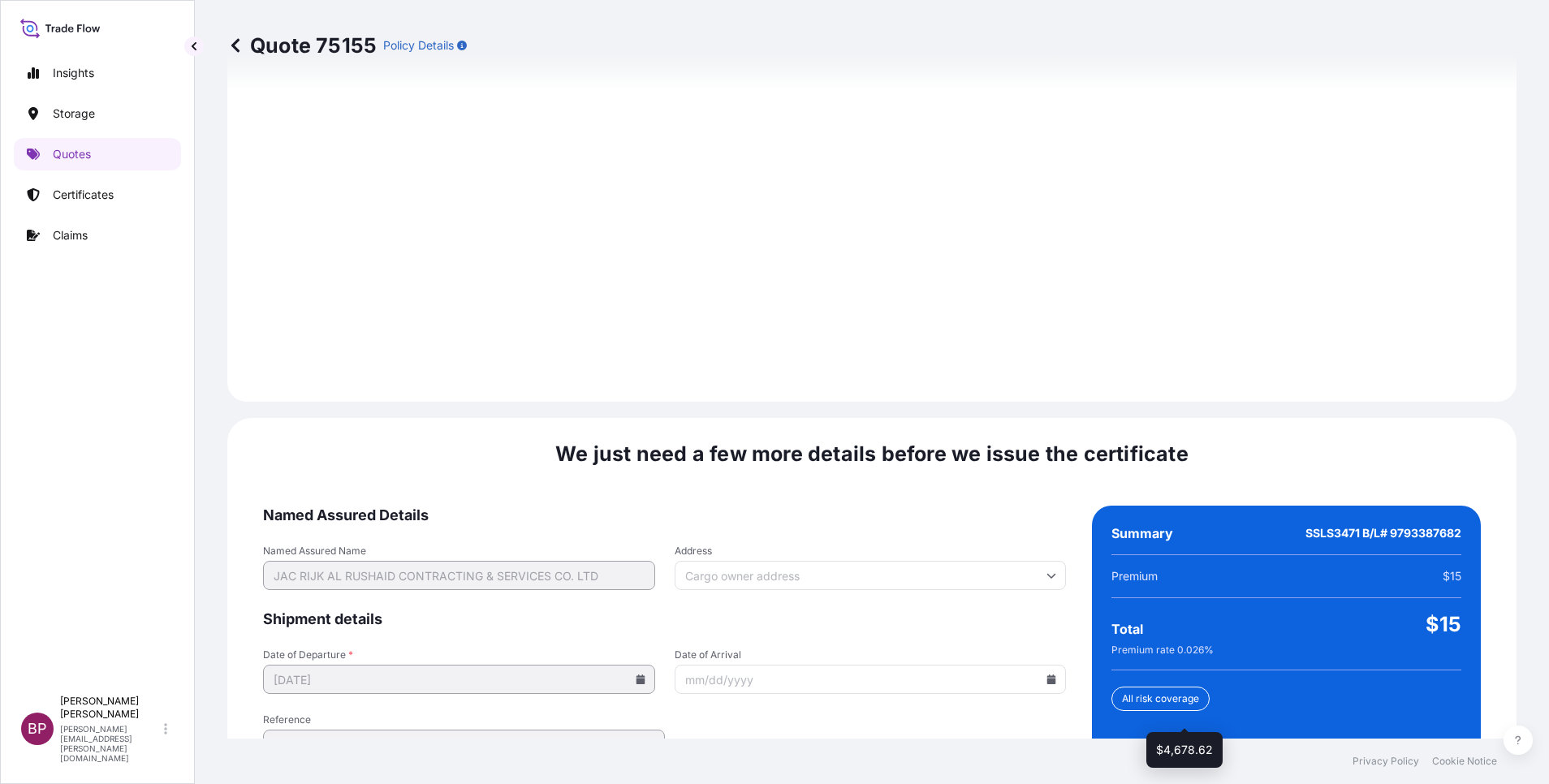
scroll to position [2406, 0]
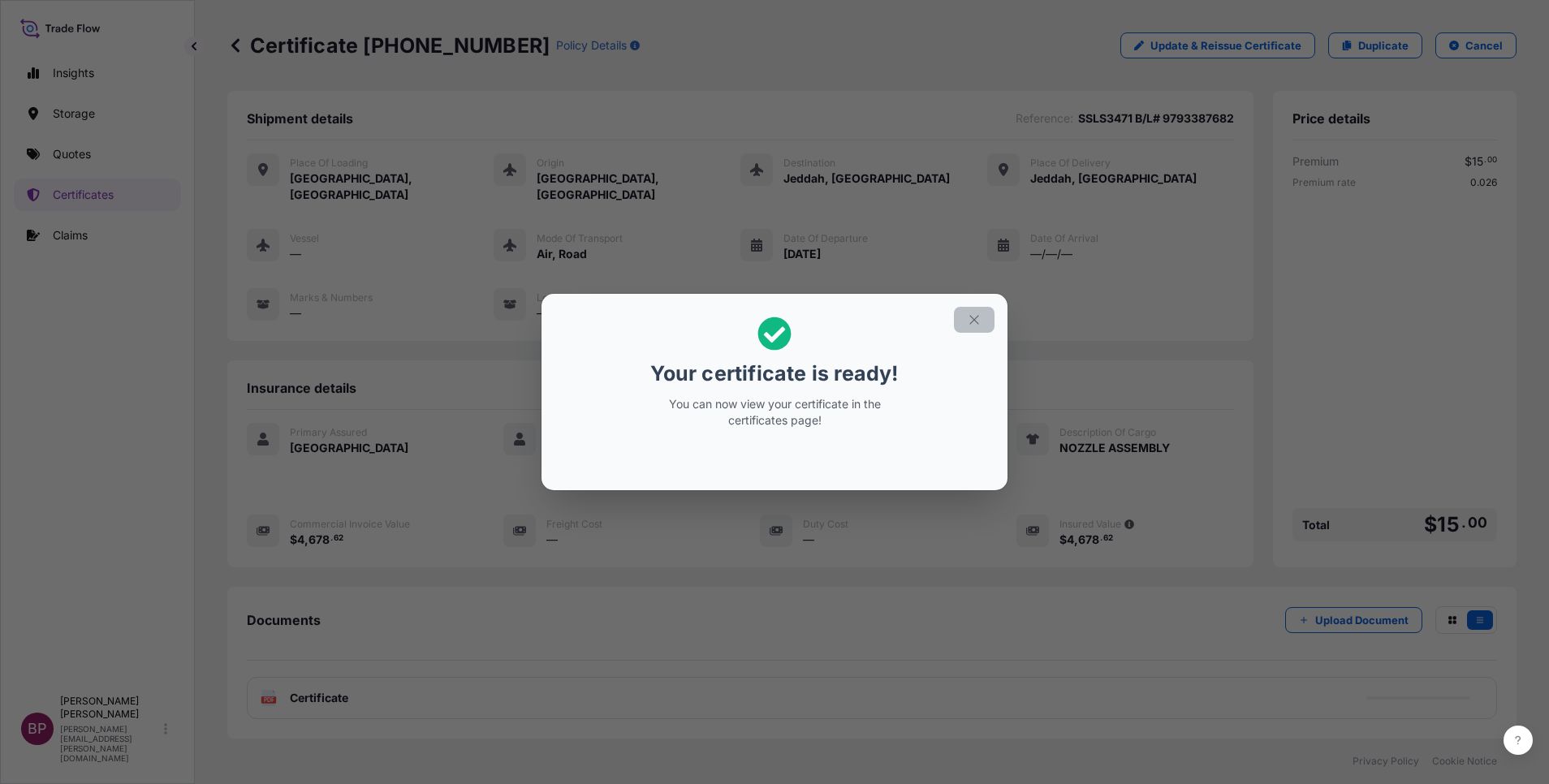
click at [977, 322] on icon "button" at bounding box center [975, 320] width 15 height 15
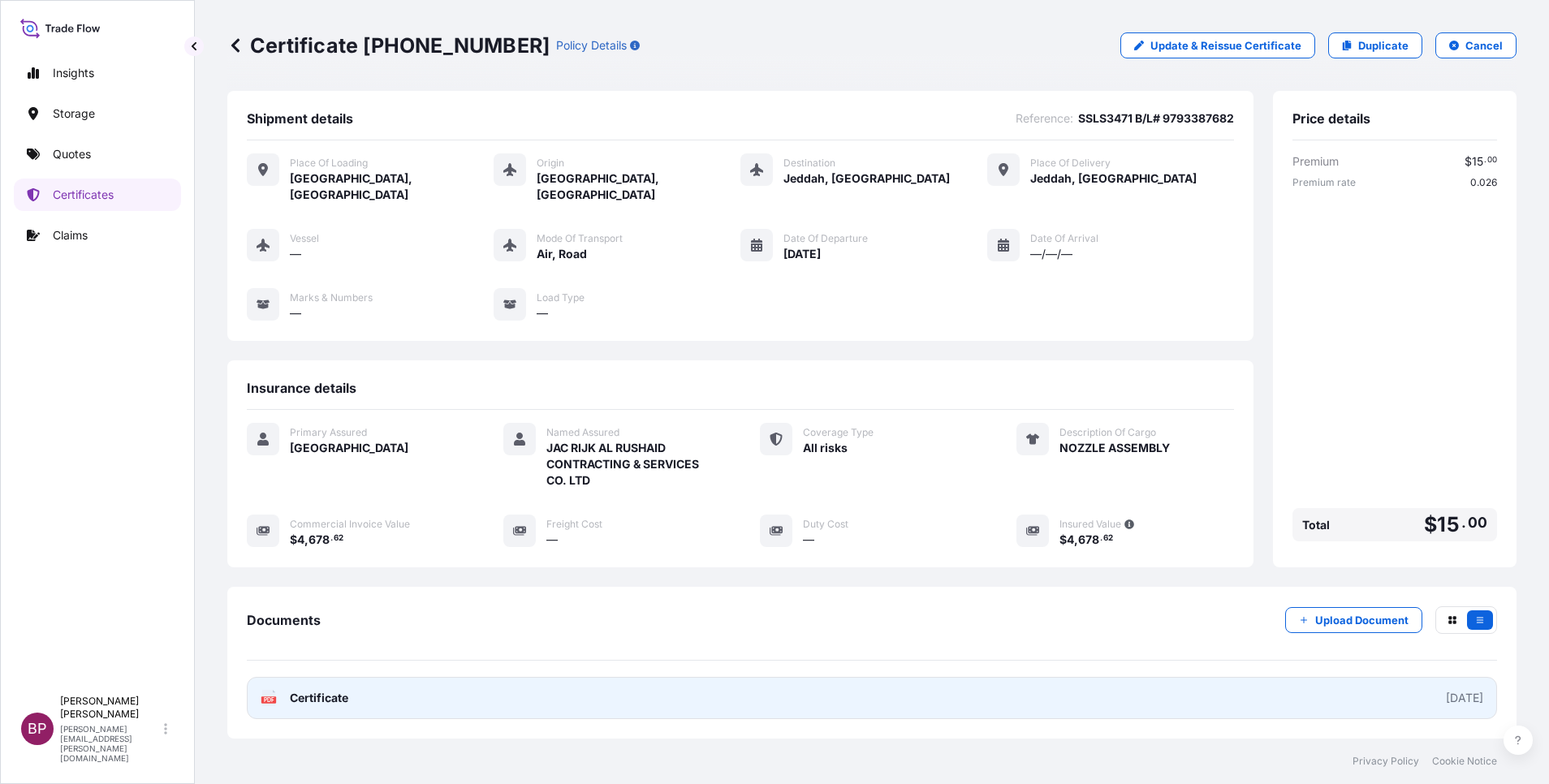
click at [345, 690] on span "Certificate" at bounding box center [319, 699] width 59 height 17
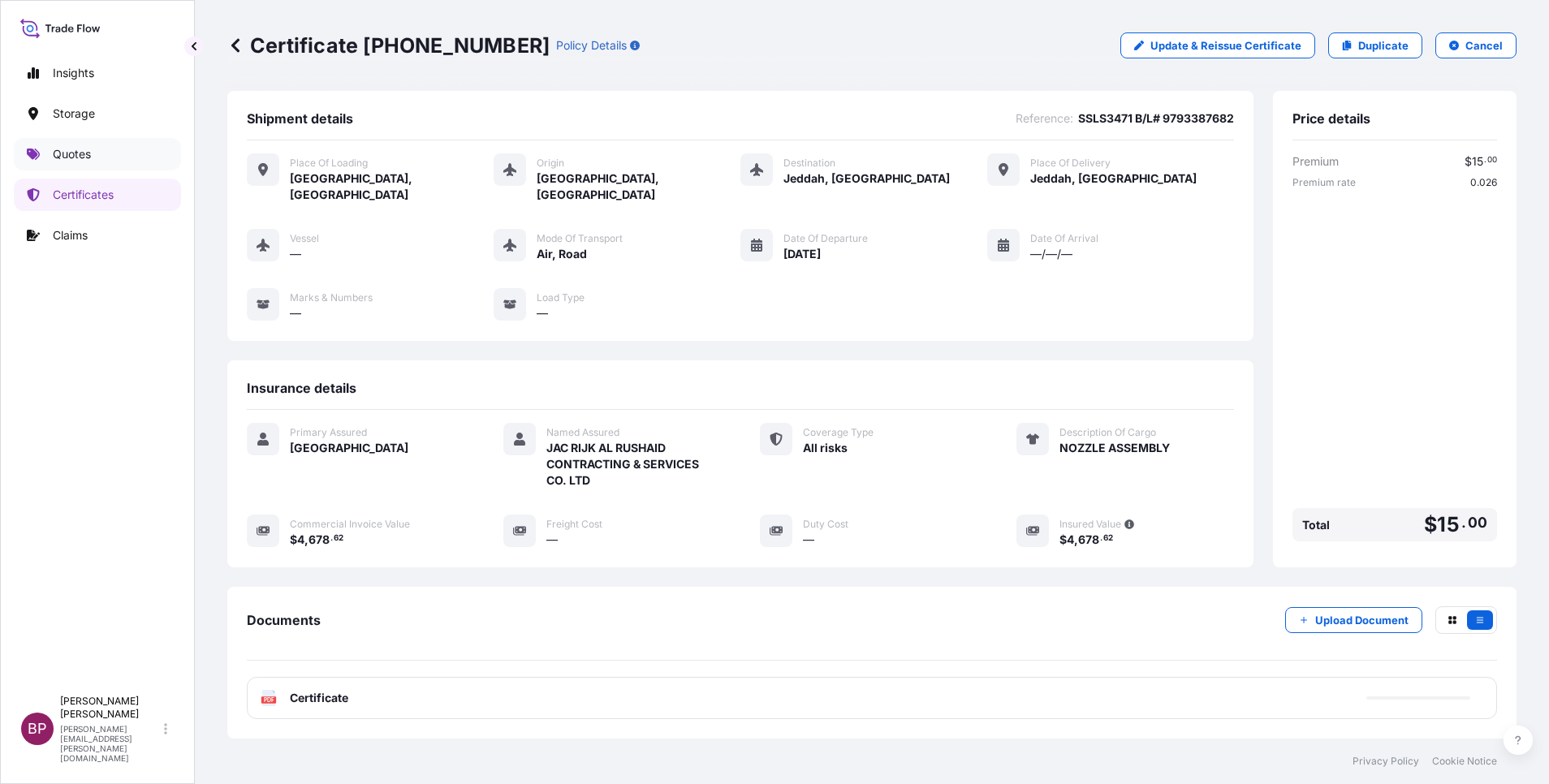
click at [79, 148] on p "Quotes" at bounding box center [72, 154] width 38 height 17
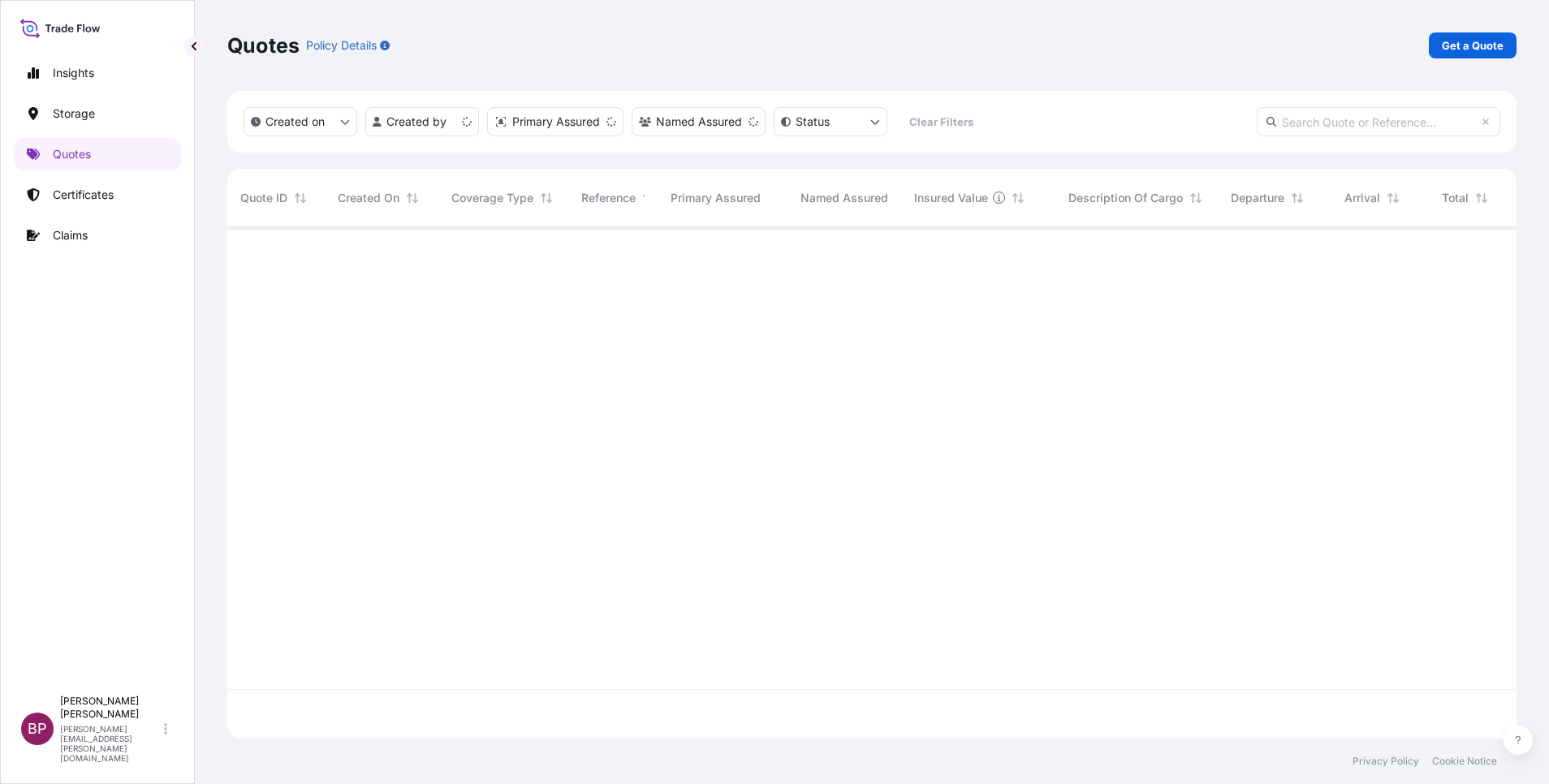
scroll to position [501, 1271]
click at [1474, 43] on p "Get a Quote" at bounding box center [1473, 46] width 61 height 17
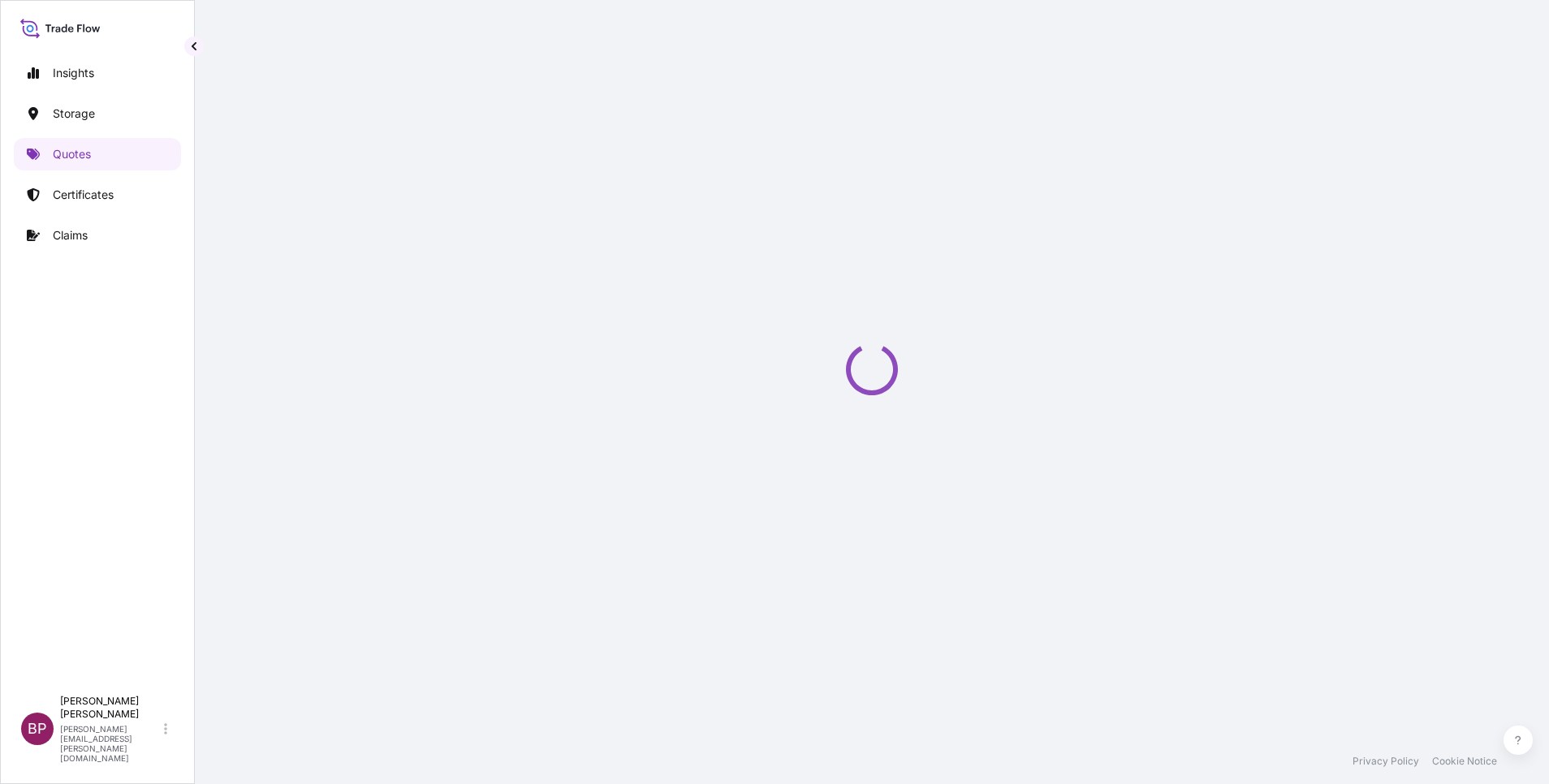
select select "Water"
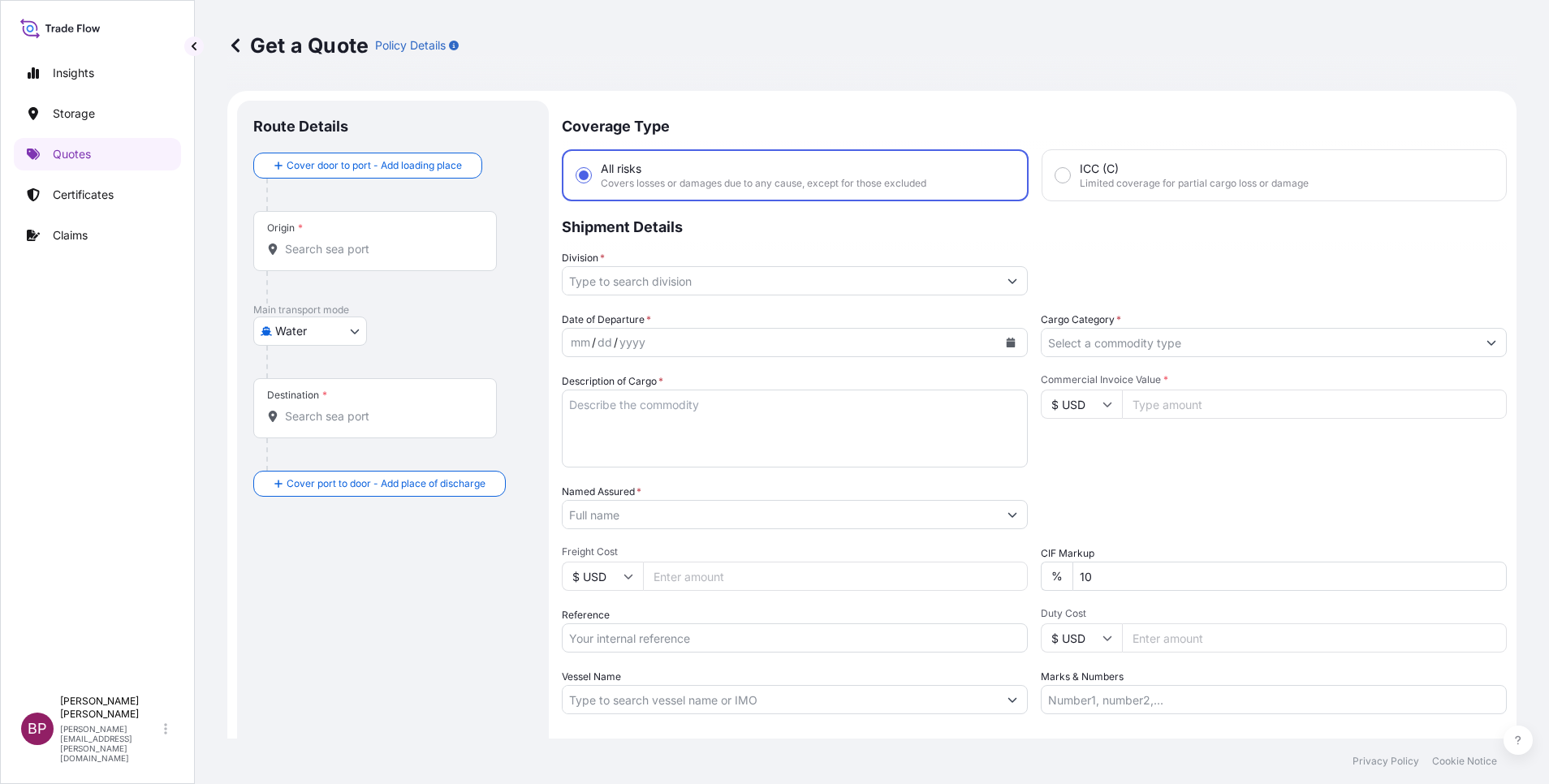
scroll to position [26, 0]
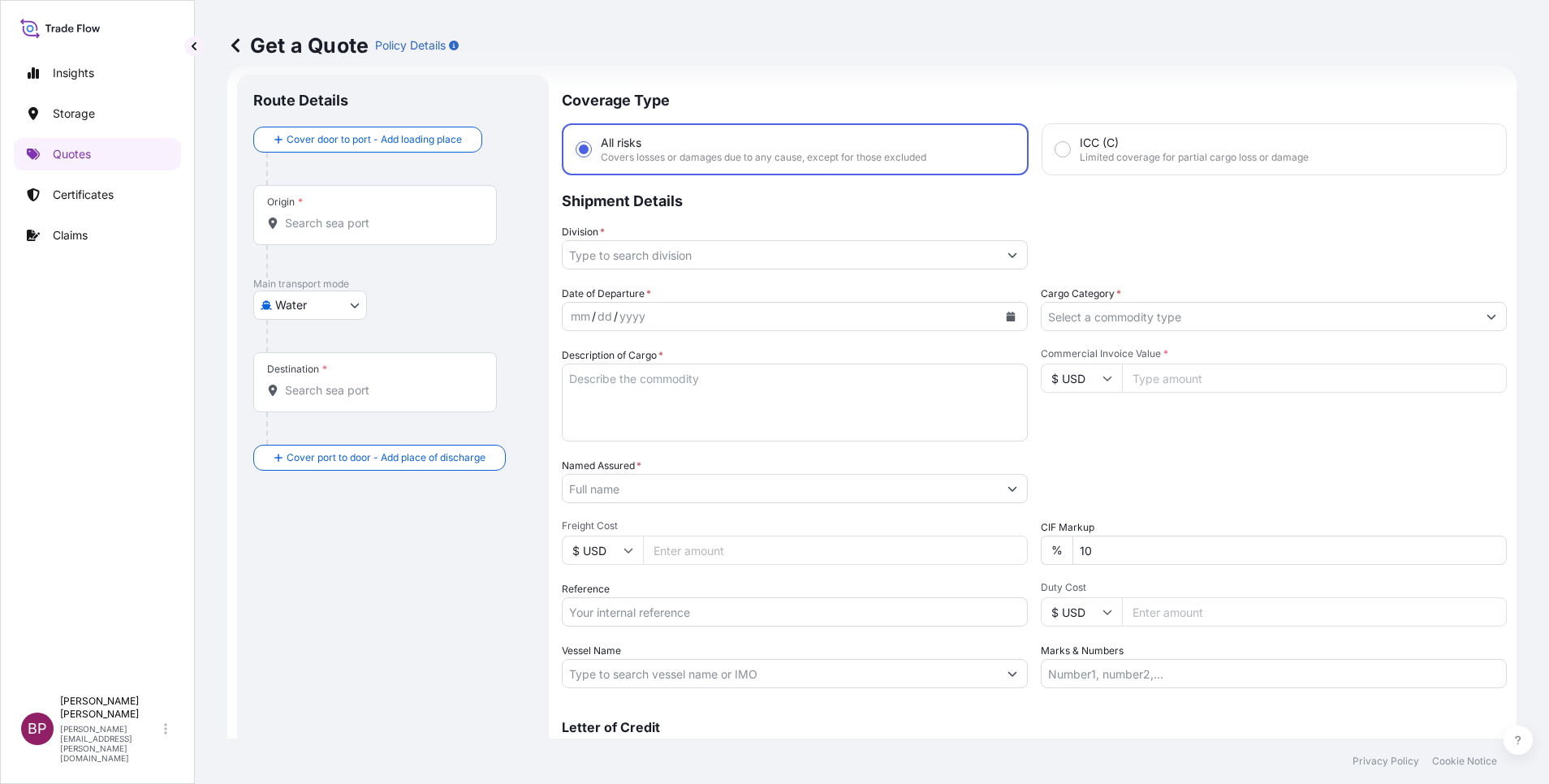
click at [686, 616] on input "Reference" at bounding box center [795, 612] width 466 height 29
paste input "SSLS3404"
type input "SSLS3404"
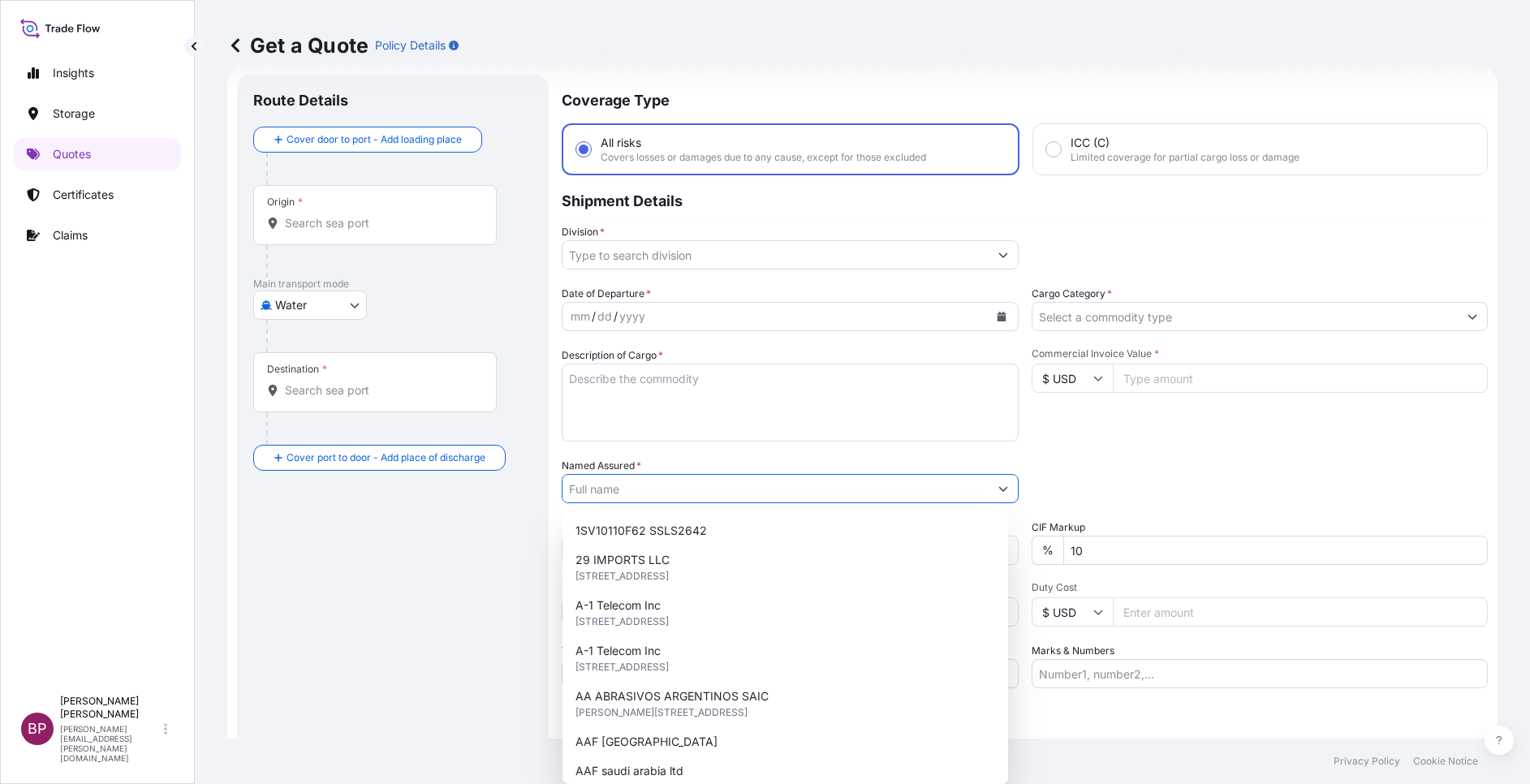
click at [656, 493] on input "Named Assured *" at bounding box center [776, 488] width 426 height 29
paste input "ASAD Advanced Technologies Company"
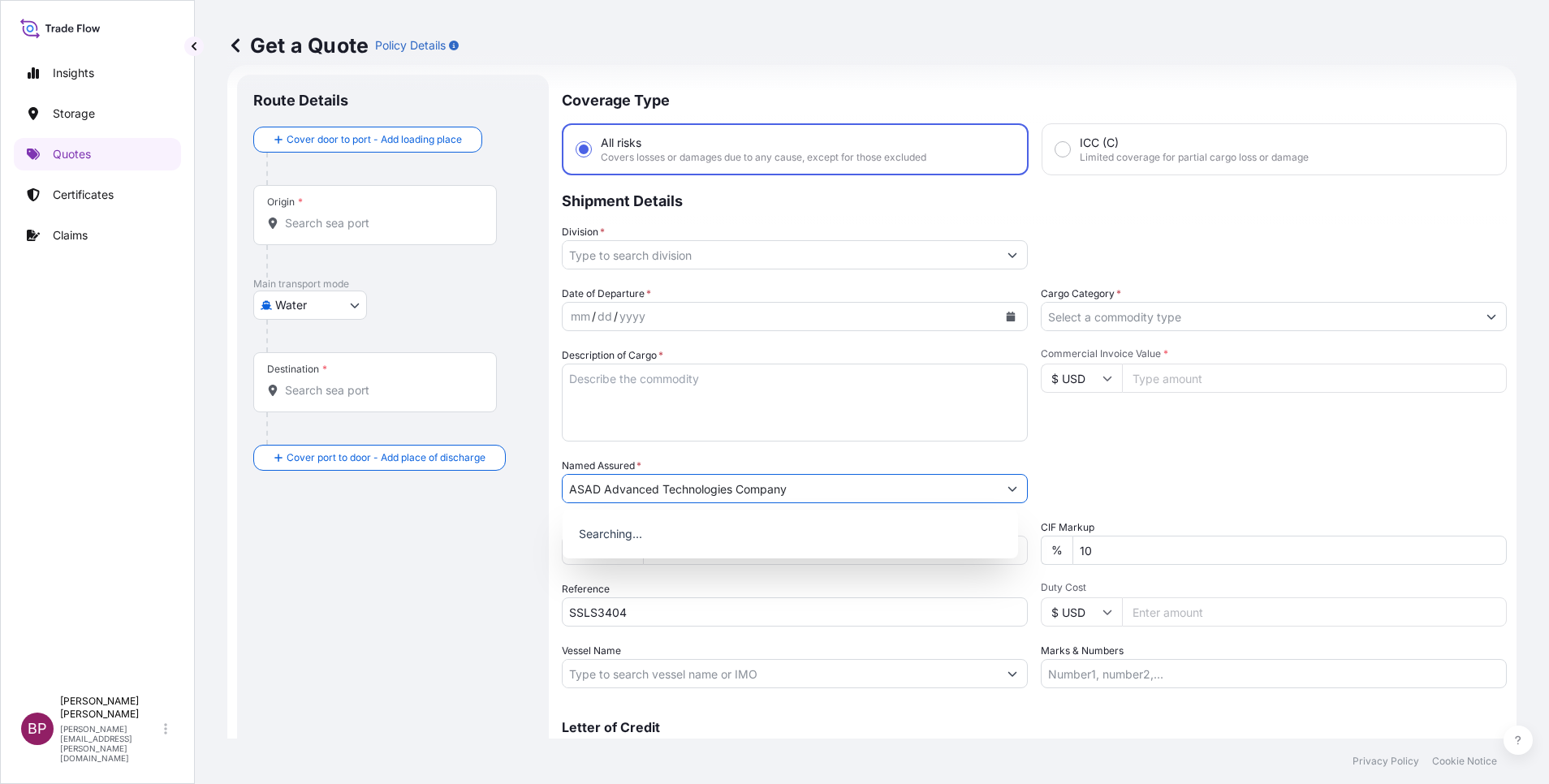
type input "ASAD Advanced Technologies Company"
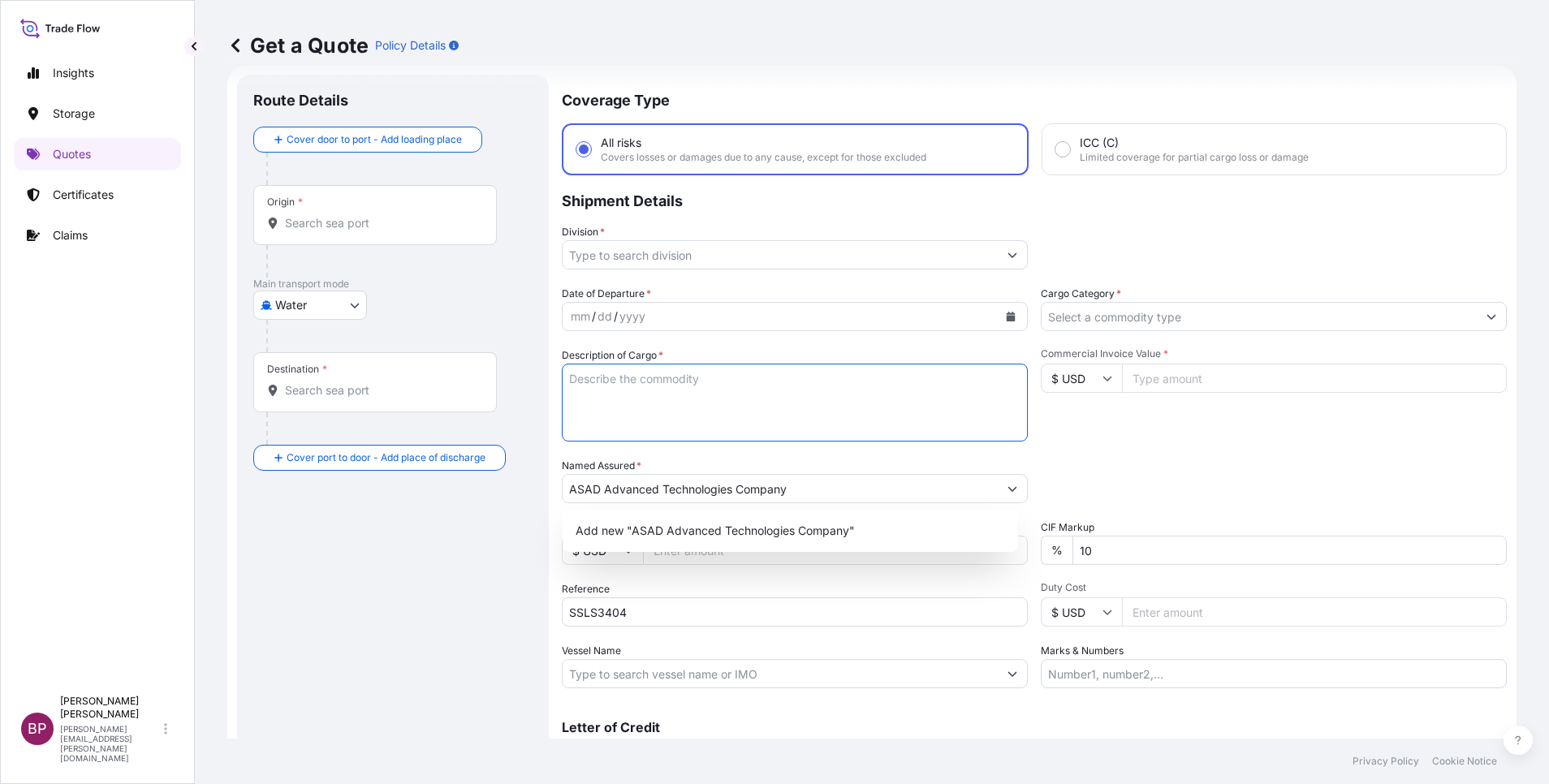
click at [698, 419] on textarea "Description of Cargo *" at bounding box center [795, 403] width 466 height 78
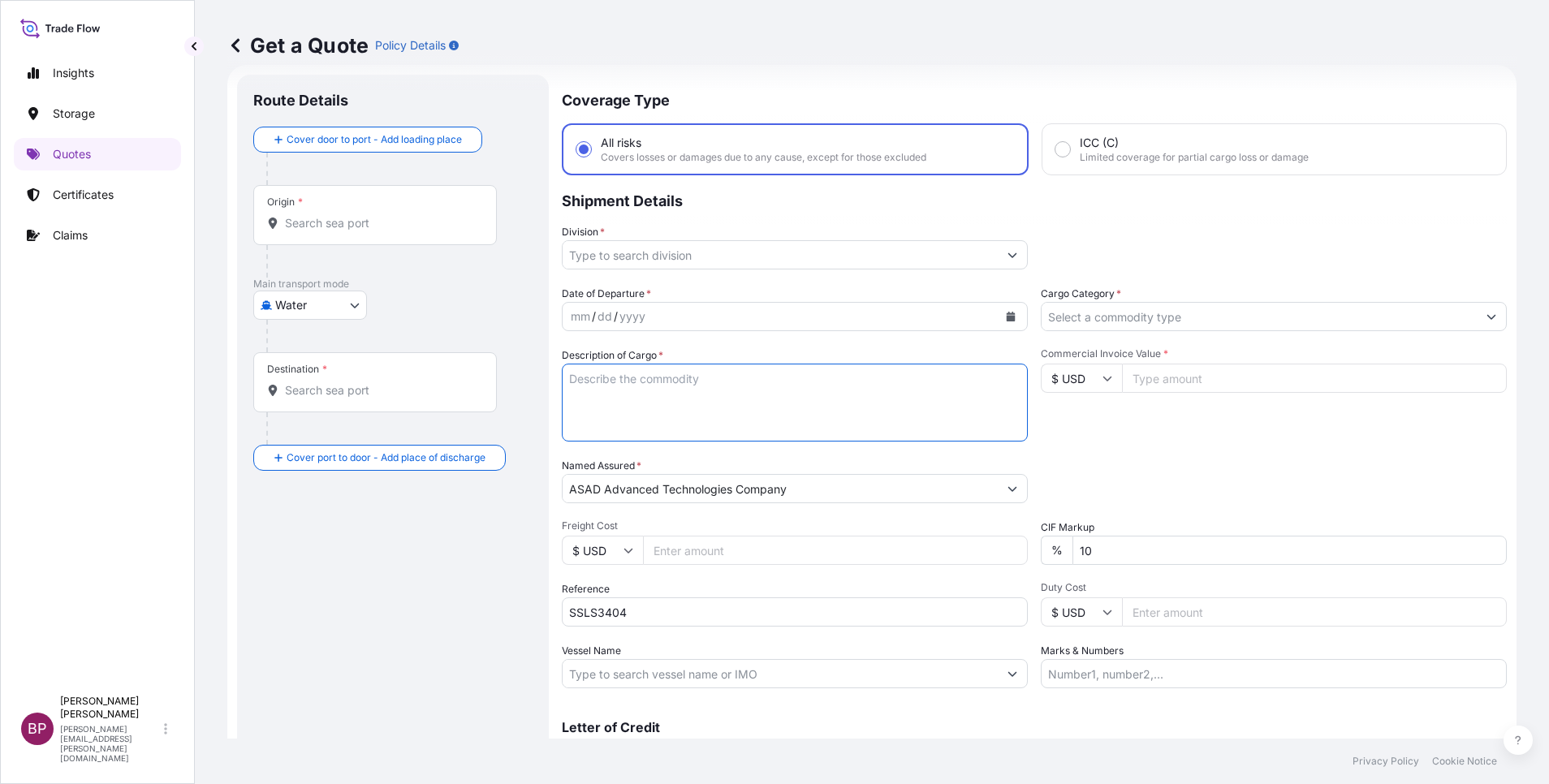
paste textarea "Diesel Engines"
type textarea "Diesel Engines"
click at [1090, 385] on input "$ USD" at bounding box center [1082, 378] width 81 height 29
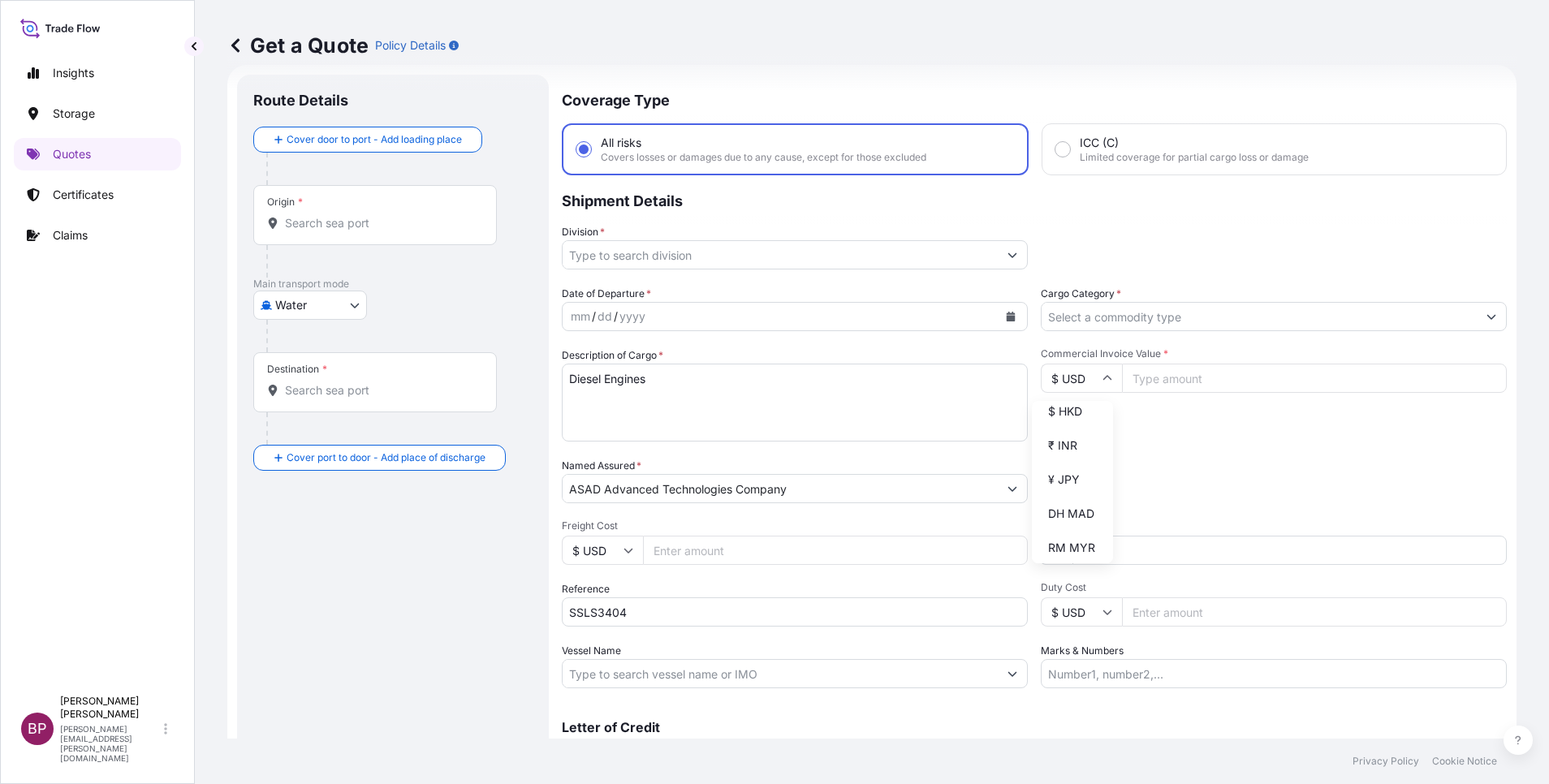
scroll to position [426, 0]
click at [1068, 353] on div "¥ JPY" at bounding box center [1072, 337] width 68 height 31
type input "¥ JPY"
drag, startPoint x: 1189, startPoint y: 382, endPoint x: 1182, endPoint y: 452, distance: 70.3
click at [1190, 382] on input "Commercial Invoice Value *" at bounding box center [1314, 378] width 385 height 29
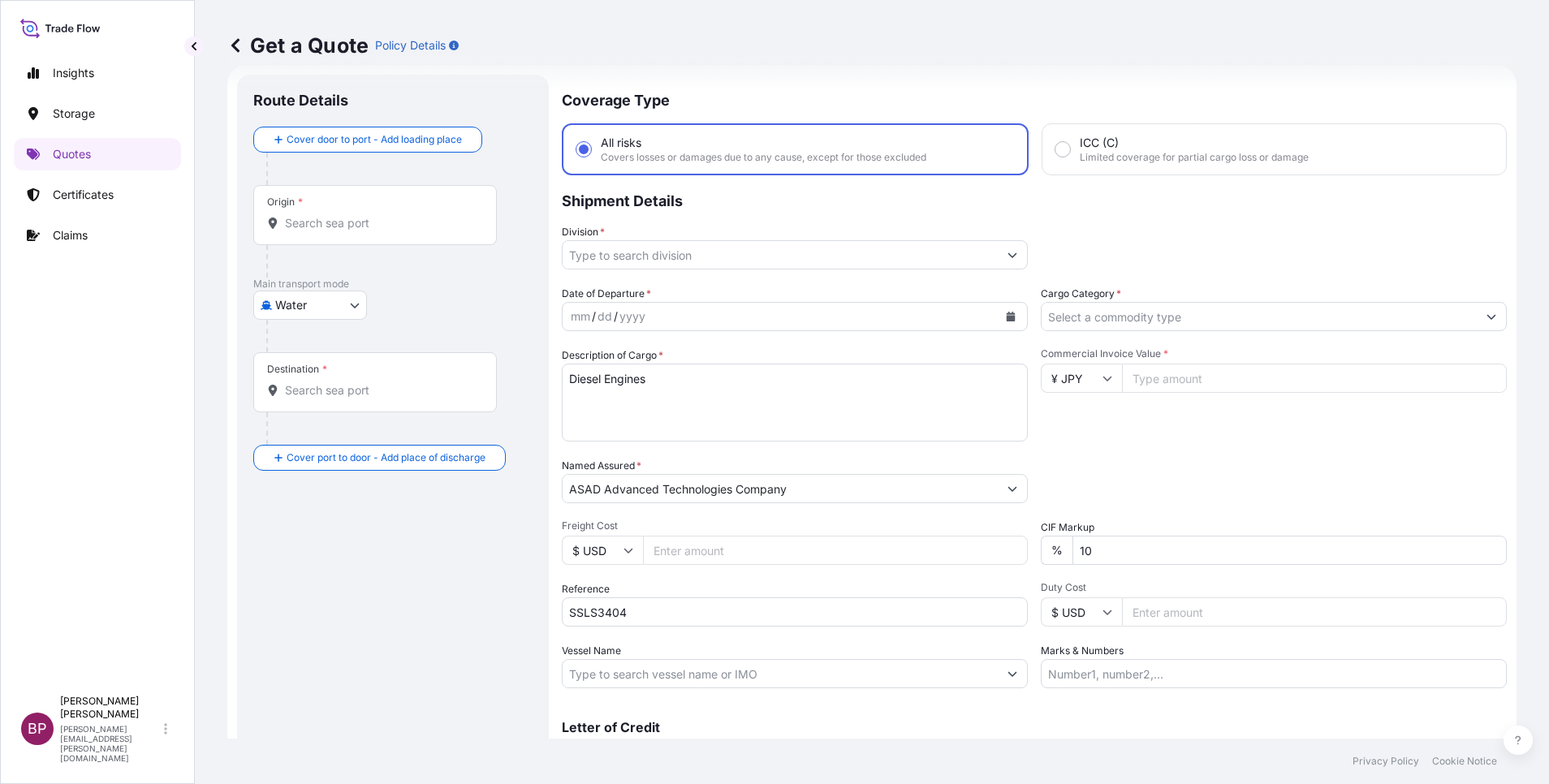
paste input "36192000"
type input "36192000"
drag, startPoint x: 1101, startPoint y: 549, endPoint x: 821, endPoint y: 522, distance: 281.3
click at [822, 524] on div "Date of Departure * mm / dd / yyyy Cargo Category * Description of Cargo * Dies…" at bounding box center [1034, 487] width 945 height 403
type input "0"
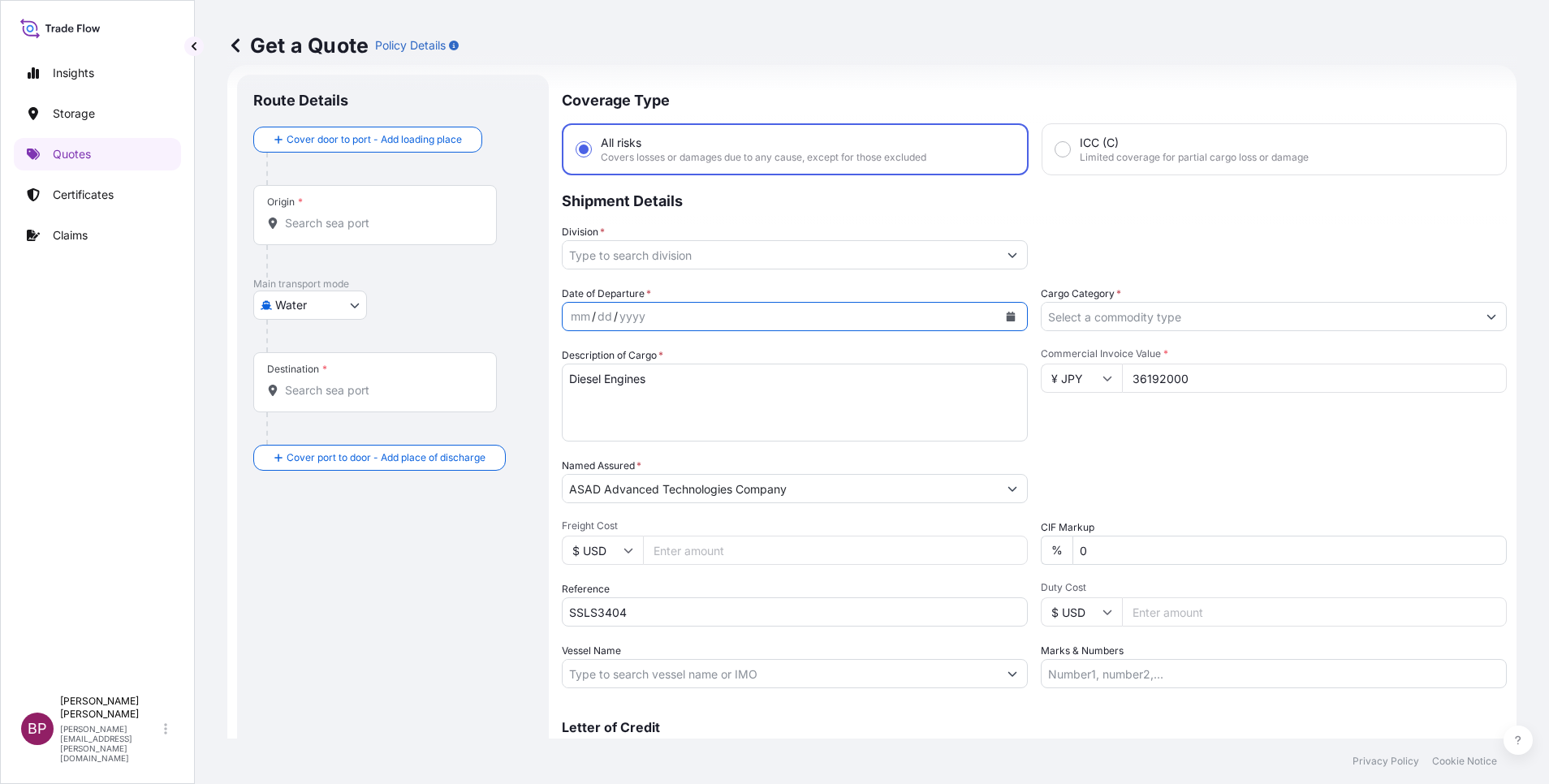
click at [1006, 317] on icon "Calendar" at bounding box center [1011, 317] width 10 height 10
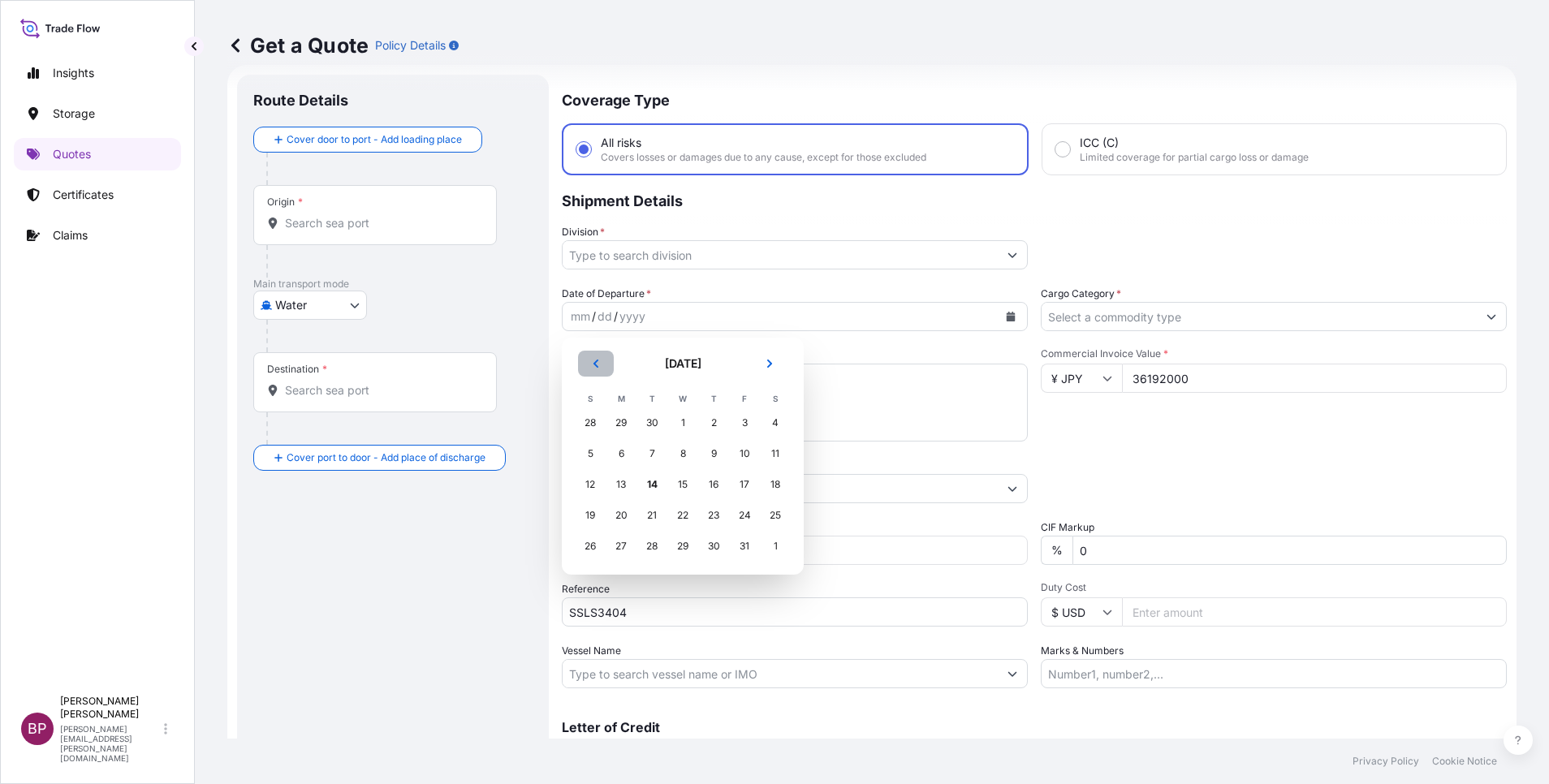
click at [598, 357] on button "Previous" at bounding box center [595, 363] width 36 height 26
click at [744, 486] on div "19" at bounding box center [744, 484] width 29 height 29
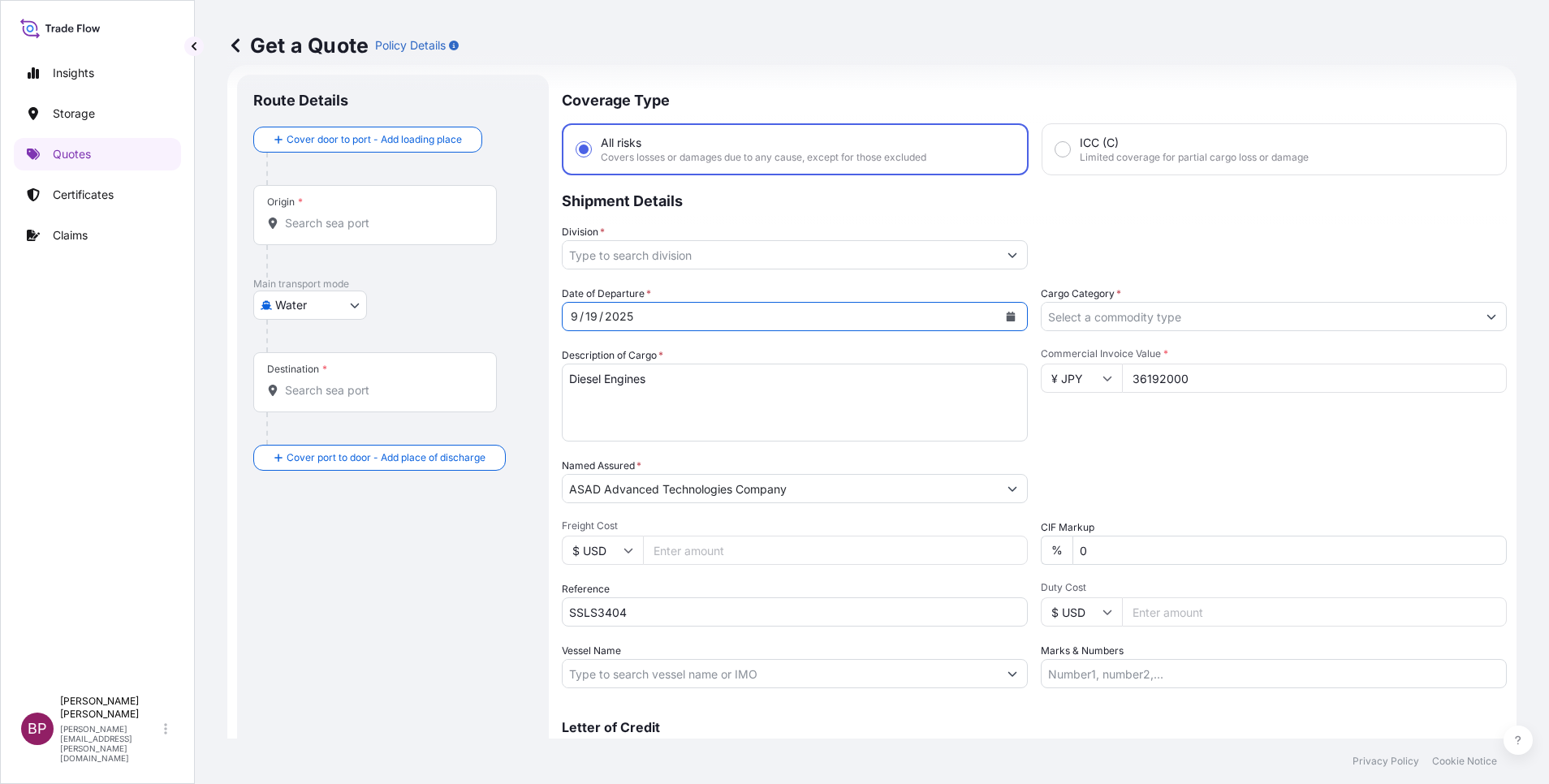
click at [1010, 256] on button "Show suggestions" at bounding box center [1012, 254] width 29 height 29
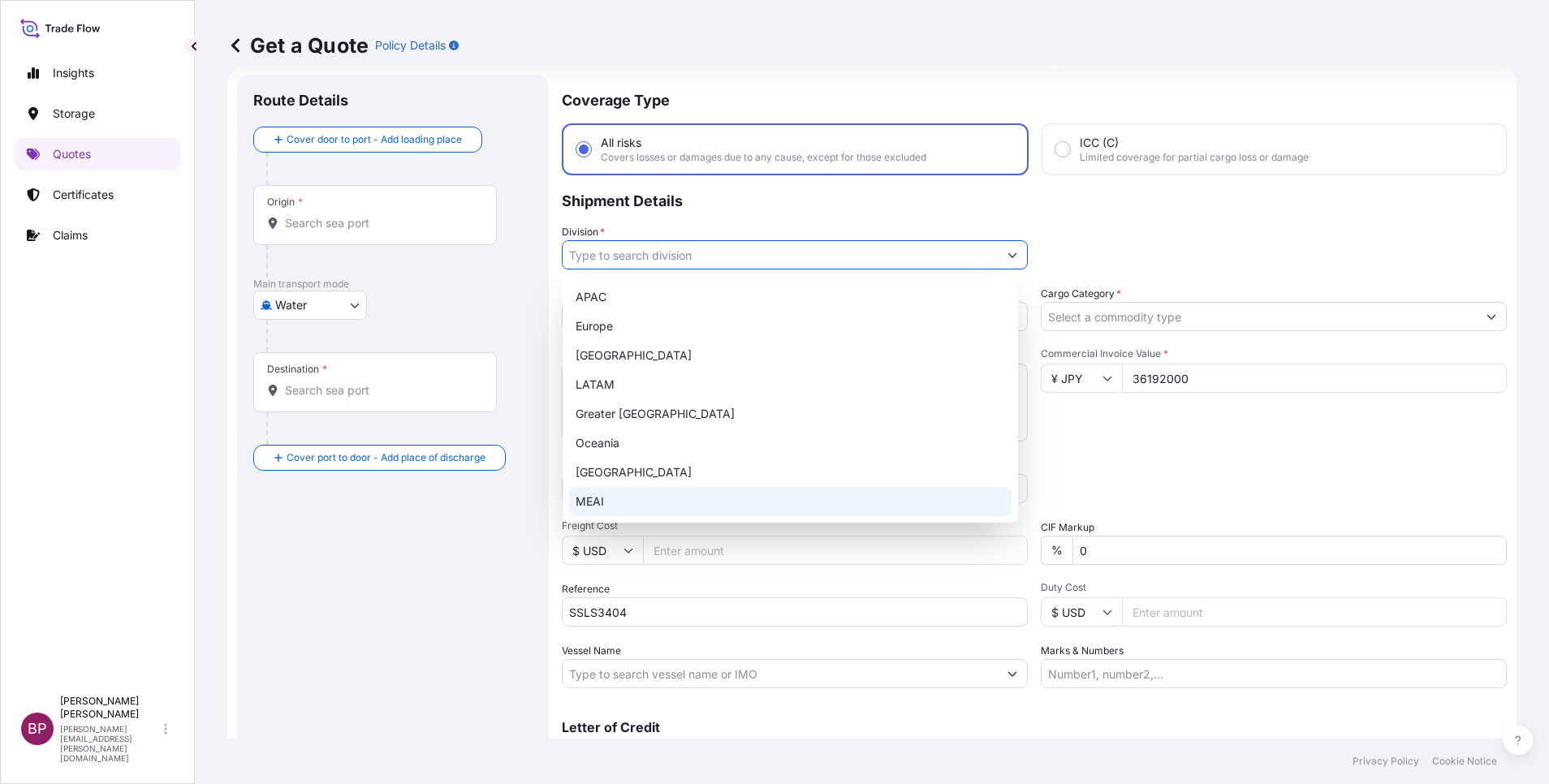
click at [627, 494] on div "MEAI" at bounding box center [791, 501] width 443 height 29
type input "MEAI"
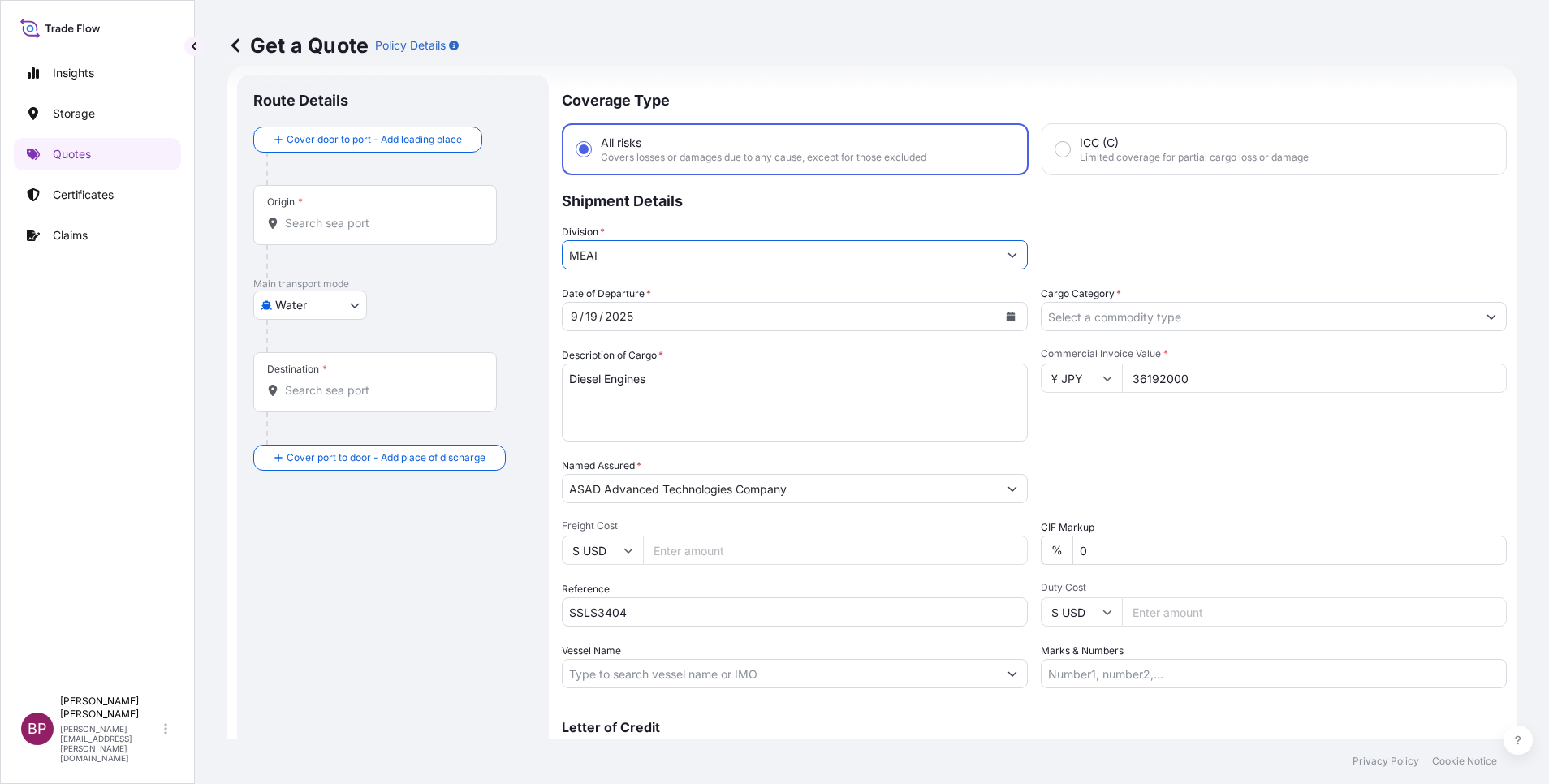
click at [1298, 318] on input "Cargo Category *" at bounding box center [1259, 316] width 435 height 29
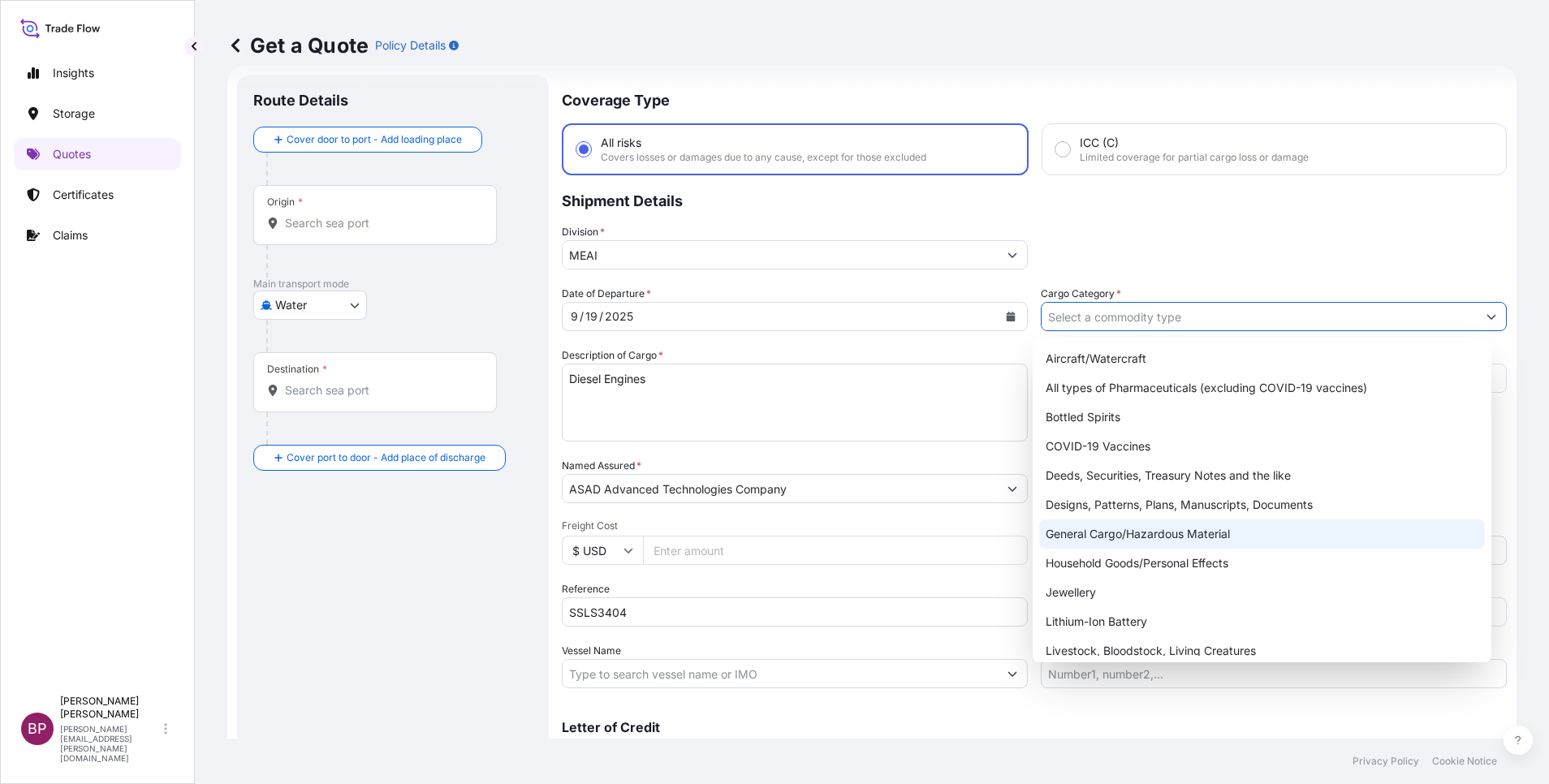
click at [1154, 535] on div "General Cargo/Hazardous Material" at bounding box center [1262, 534] width 446 height 29
type input "General Cargo/Hazardous Material"
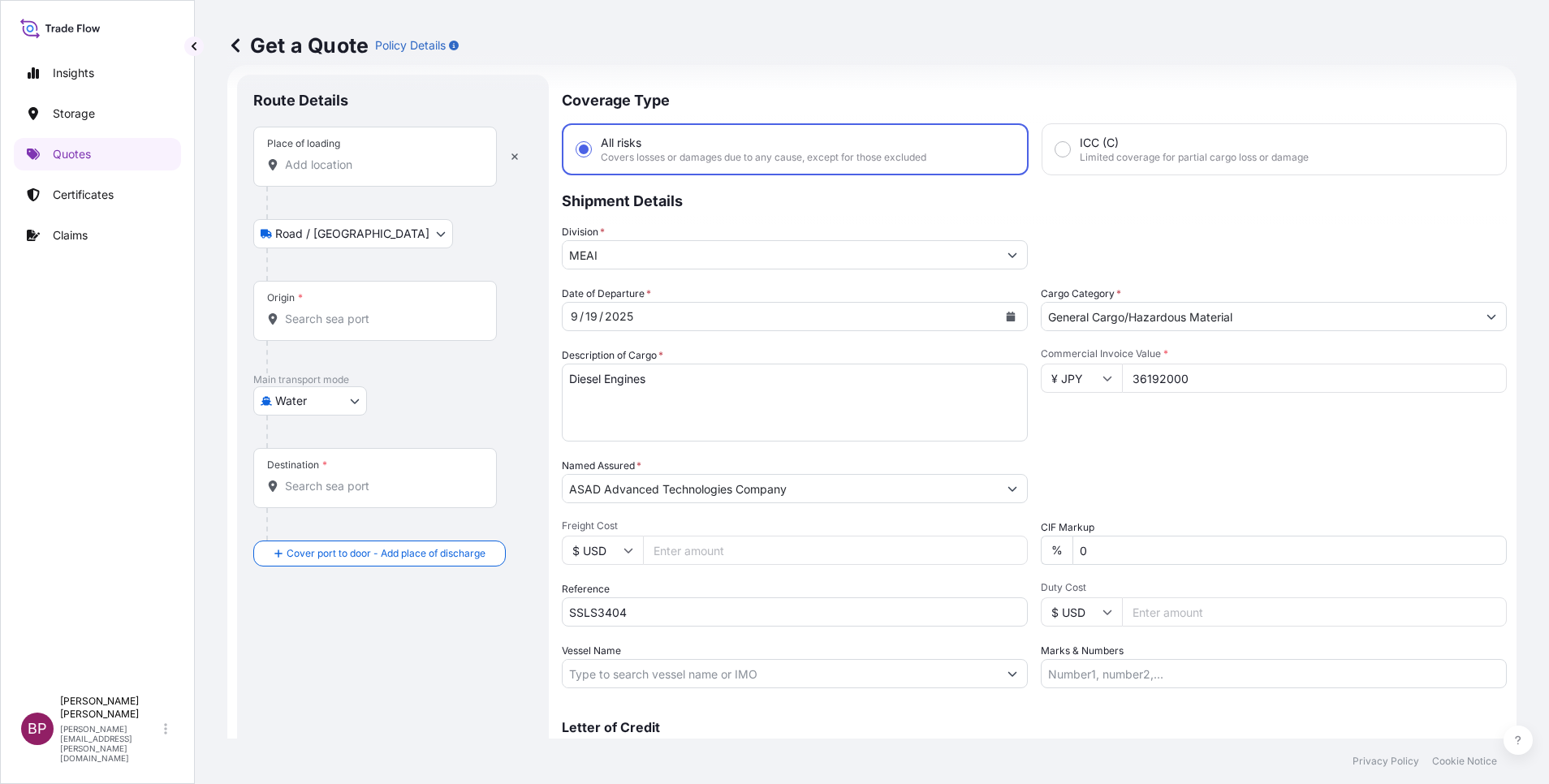
drag, startPoint x: 349, startPoint y: 164, endPoint x: 371, endPoint y: 175, distance: 24.6
click at [349, 165] on input "Place of loading" at bounding box center [380, 165] width 191 height 17
paste input "[GEOGRAPHIC_DATA]/"
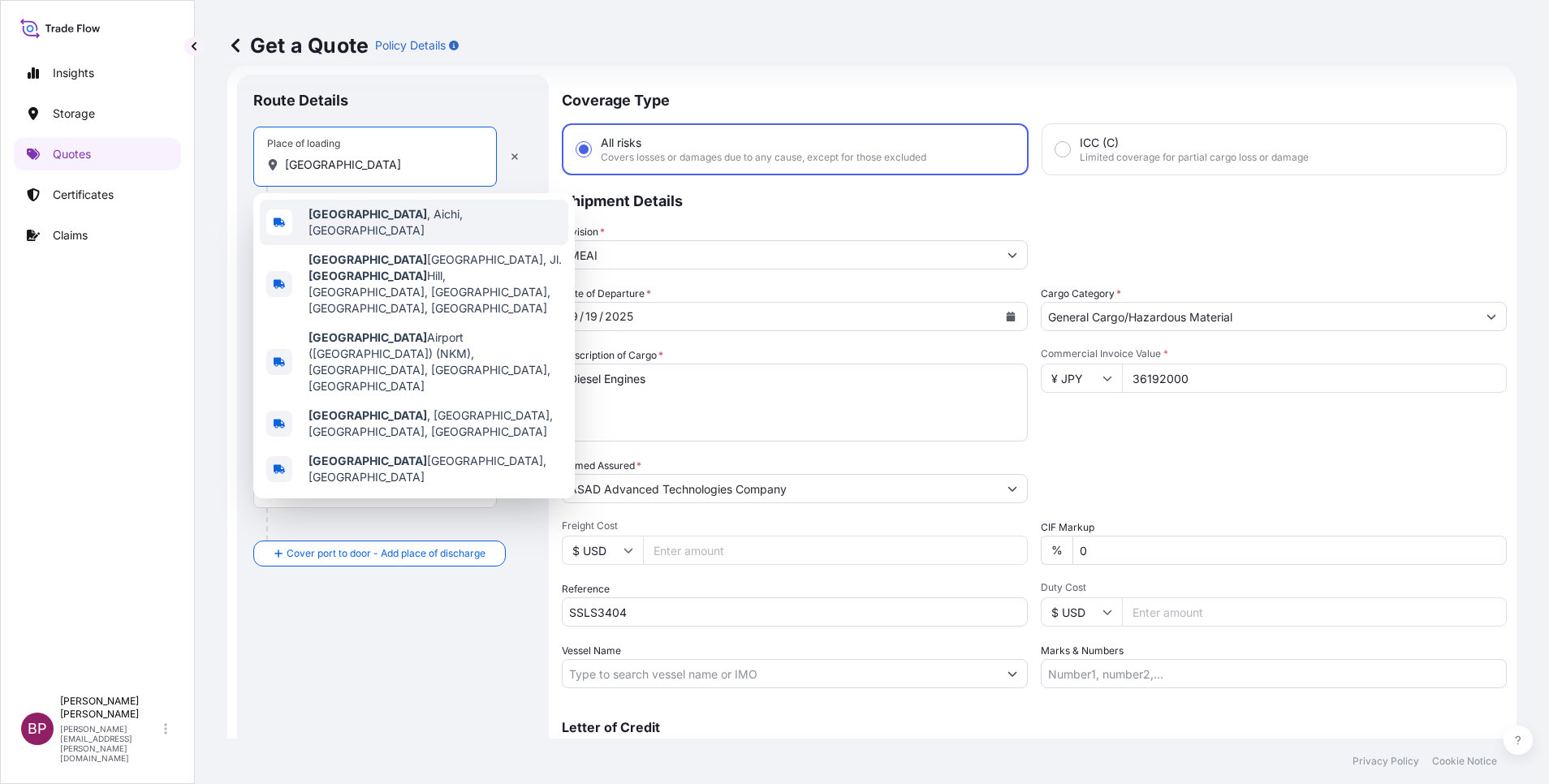
click at [395, 226] on span "[GEOGRAPHIC_DATA] , [GEOGRAPHIC_DATA], [GEOGRAPHIC_DATA]" at bounding box center [435, 222] width 254 height 32
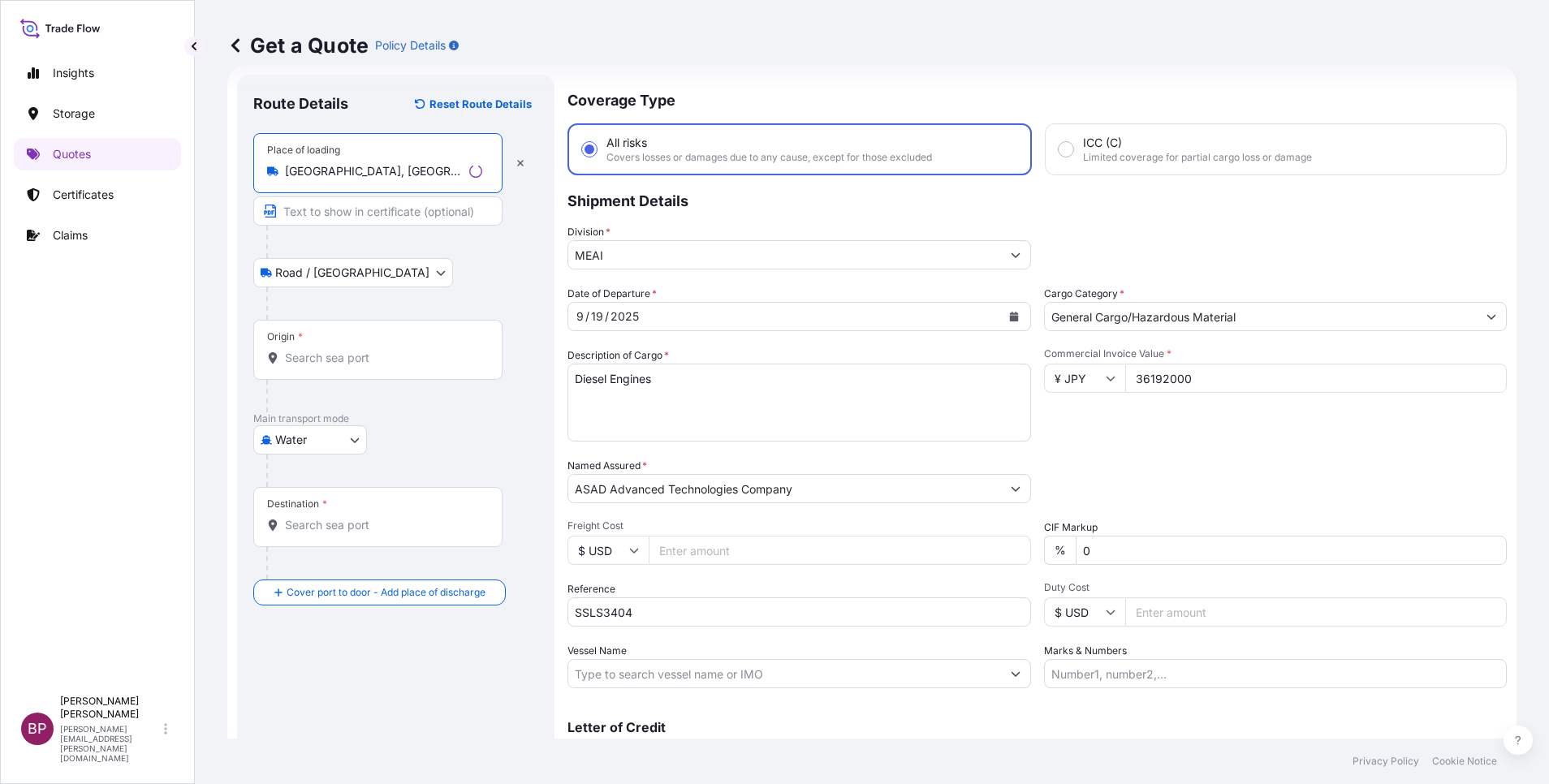
type input "[GEOGRAPHIC_DATA], [GEOGRAPHIC_DATA], [GEOGRAPHIC_DATA]"
click at [364, 362] on input "Origin *" at bounding box center [384, 358] width 197 height 17
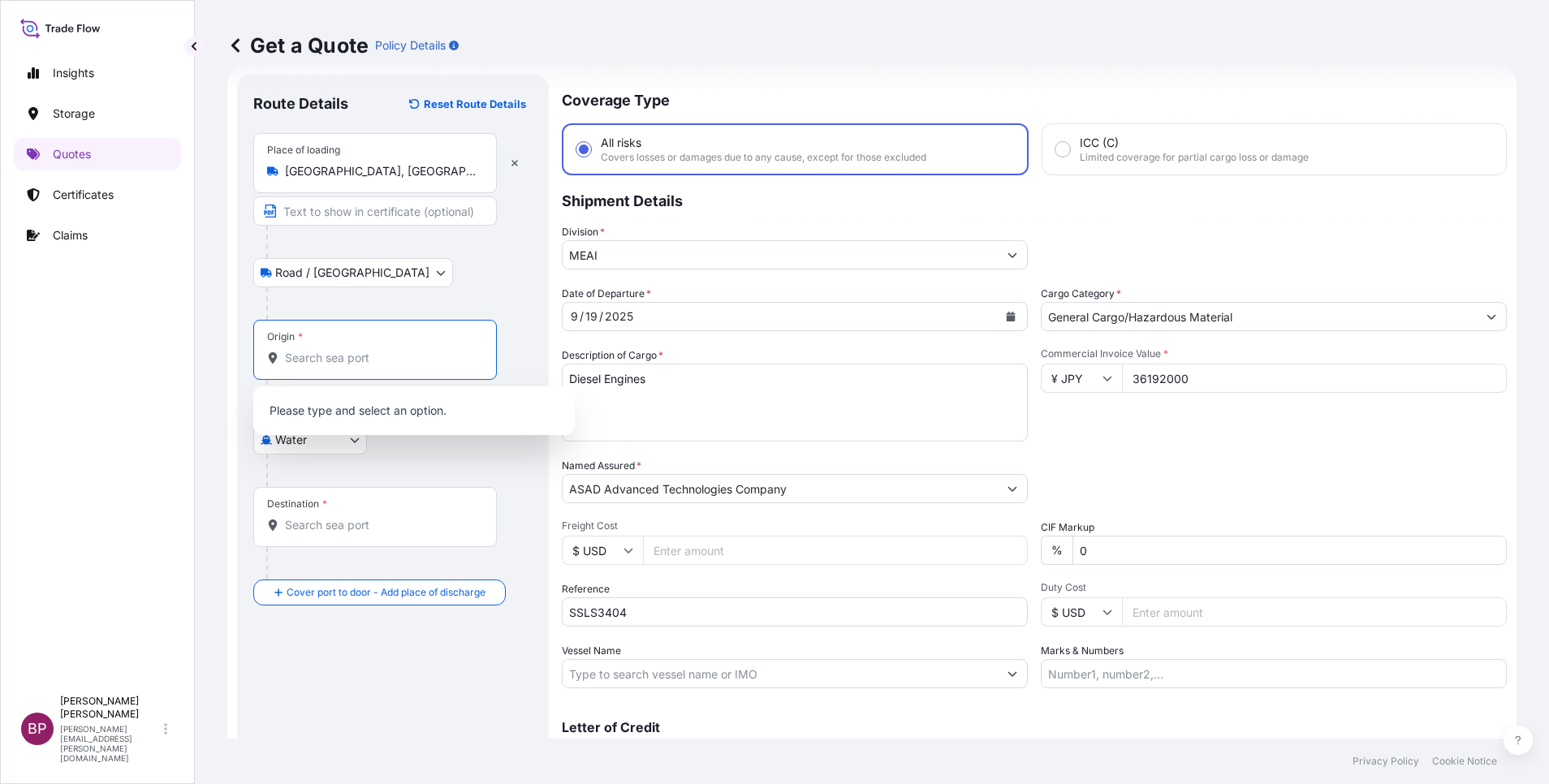
paste input "[GEOGRAPHIC_DATA]/"
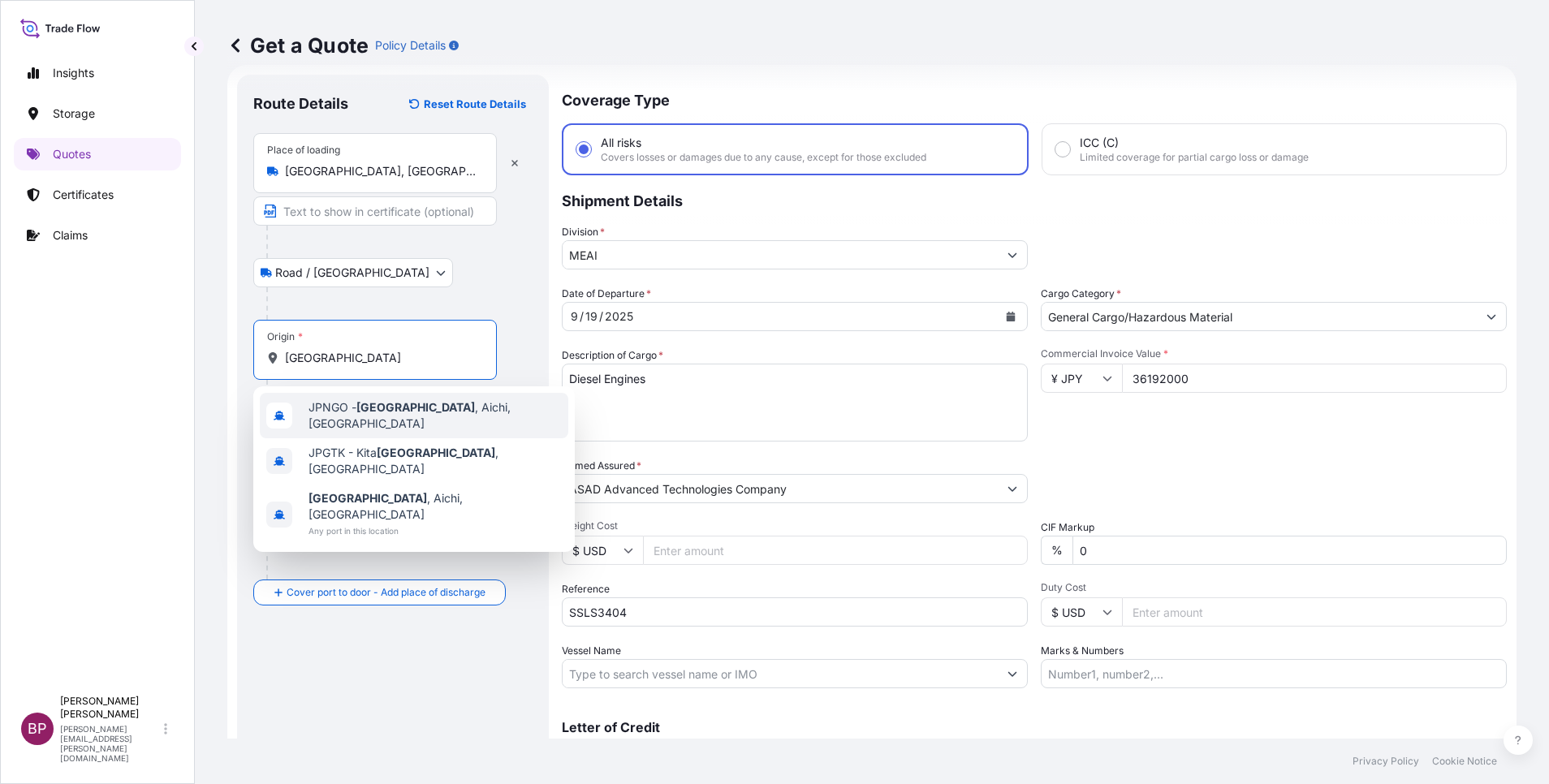
click at [441, 417] on span "JPNGO - [GEOGRAPHIC_DATA] , [GEOGRAPHIC_DATA], [GEOGRAPHIC_DATA]" at bounding box center [435, 415] width 254 height 32
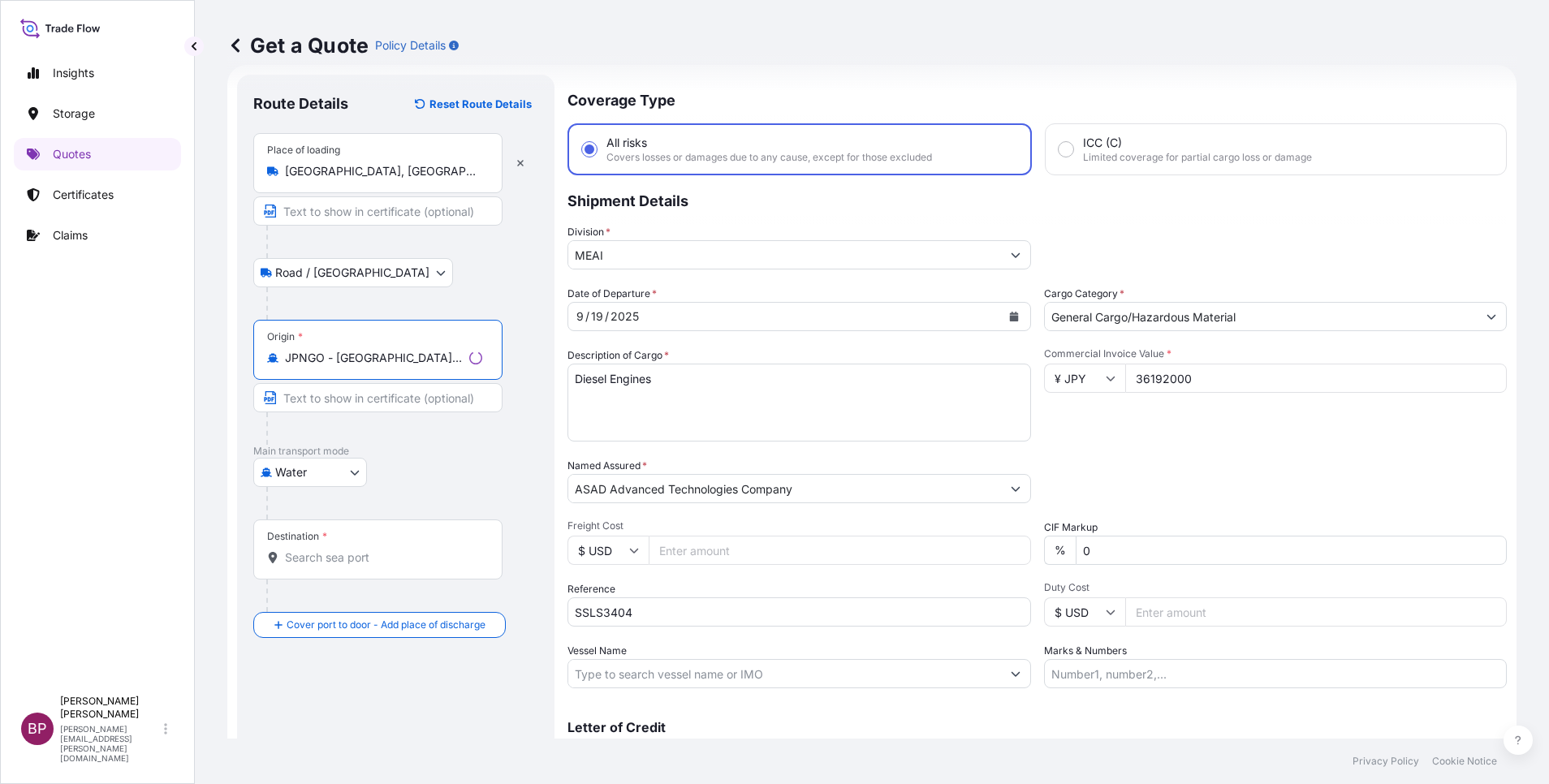
type input "JPNGO - [GEOGRAPHIC_DATA], [GEOGRAPHIC_DATA], [GEOGRAPHIC_DATA]"
click at [366, 549] on div "Destination *" at bounding box center [378, 549] width 249 height 60
click at [366, 549] on input "Destination *" at bounding box center [384, 558] width 197 height 17
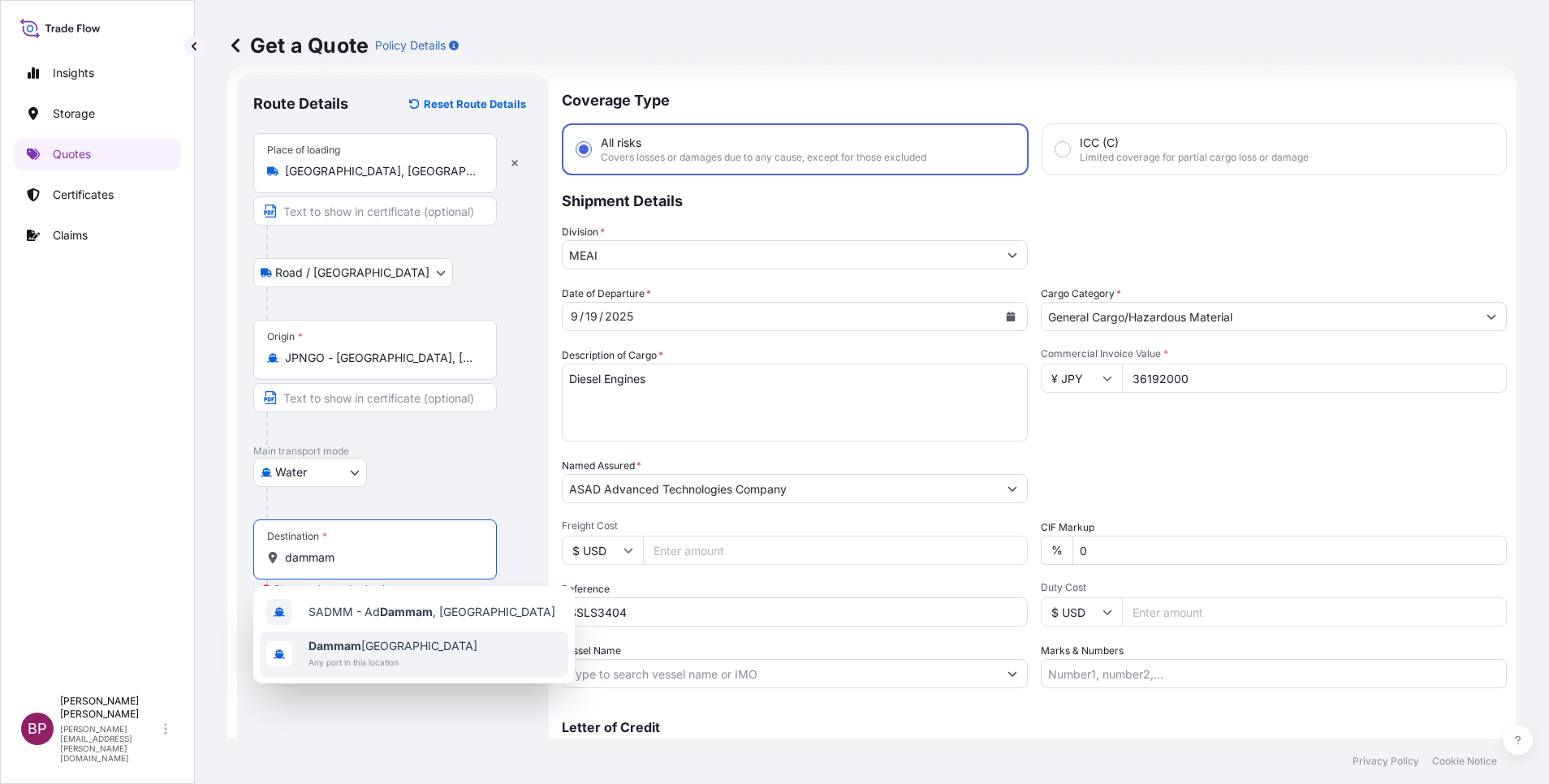
click at [388, 652] on span "Dammam [GEOGRAPHIC_DATA]" at bounding box center [393, 646] width 169 height 17
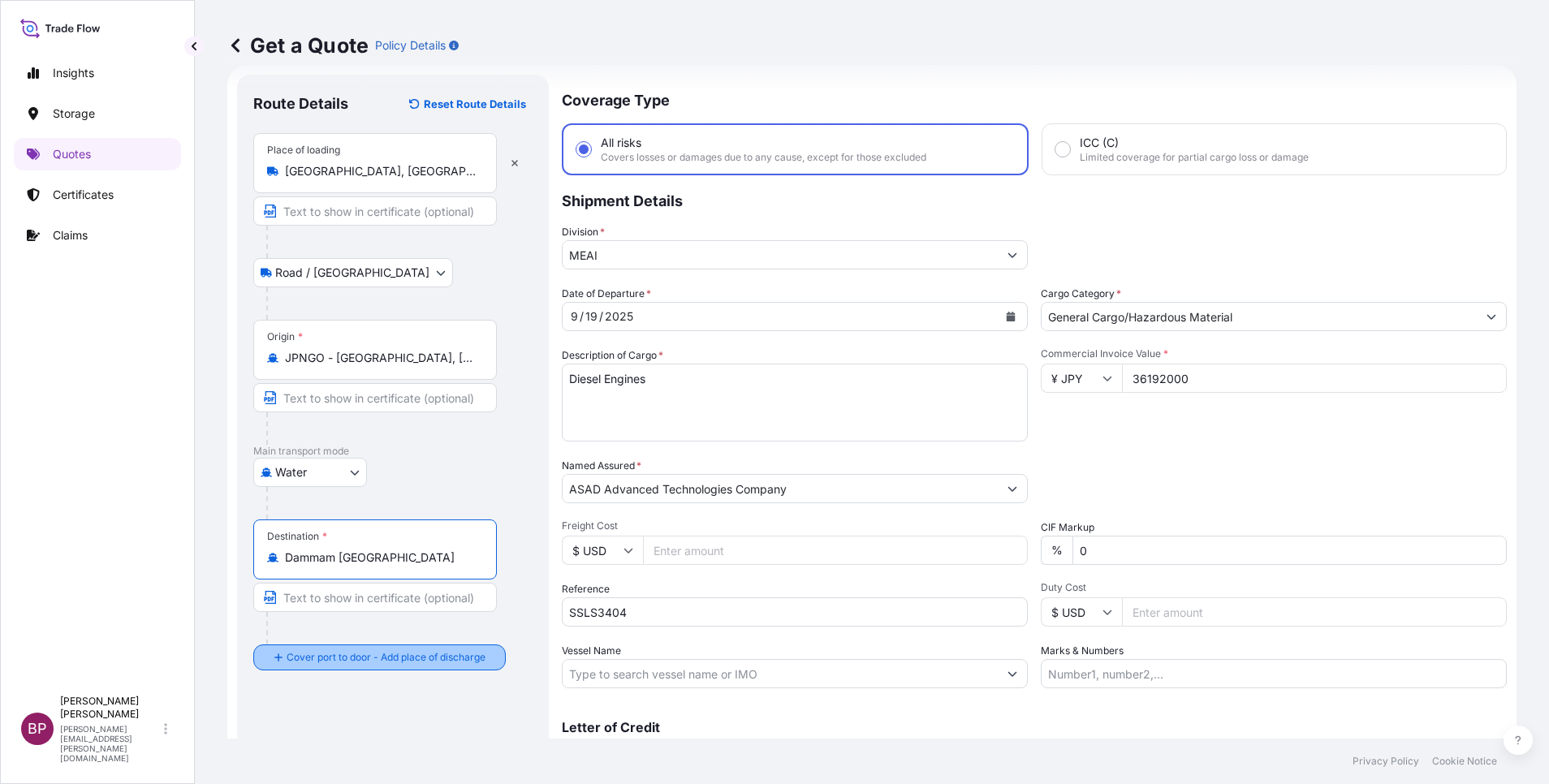
type input "Dammam [GEOGRAPHIC_DATA]"
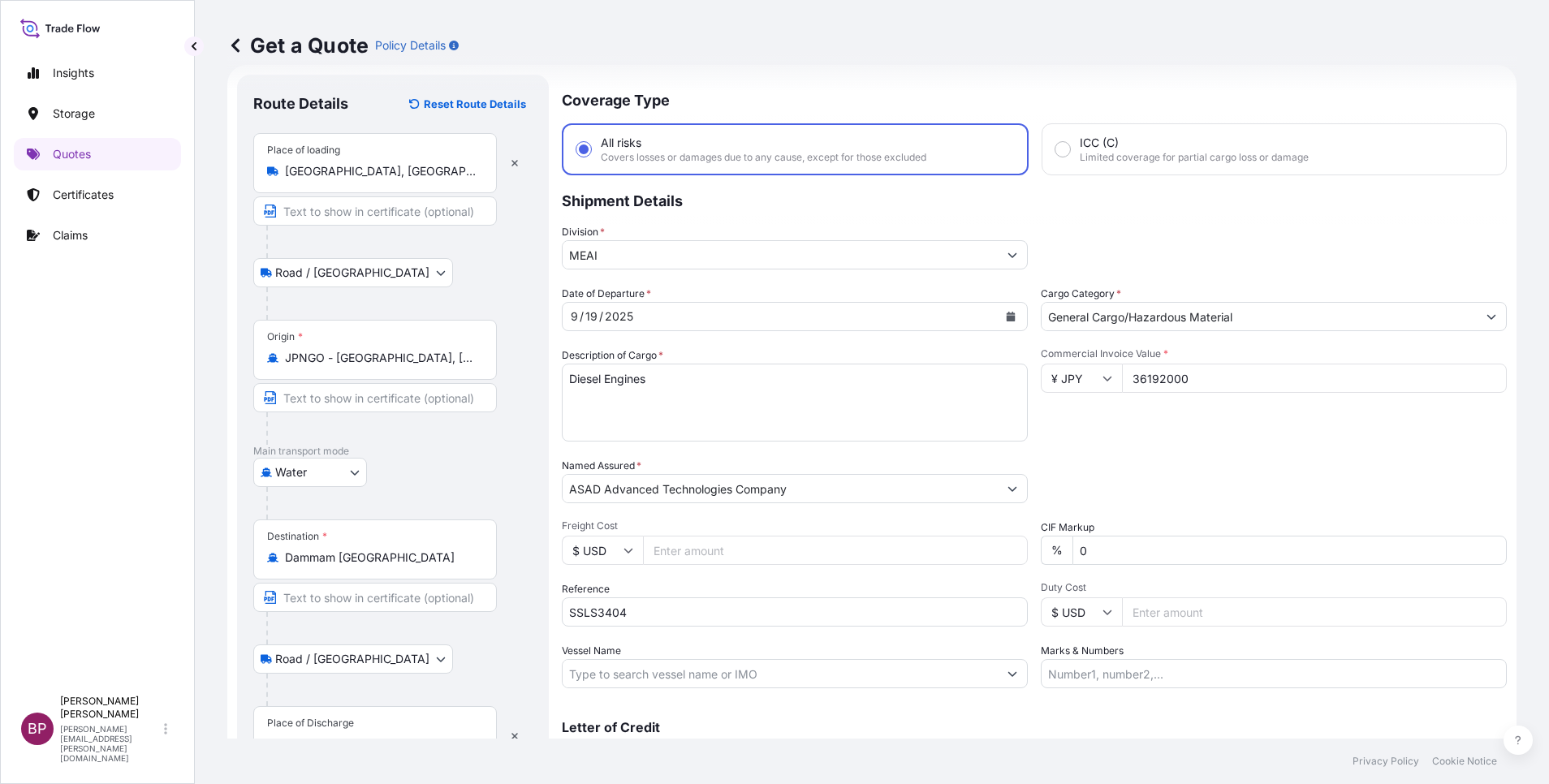
click at [361, 725] on div "Place of Discharge" at bounding box center [375, 736] width 244 height 60
click at [361, 736] on input "Place of Discharge" at bounding box center [380, 744] width 191 height 17
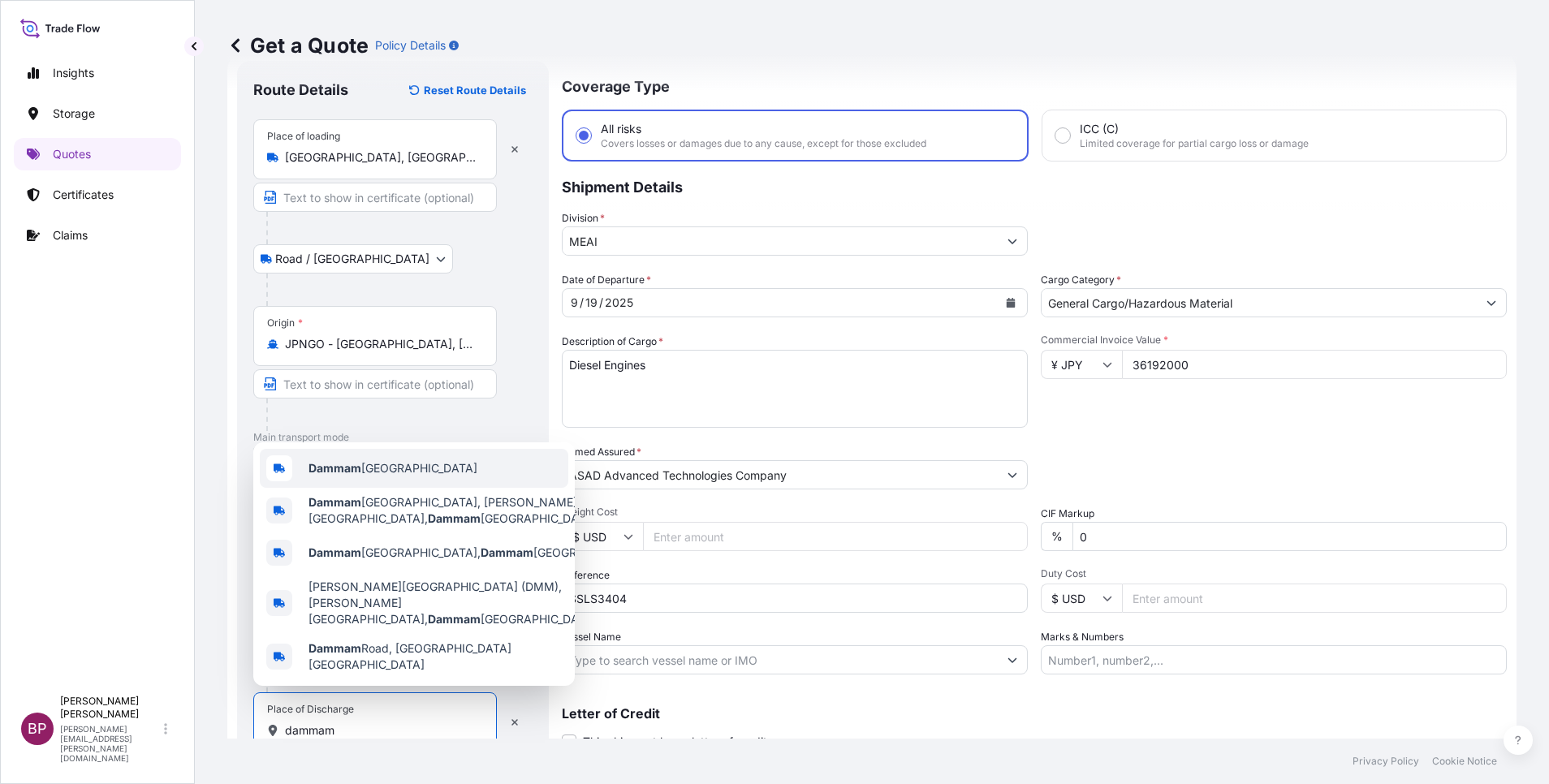
click at [409, 477] on span "Dammam [GEOGRAPHIC_DATA]" at bounding box center [393, 468] width 169 height 17
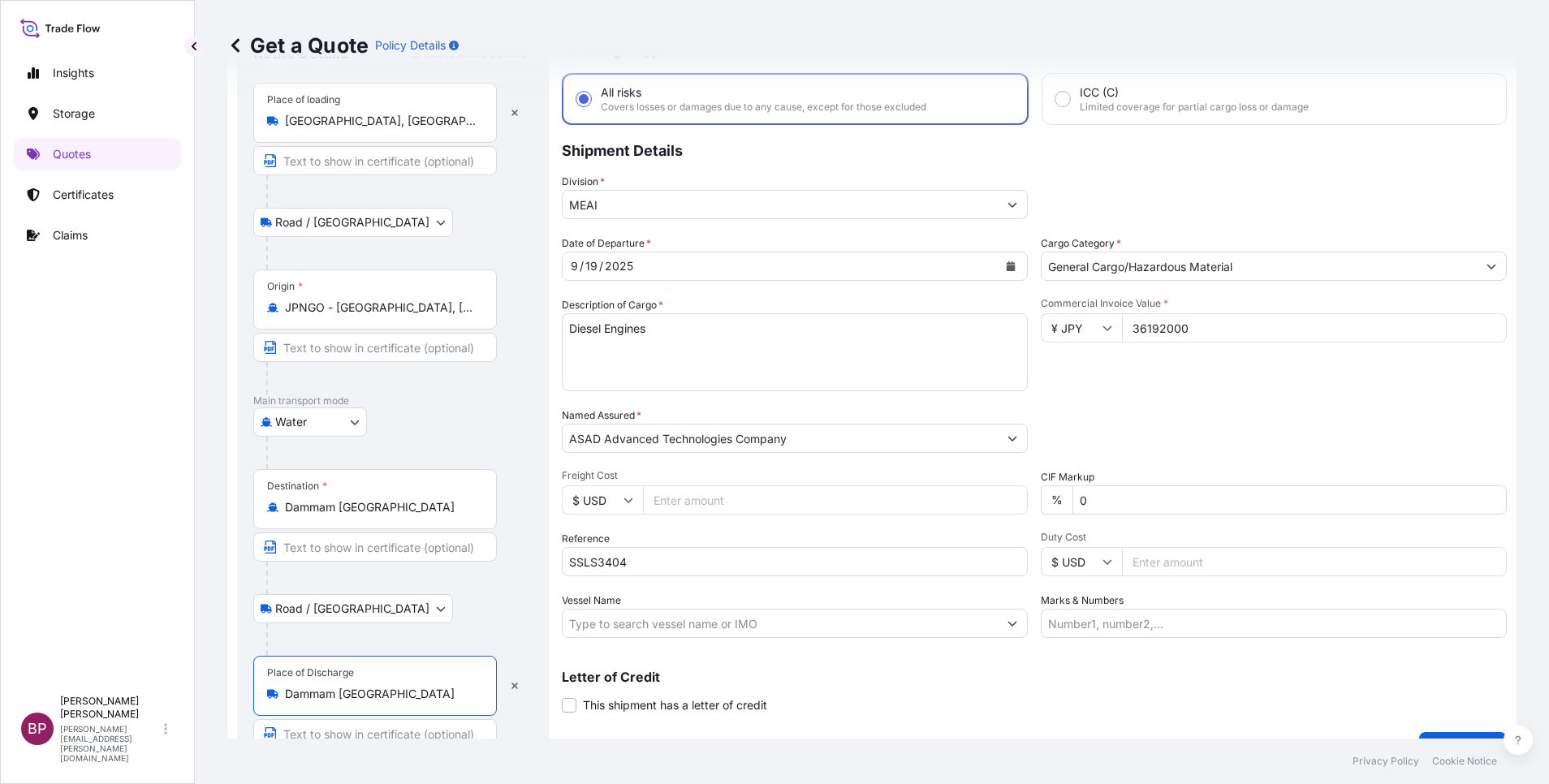
scroll to position [112, 0]
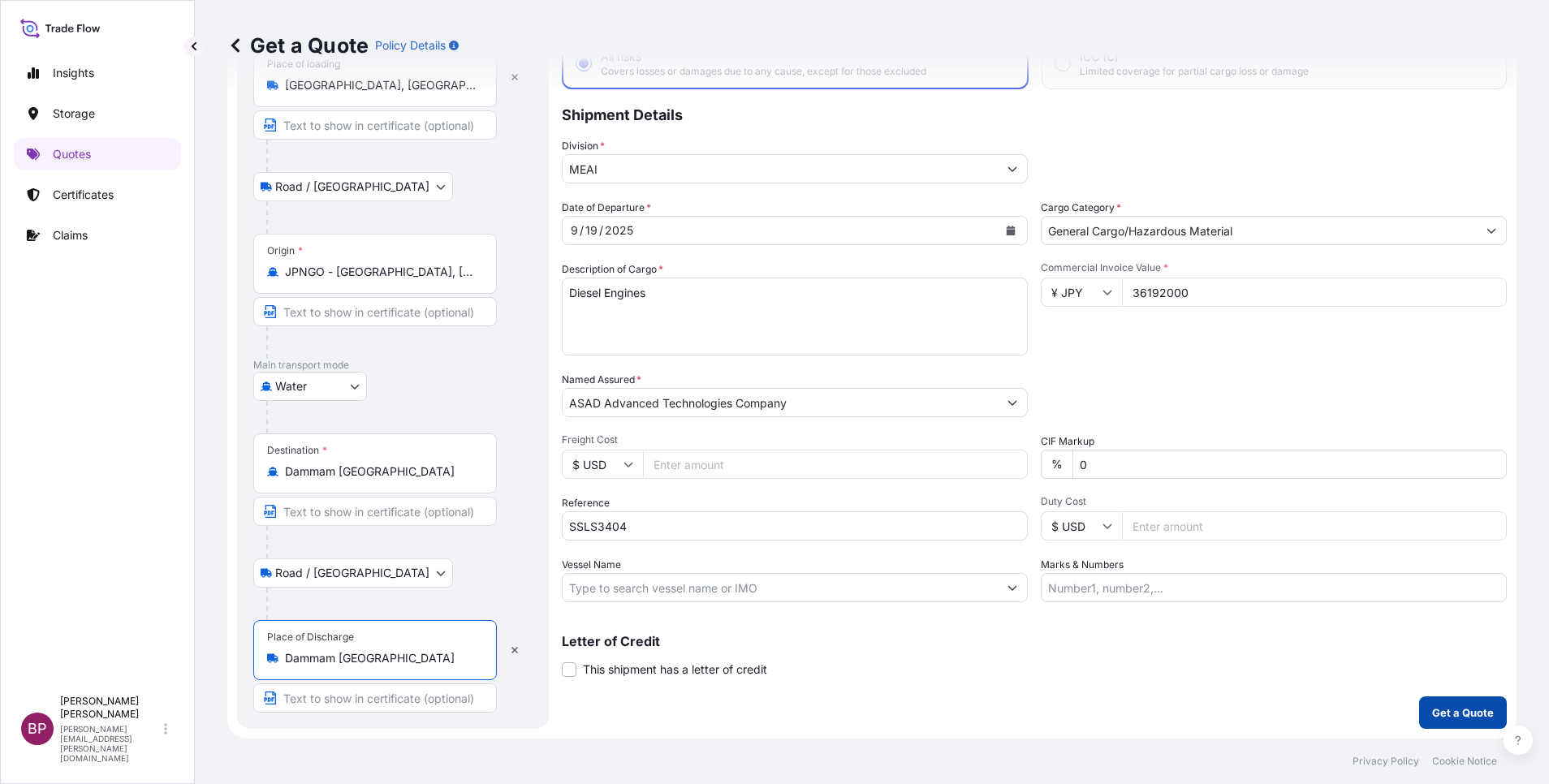
type input "Dammam [GEOGRAPHIC_DATA]"
click at [1435, 709] on p "Get a Quote" at bounding box center [1463, 713] width 61 height 17
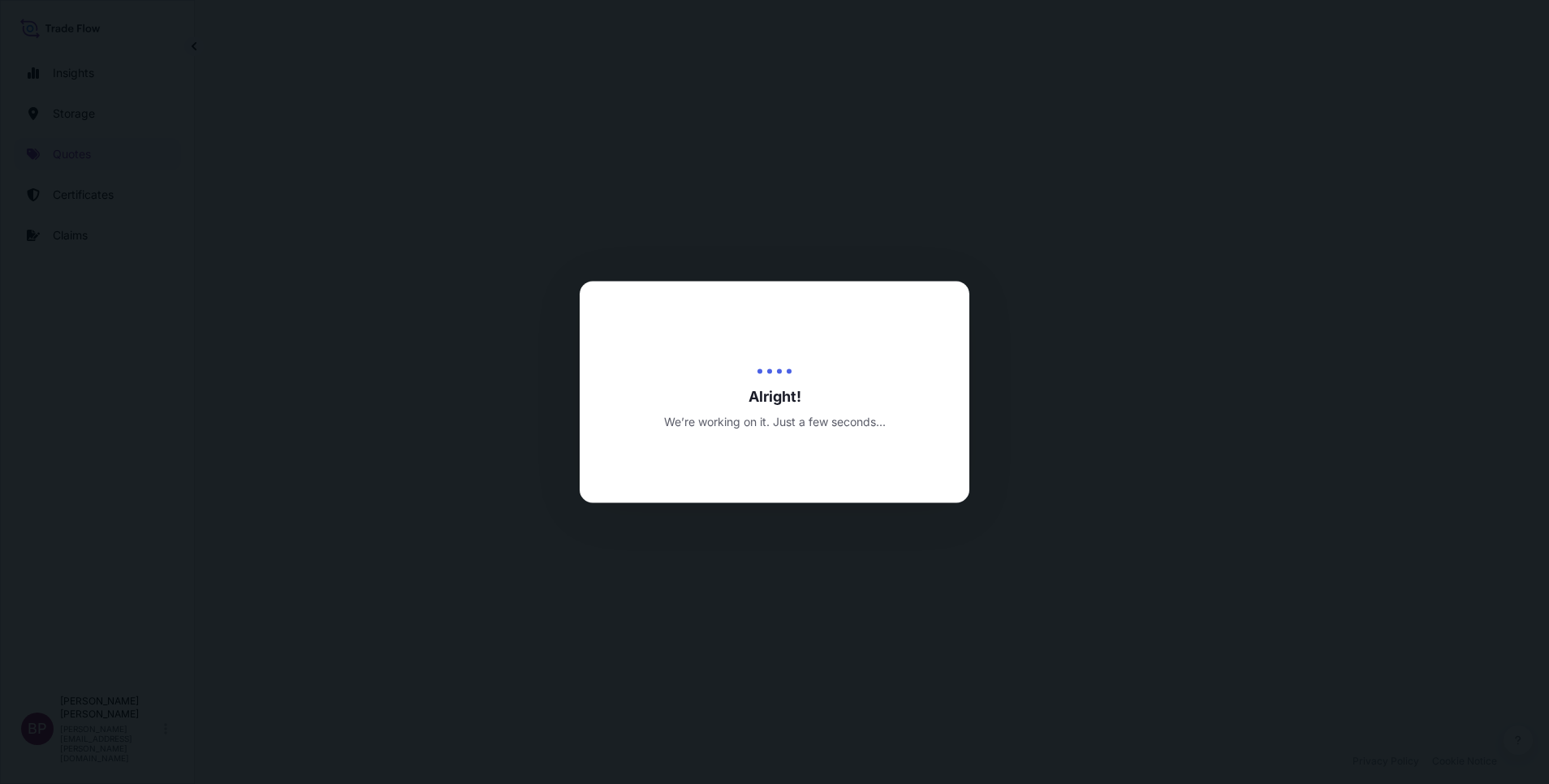
select select "Road / [GEOGRAPHIC_DATA]"
select select "Water"
select select "Road / [GEOGRAPHIC_DATA]"
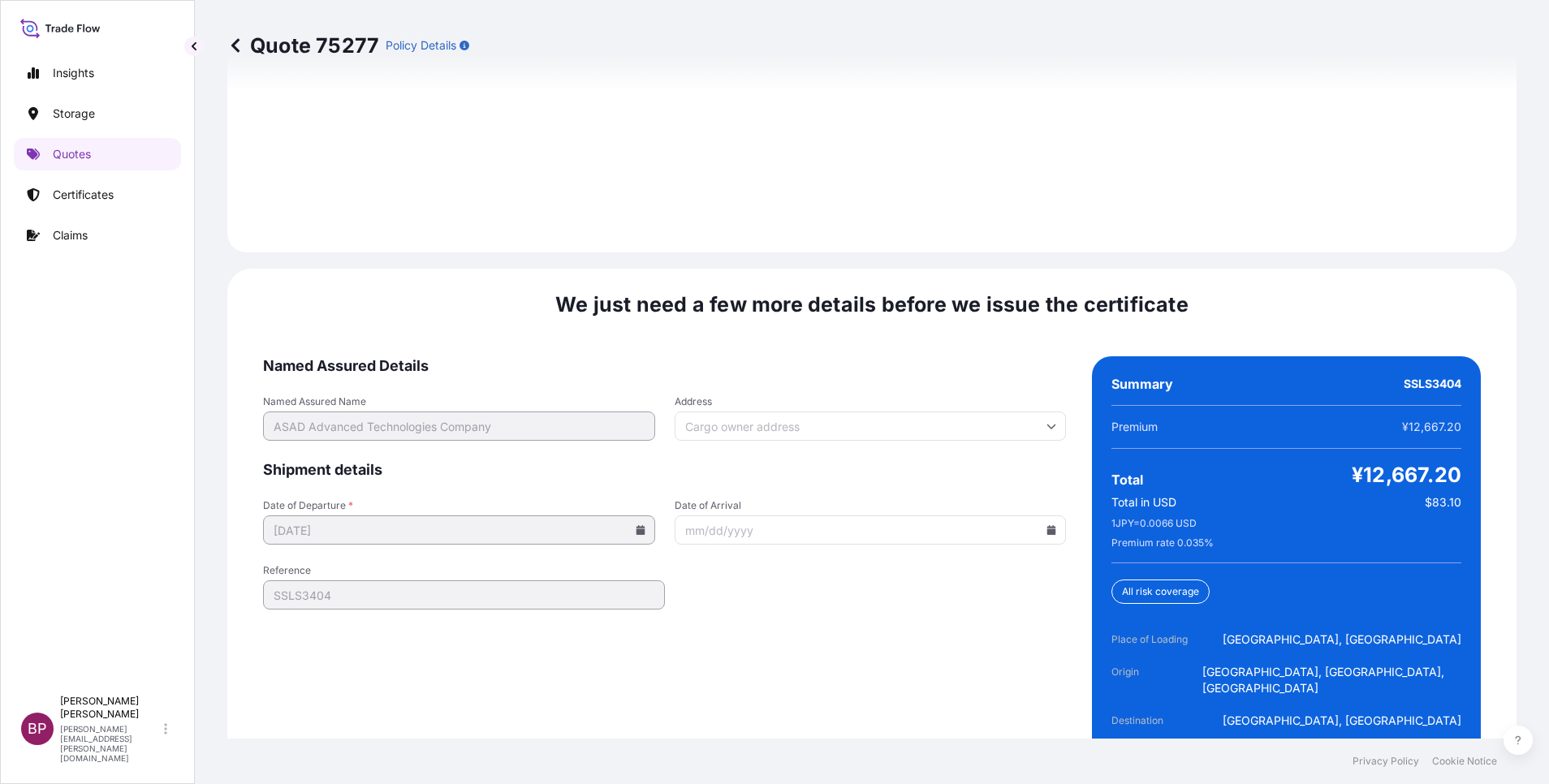
scroll to position [2490, 0]
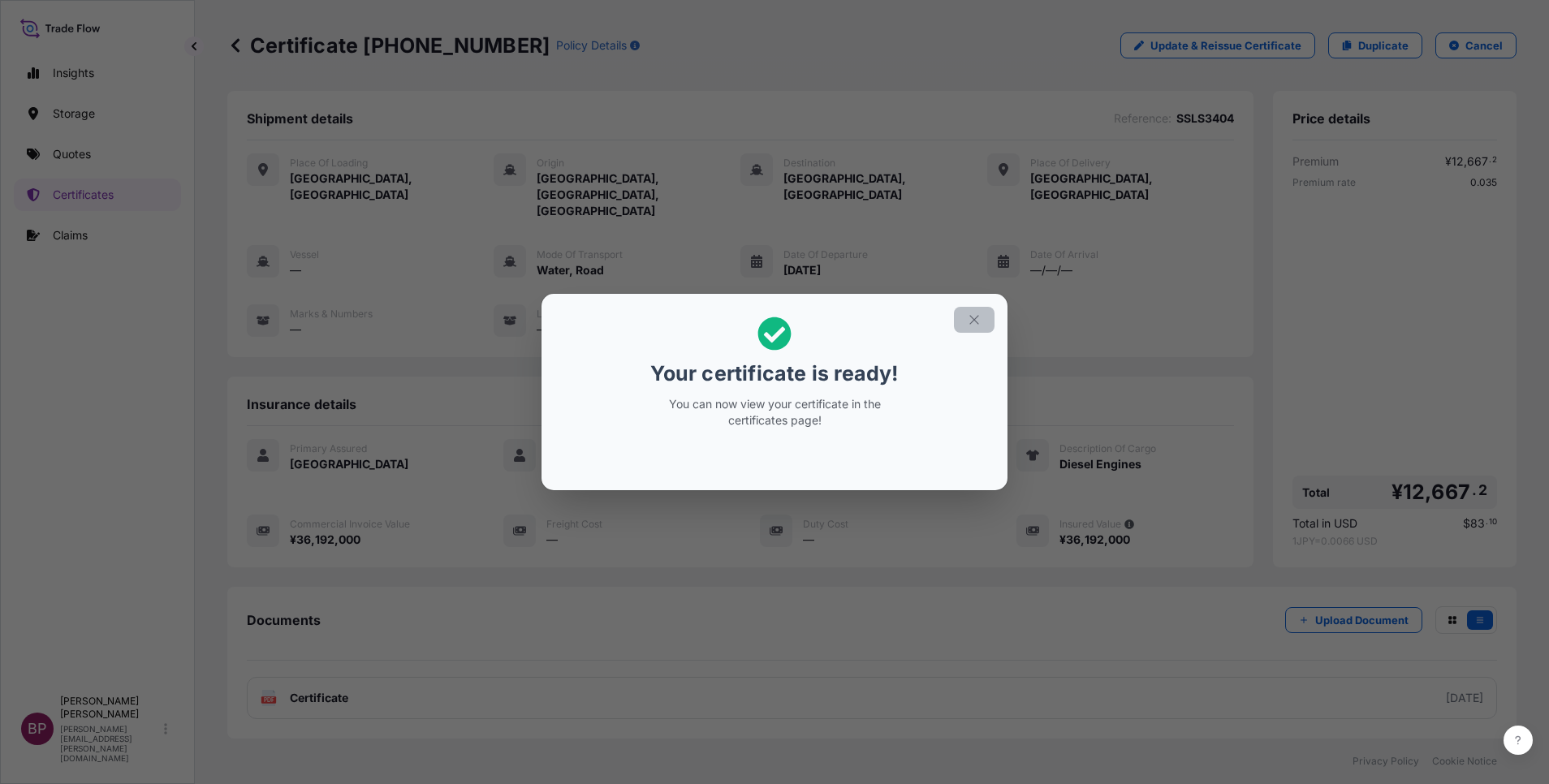
click at [975, 325] on icon "button" at bounding box center [975, 320] width 15 height 15
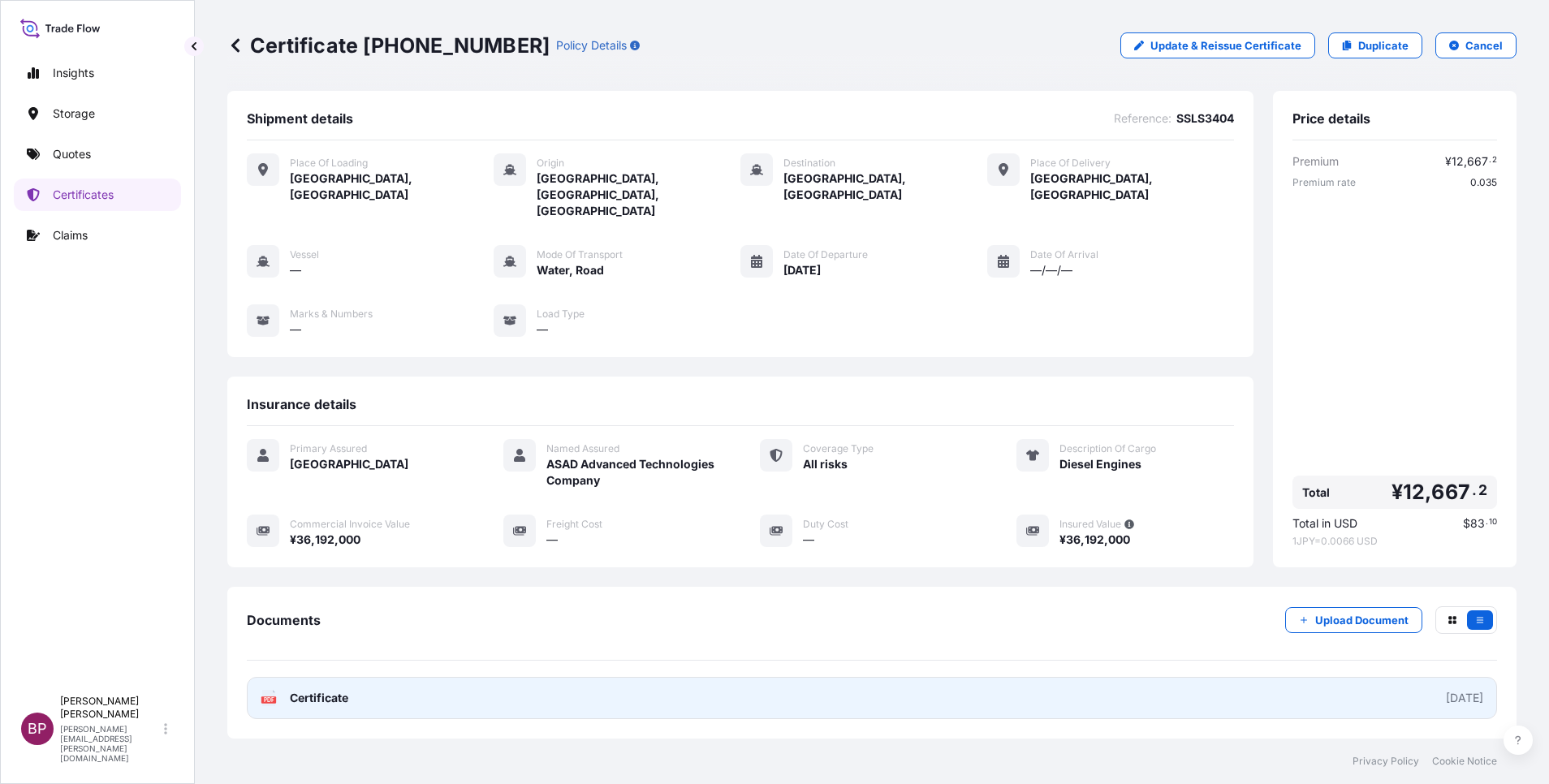
click at [325, 690] on span "Certificate" at bounding box center [319, 699] width 59 height 17
